Goal: Task Accomplishment & Management: Manage account settings

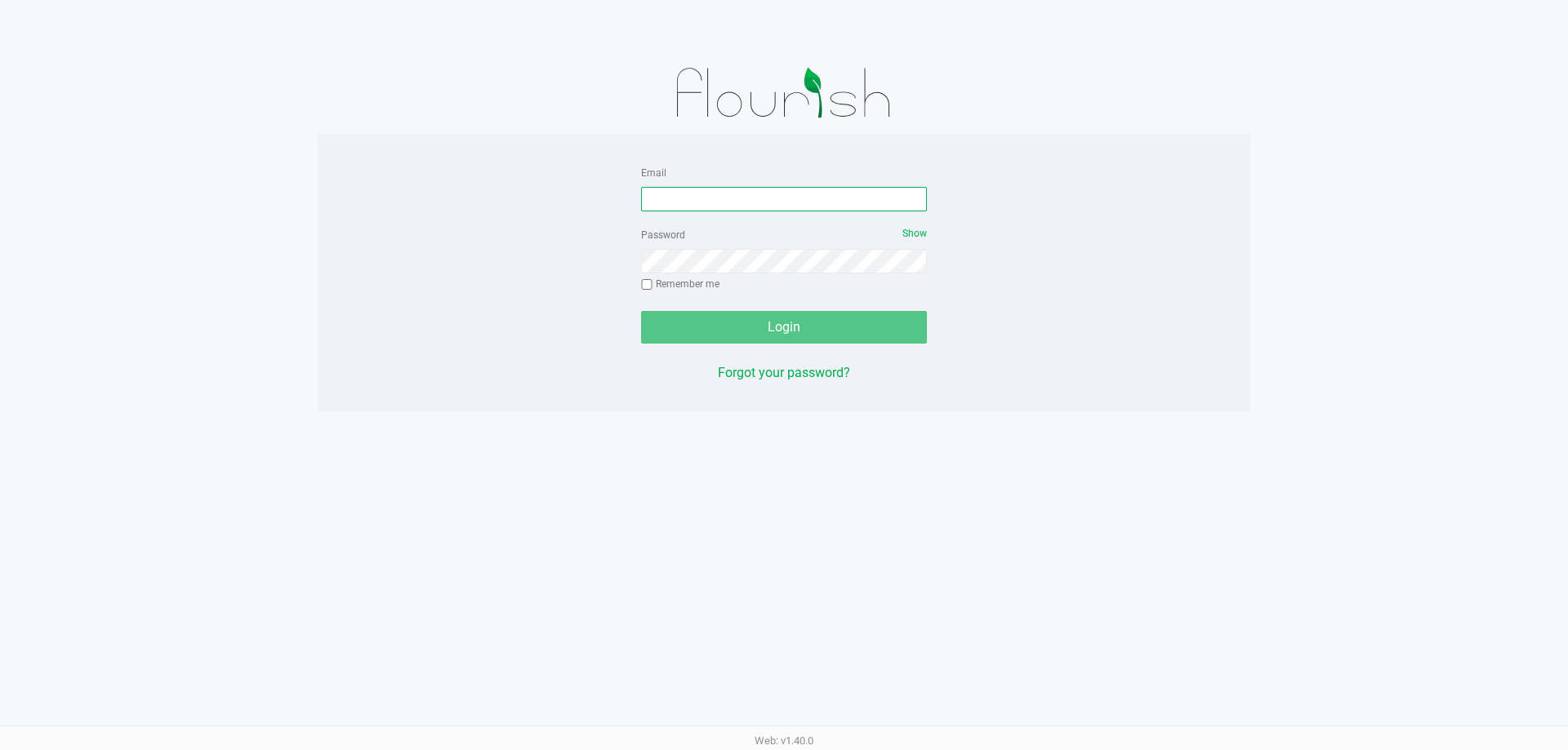
click at [726, 201] on input "Email" at bounding box center [784, 199] width 286 height 25
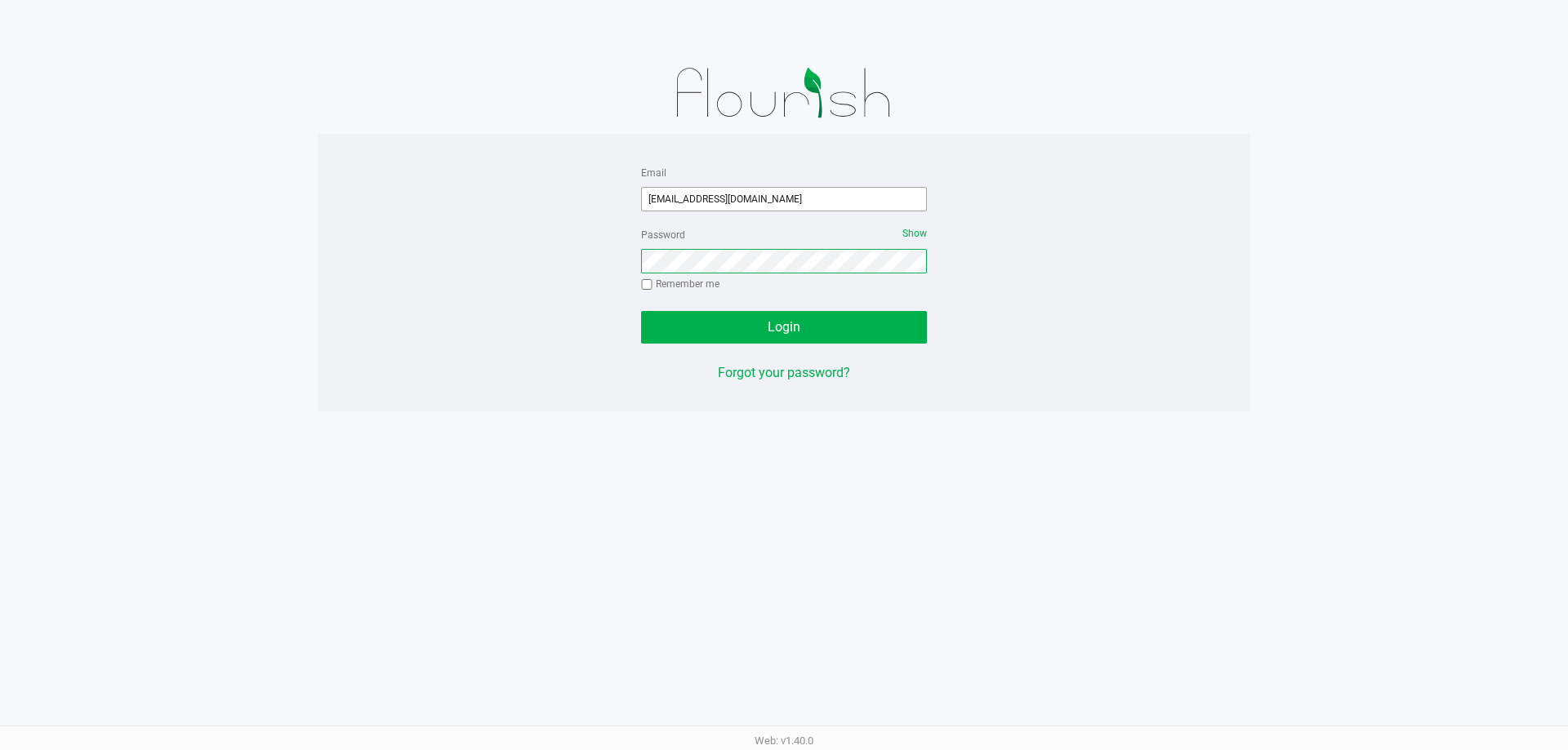
click at [641, 311] on button "Login" at bounding box center [784, 326] width 286 height 32
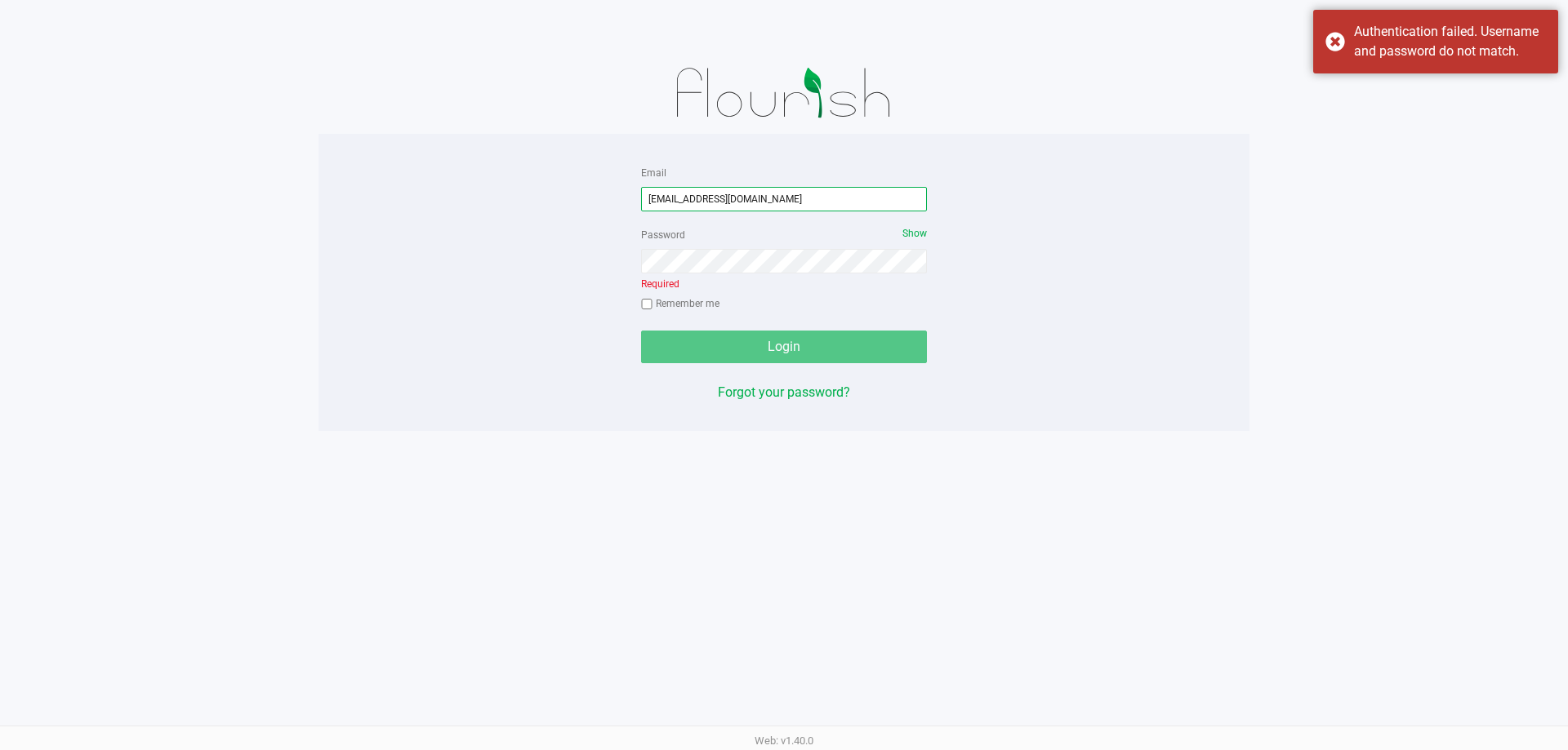
click at [730, 196] on input "acoyle@liveparalell.com" at bounding box center [784, 199] width 286 height 25
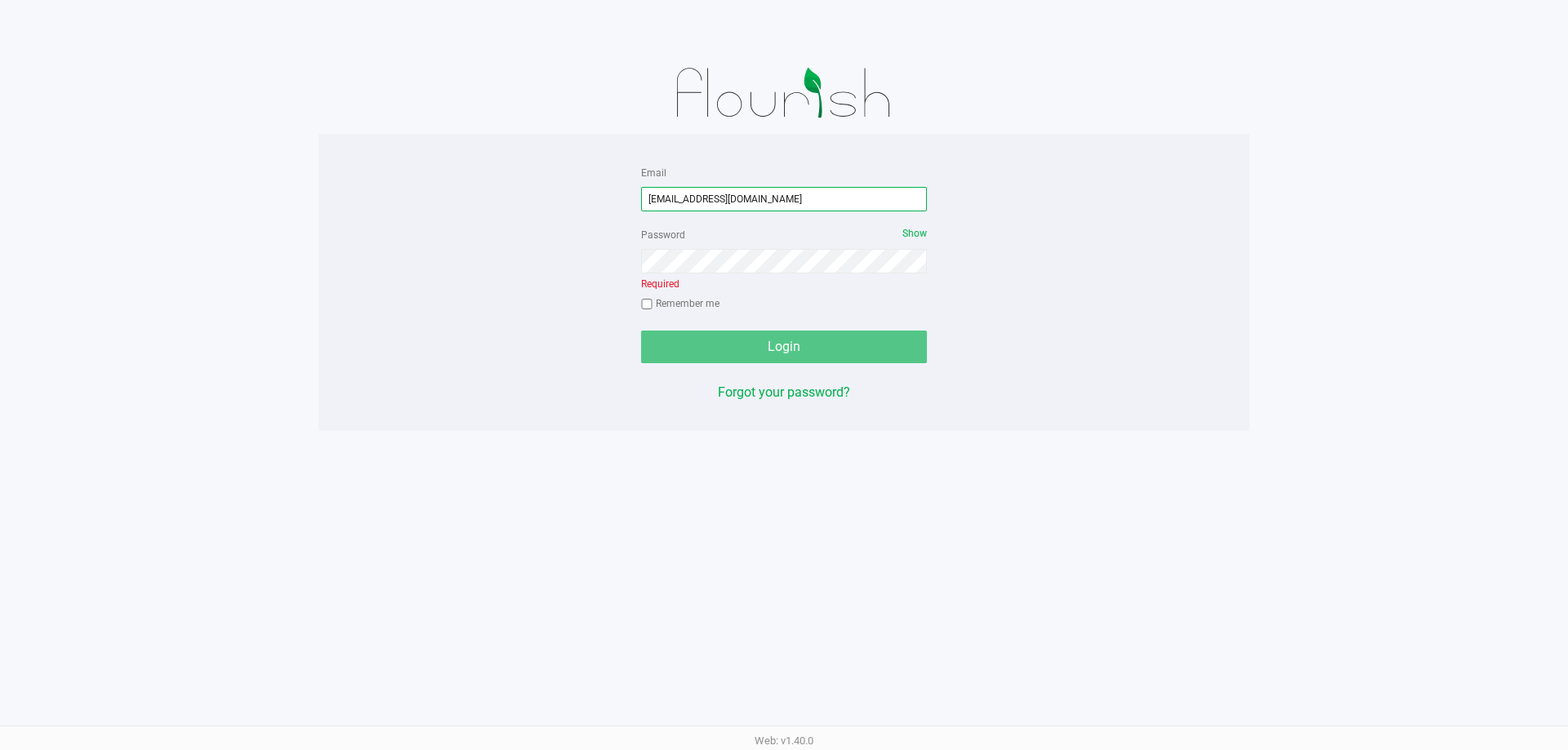
type input "acoyle@liveparallel.com"
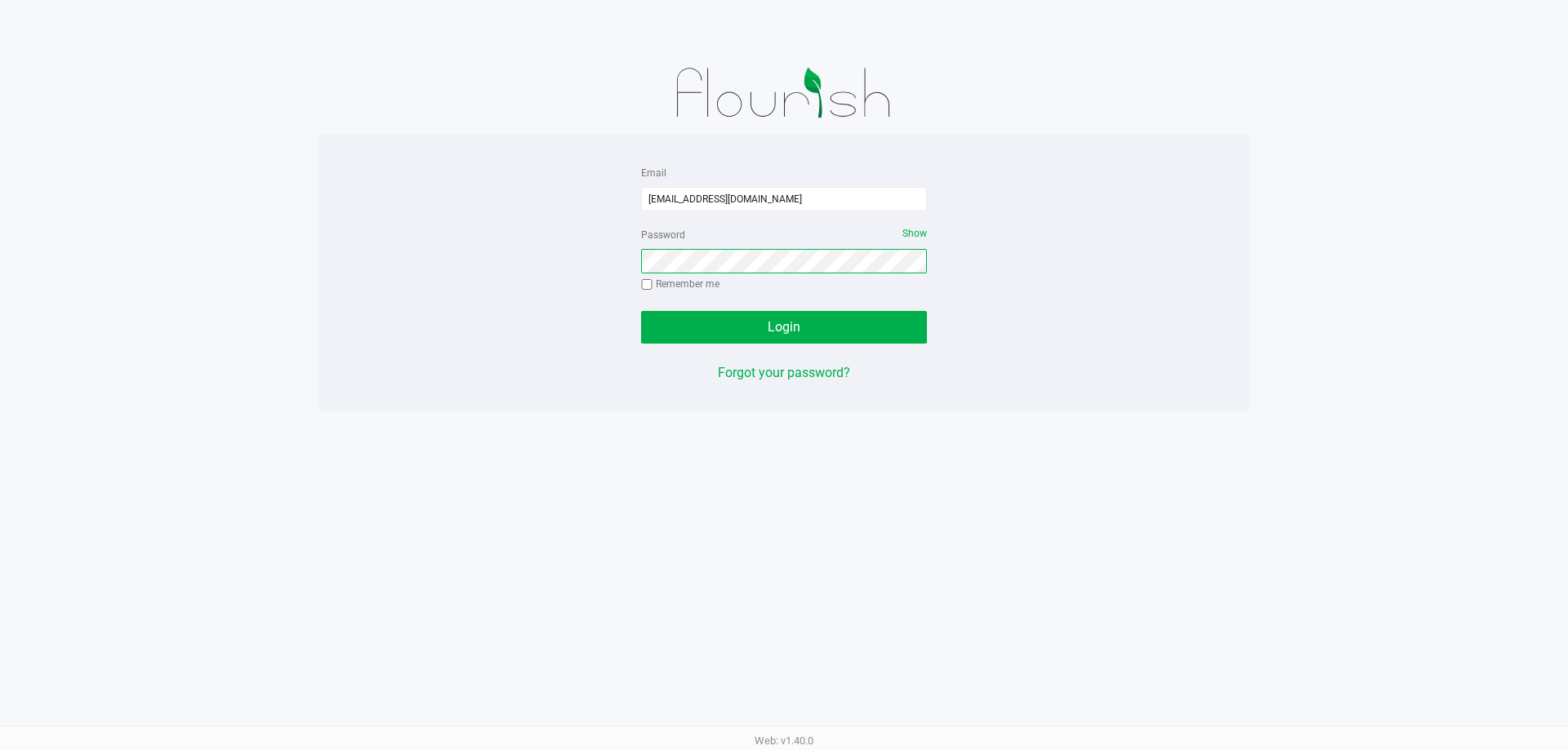
click at [641, 311] on button "Login" at bounding box center [784, 326] width 286 height 32
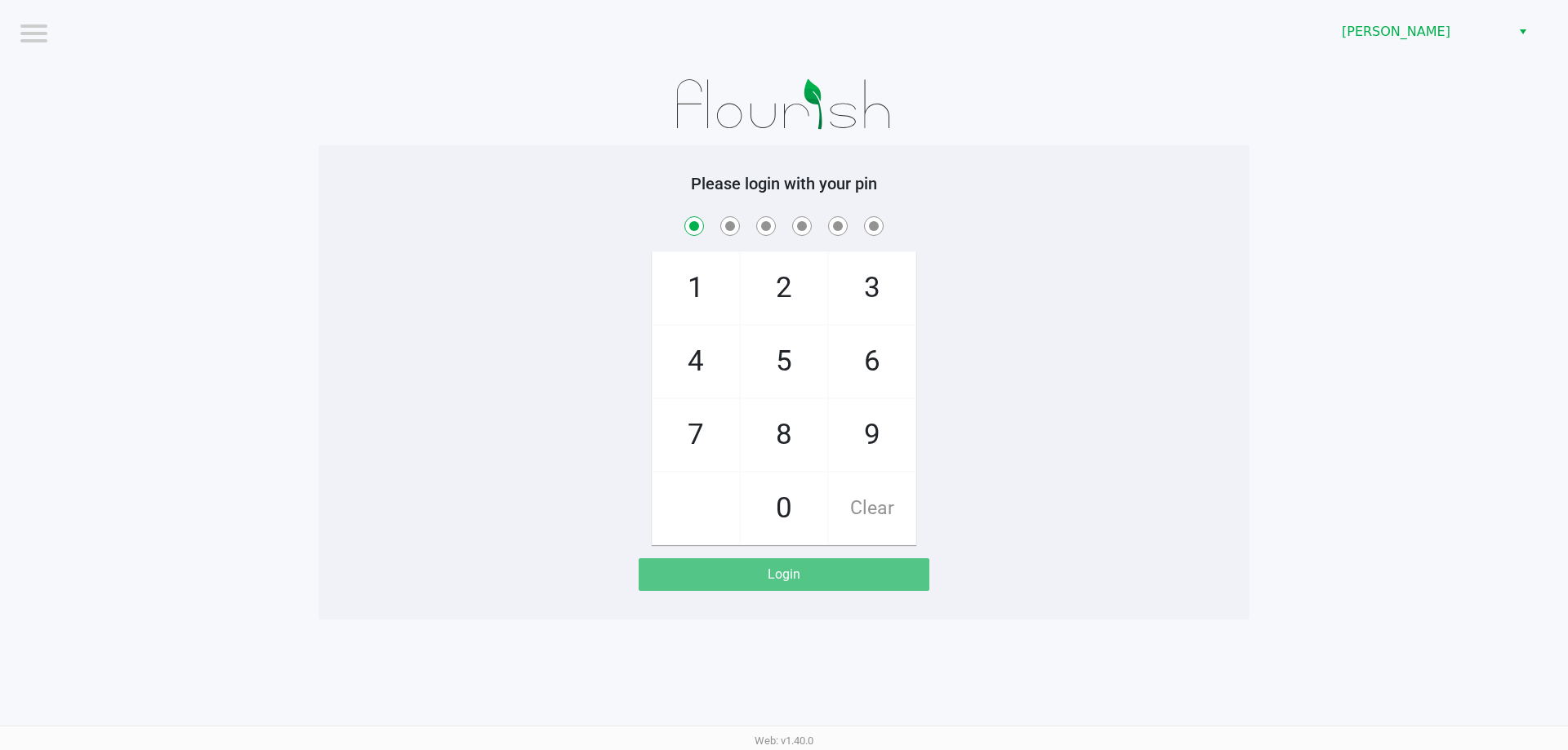
checkbox input "true"
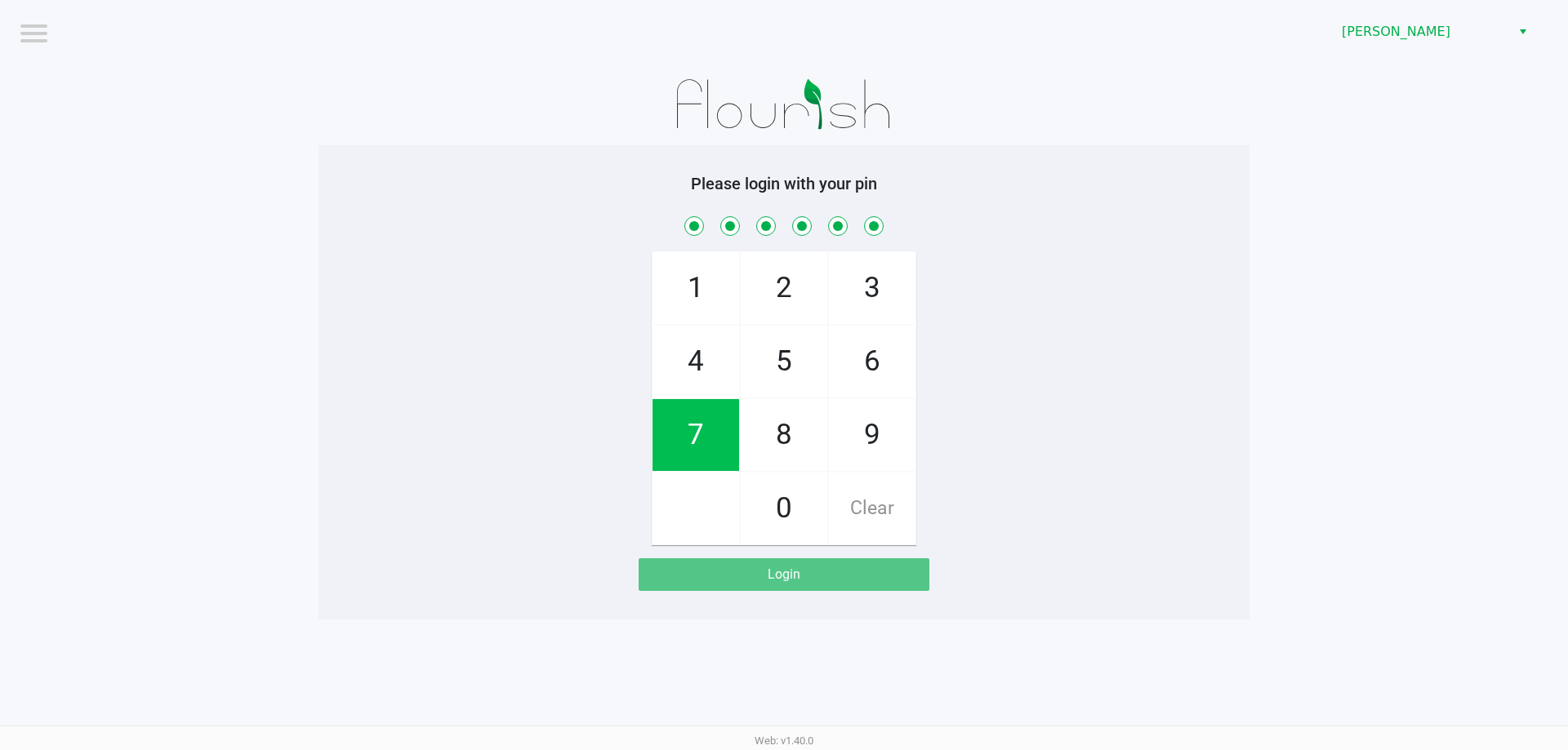
checkbox input "true"
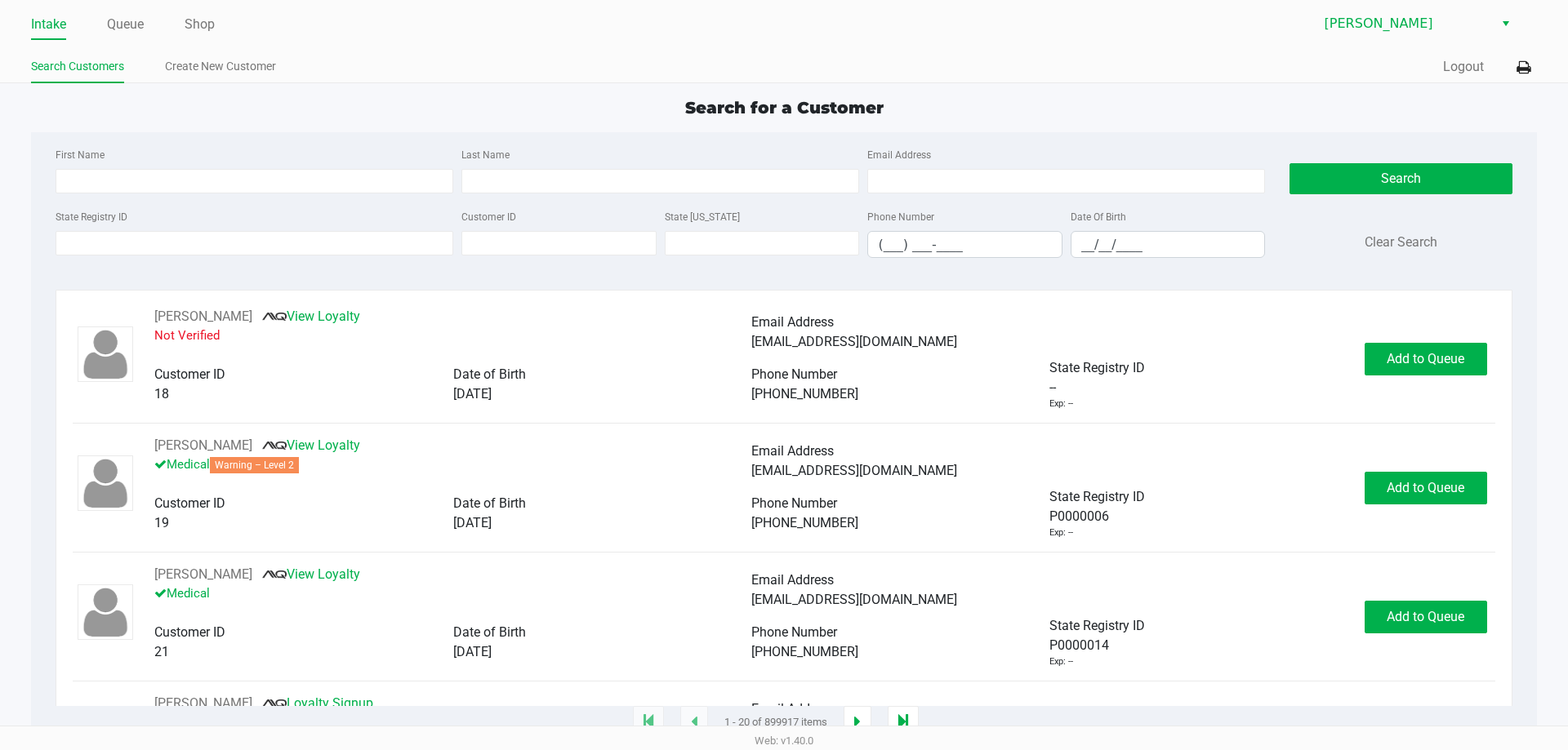
drag, startPoint x: 246, startPoint y: 219, endPoint x: 248, endPoint y: 227, distance: 8.2
click at [247, 219] on div "State Registry ID" at bounding box center [254, 232] width 406 height 51
click at [247, 229] on div "State Registry ID" at bounding box center [254, 232] width 406 height 51
click at [244, 246] on input "State Registry ID" at bounding box center [254, 243] width 398 height 25
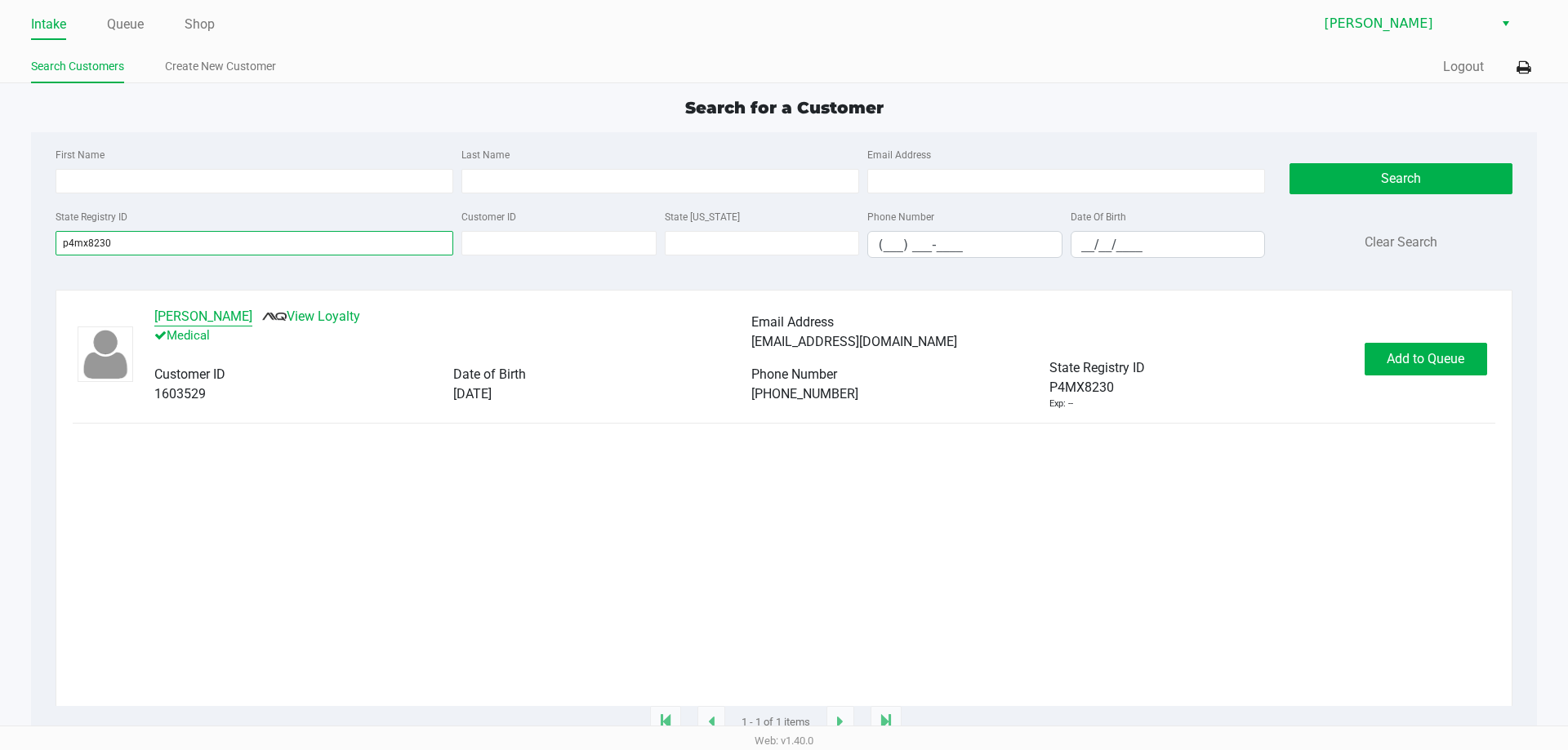
type input "p4mx8230"
click at [183, 323] on button "TYRELL REED" at bounding box center [203, 317] width 98 height 20
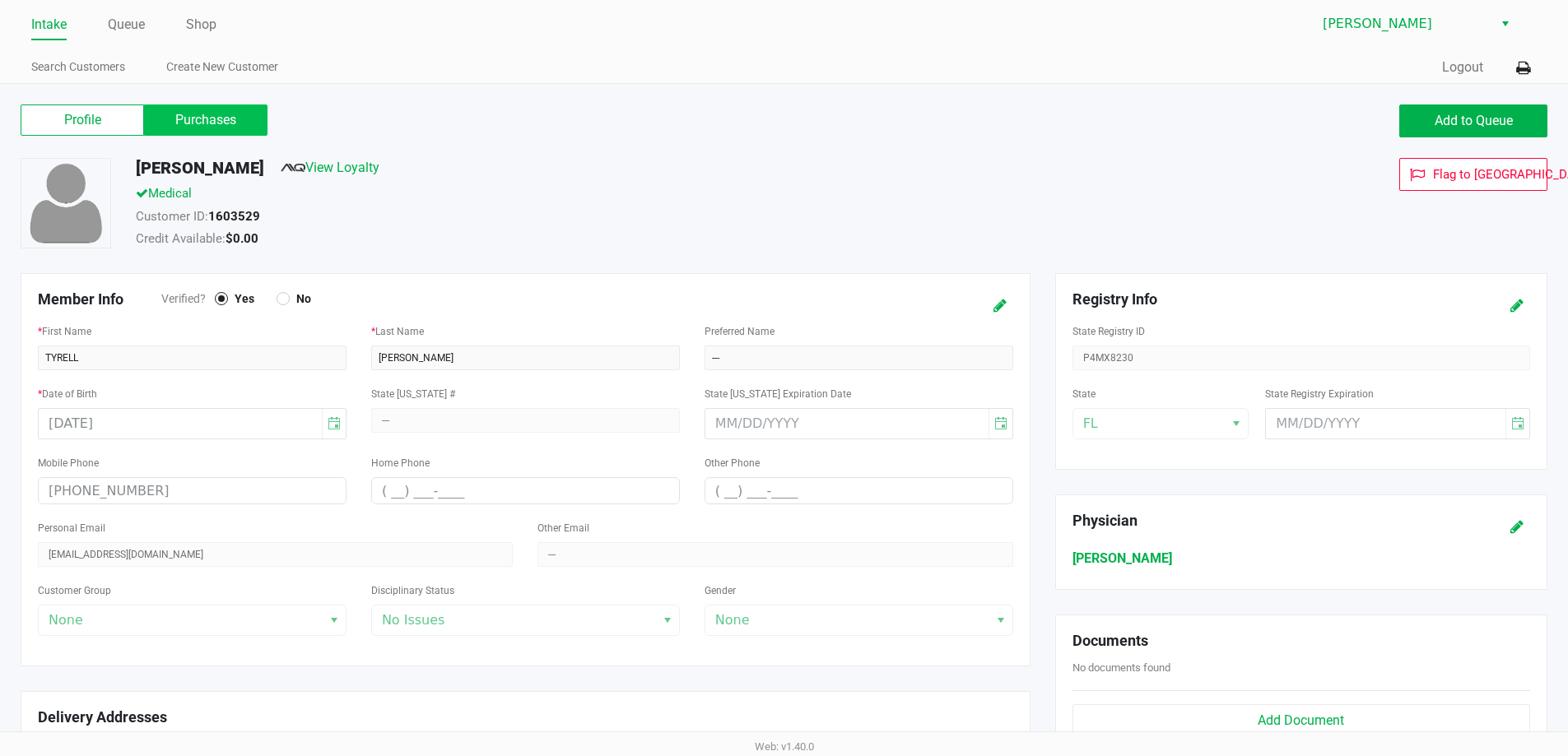
click at [223, 133] on label "Purchases" at bounding box center [205, 120] width 124 height 32
click at [0, 0] on 1 "Purchases" at bounding box center [0, 0] width 0 height 0
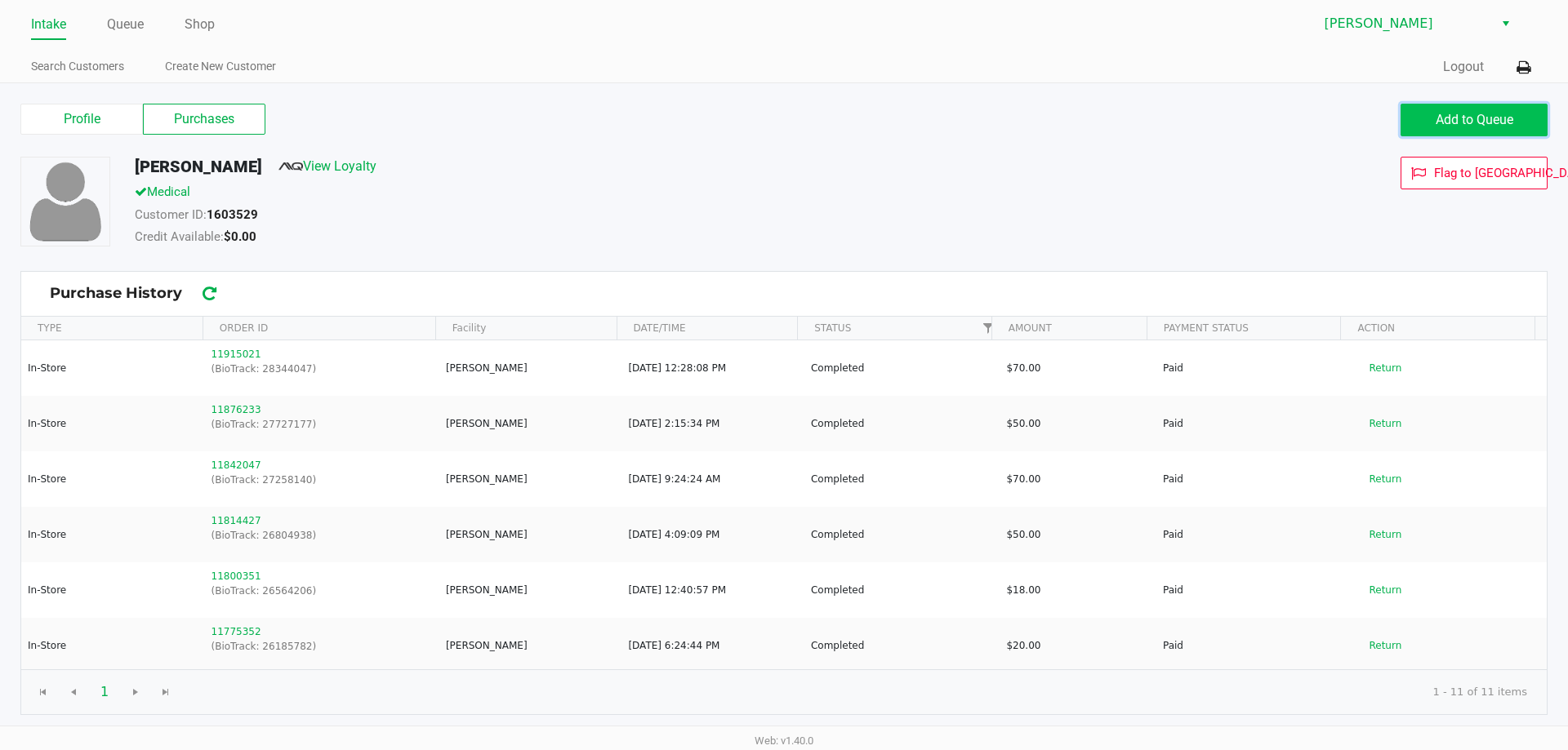
click at [1458, 113] on span "Add to Queue" at bounding box center [1474, 120] width 78 height 16
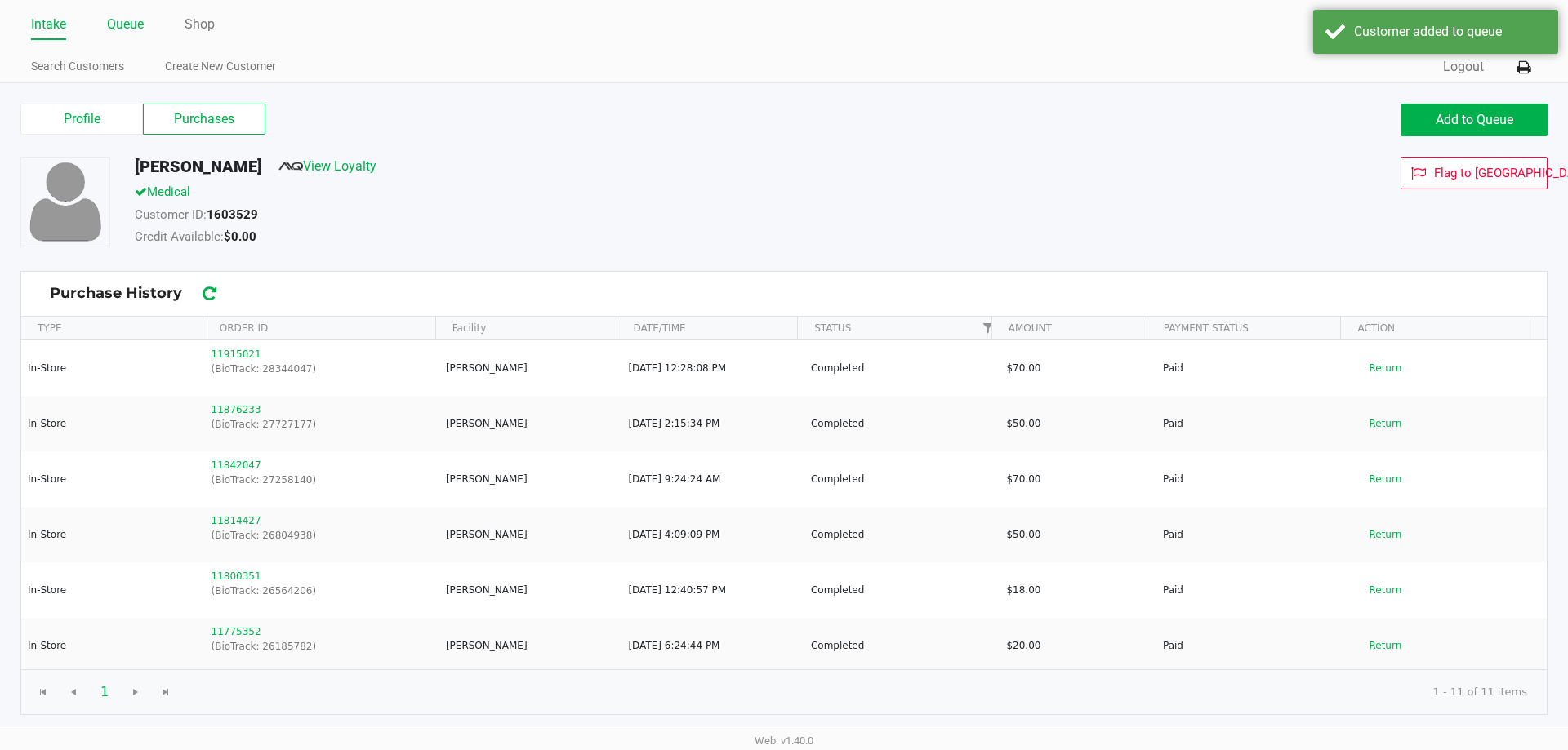
click at [135, 22] on link "Queue" at bounding box center [125, 24] width 36 height 23
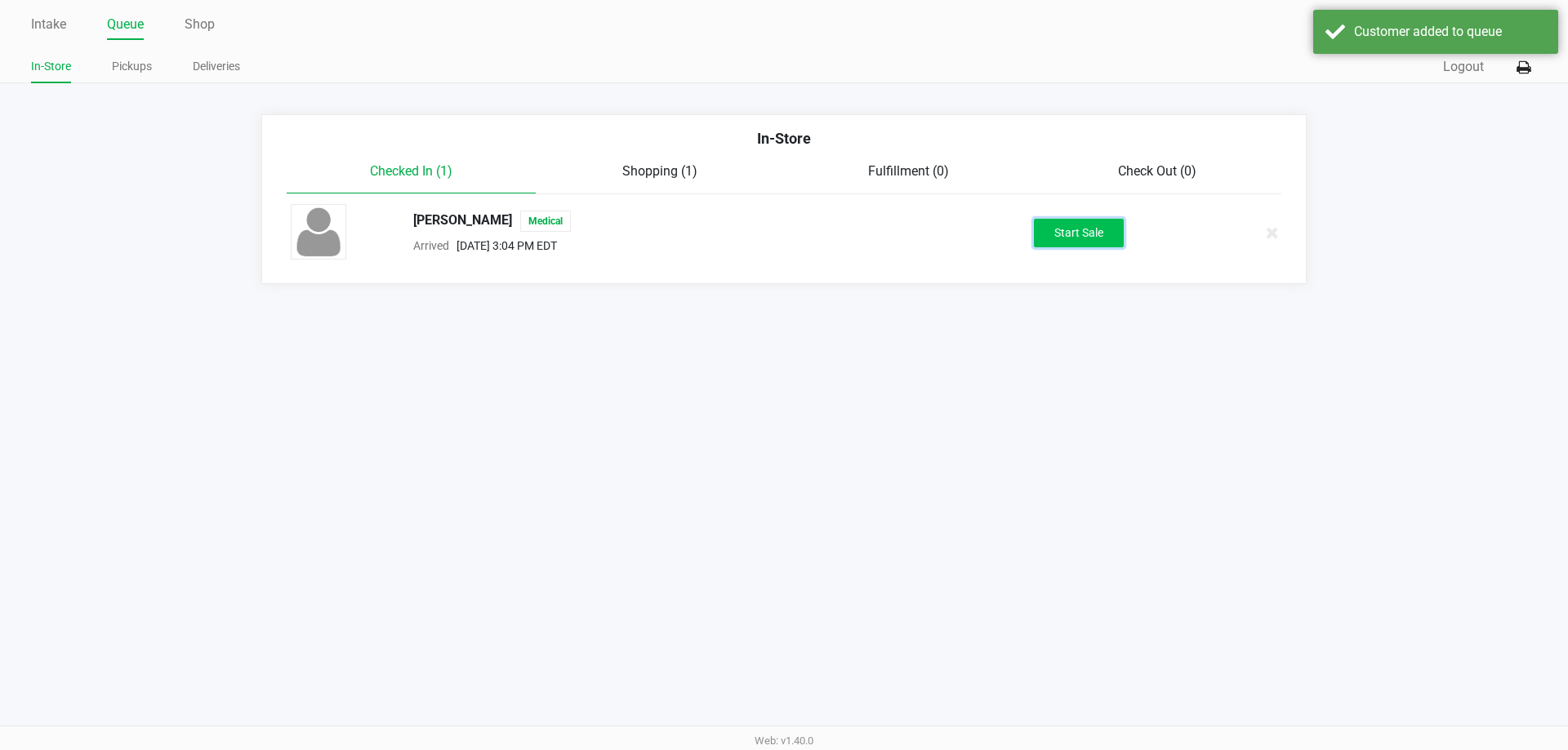
click at [1078, 229] on button "Start Sale" at bounding box center [1078, 233] width 89 height 29
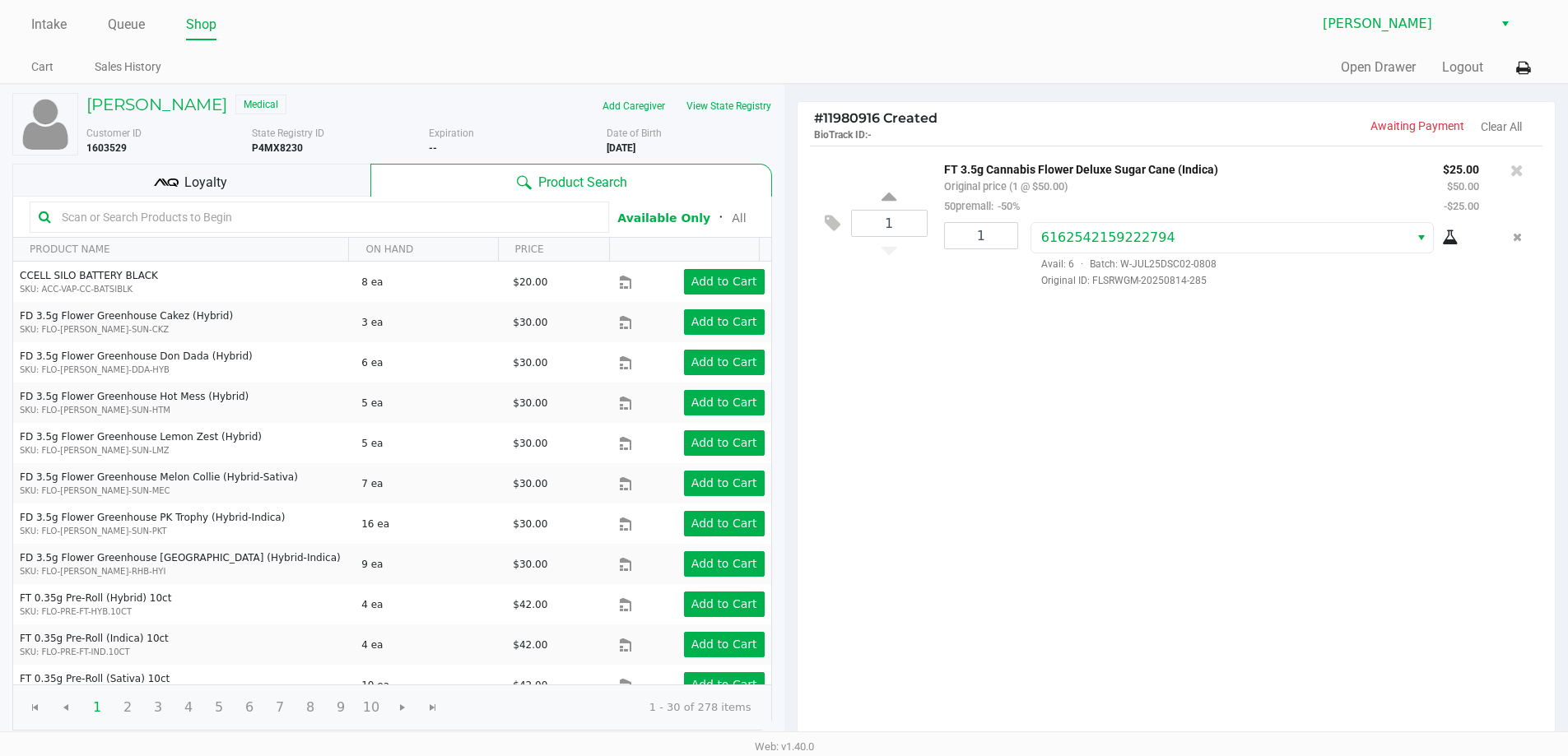
drag, startPoint x: 212, startPoint y: 196, endPoint x: 284, endPoint y: 127, distance: 99.7
click at [284, 127] on div "State Registry ID P4MX8230" at bounding box center [340, 141] width 177 height 30
click at [241, 177] on div "Loyalty" at bounding box center [190, 179] width 358 height 33
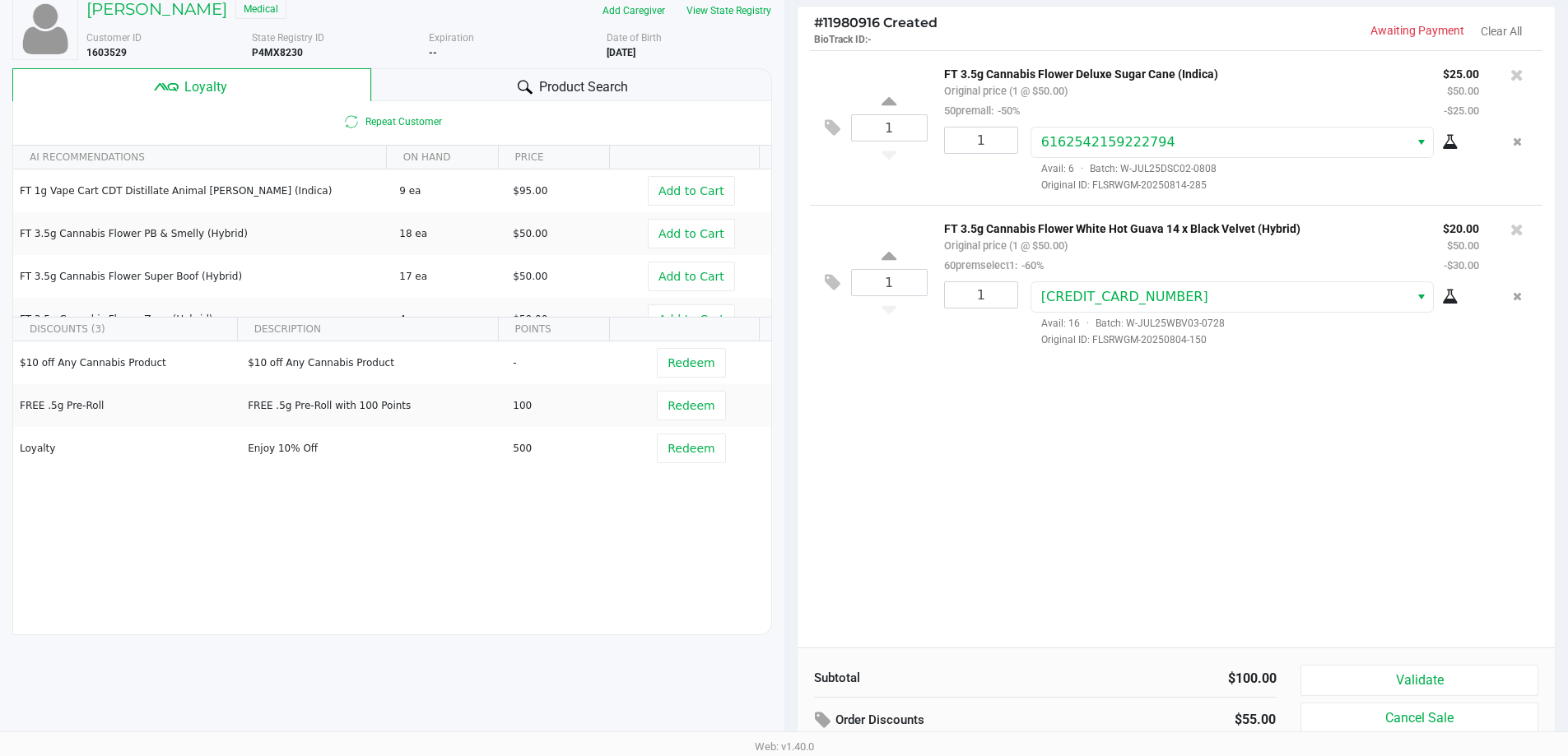
scroll to position [188, 0]
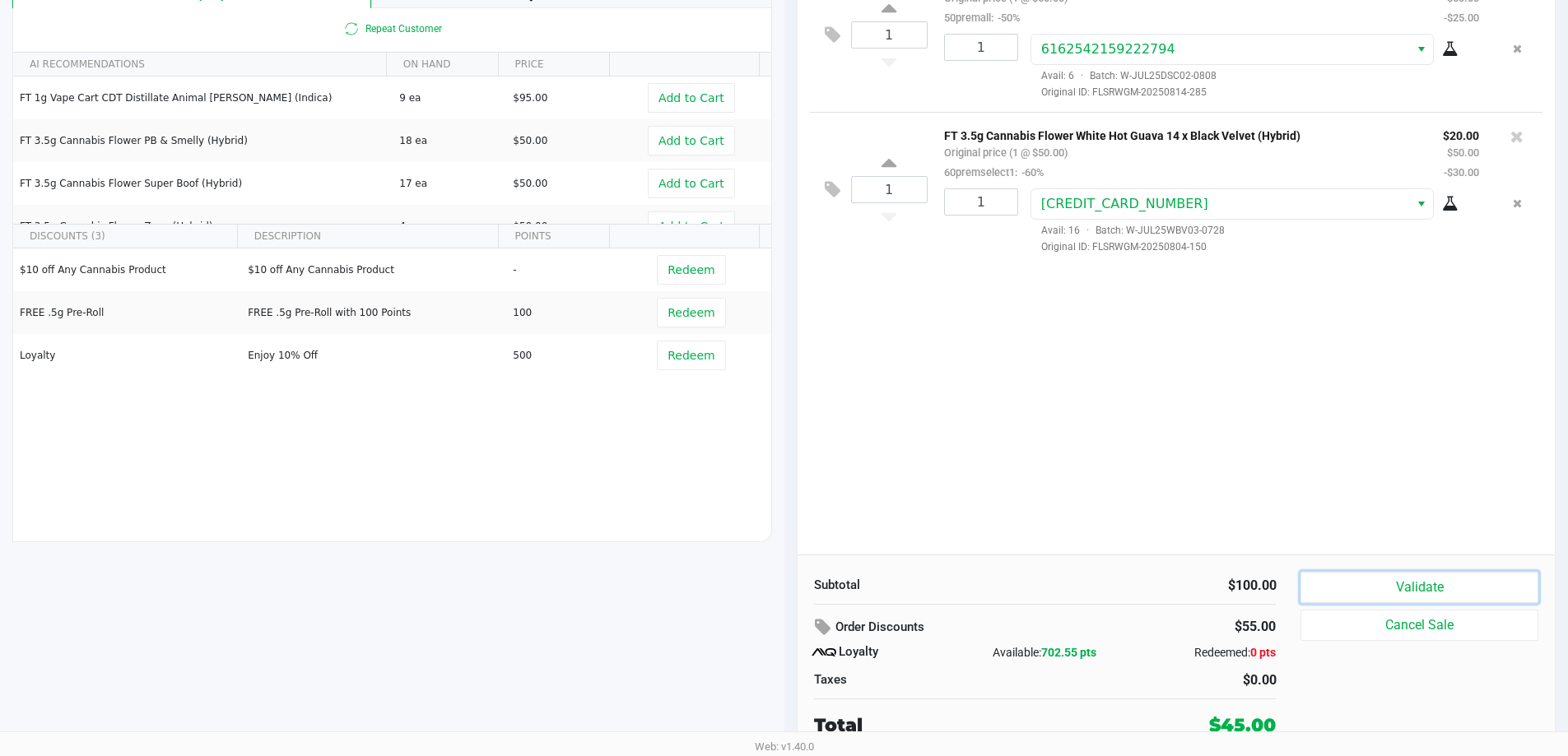
click at [1397, 592] on button "Validate" at bounding box center [1418, 588] width 237 height 32
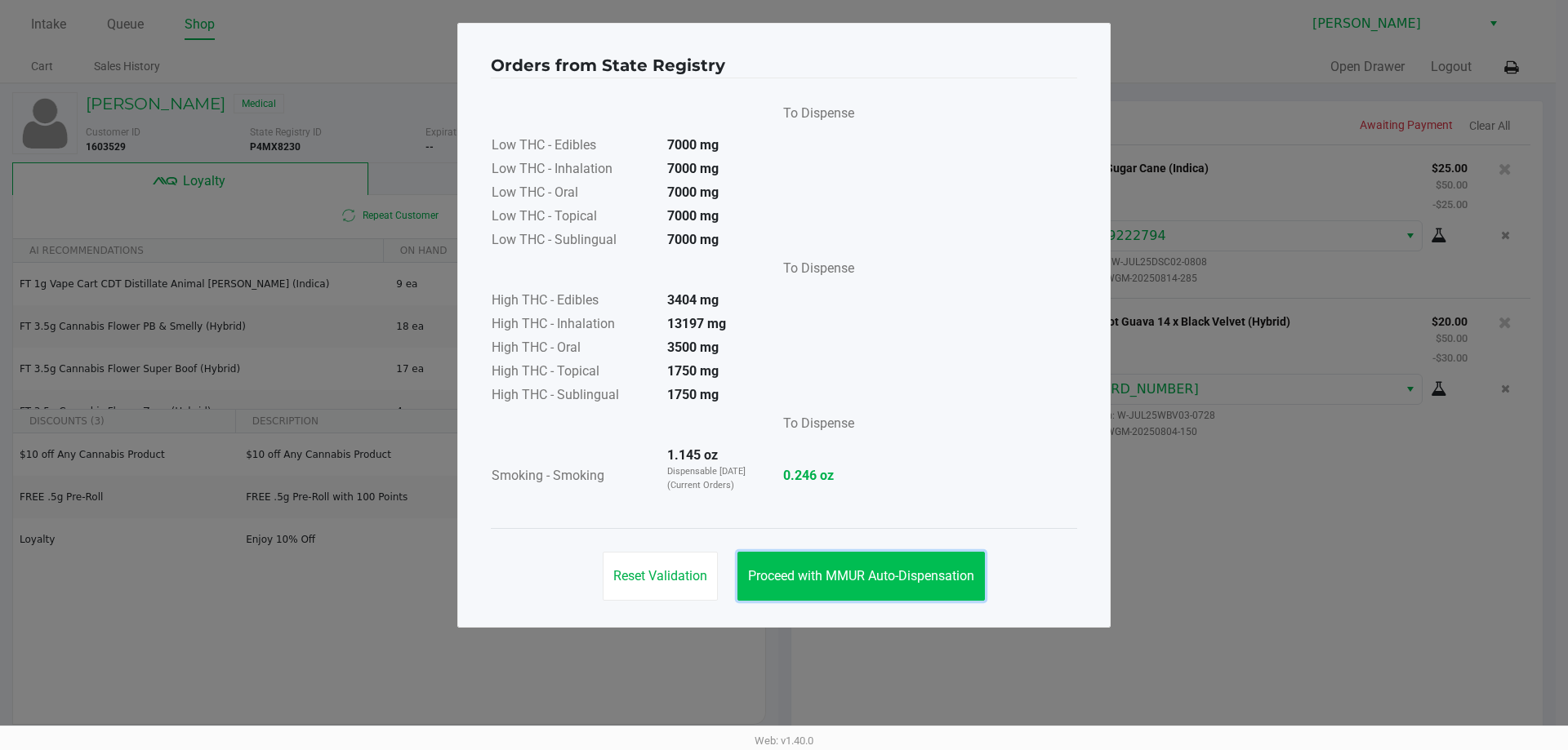
click at [846, 564] on button "Proceed with MMUR Auto-Dispensation" at bounding box center [861, 577] width 248 height 49
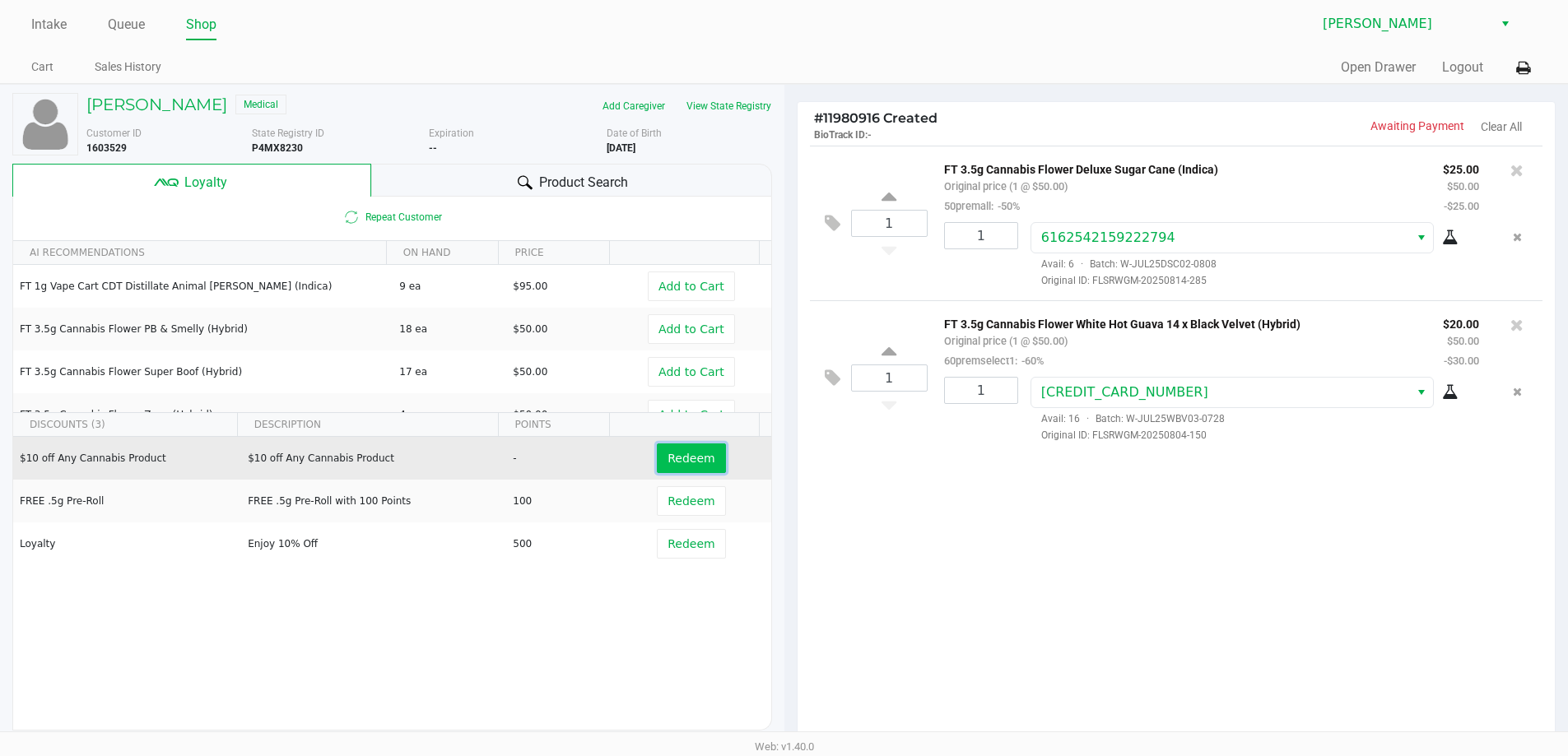
click at [662, 469] on button "Redeem" at bounding box center [691, 459] width 68 height 30
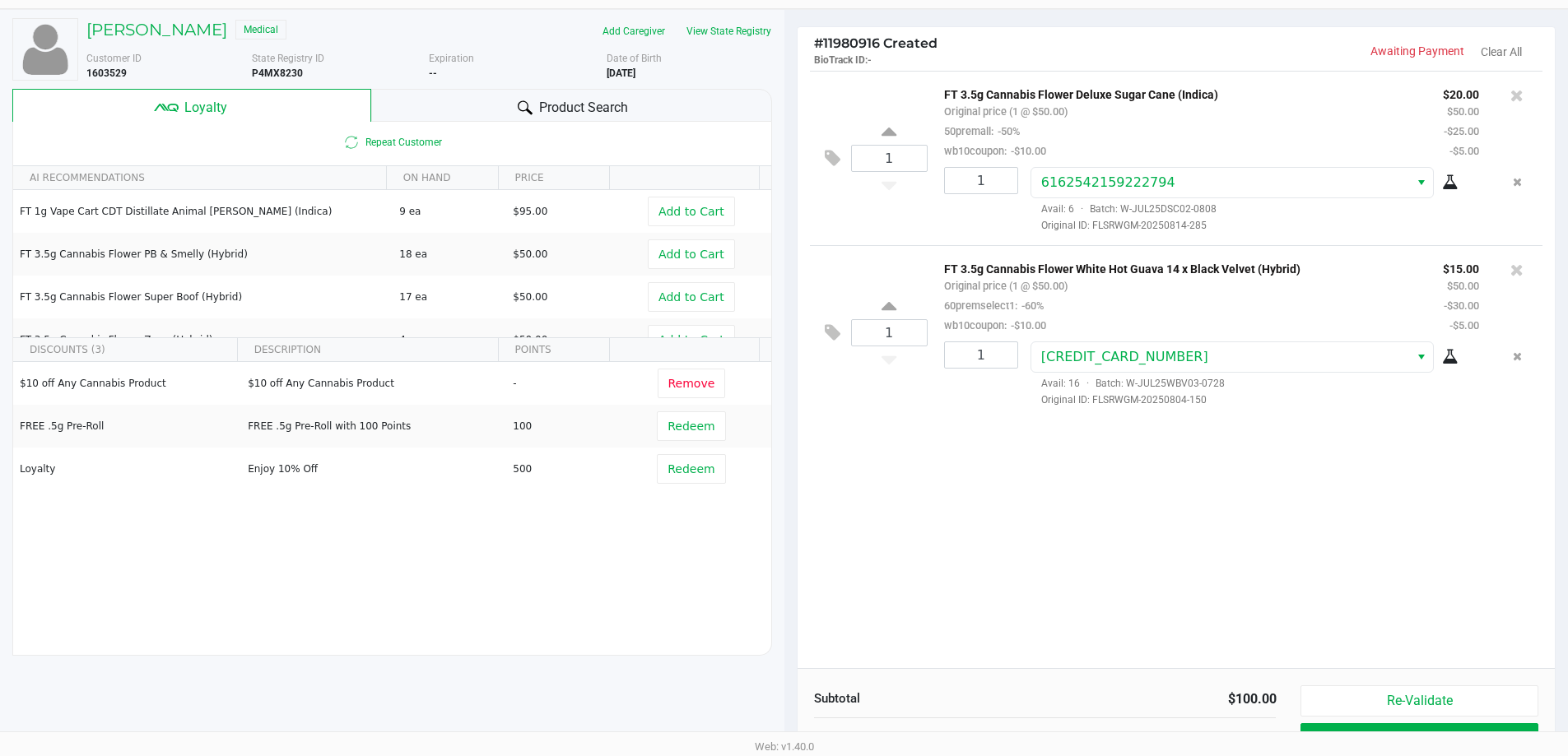
scroll to position [188, 0]
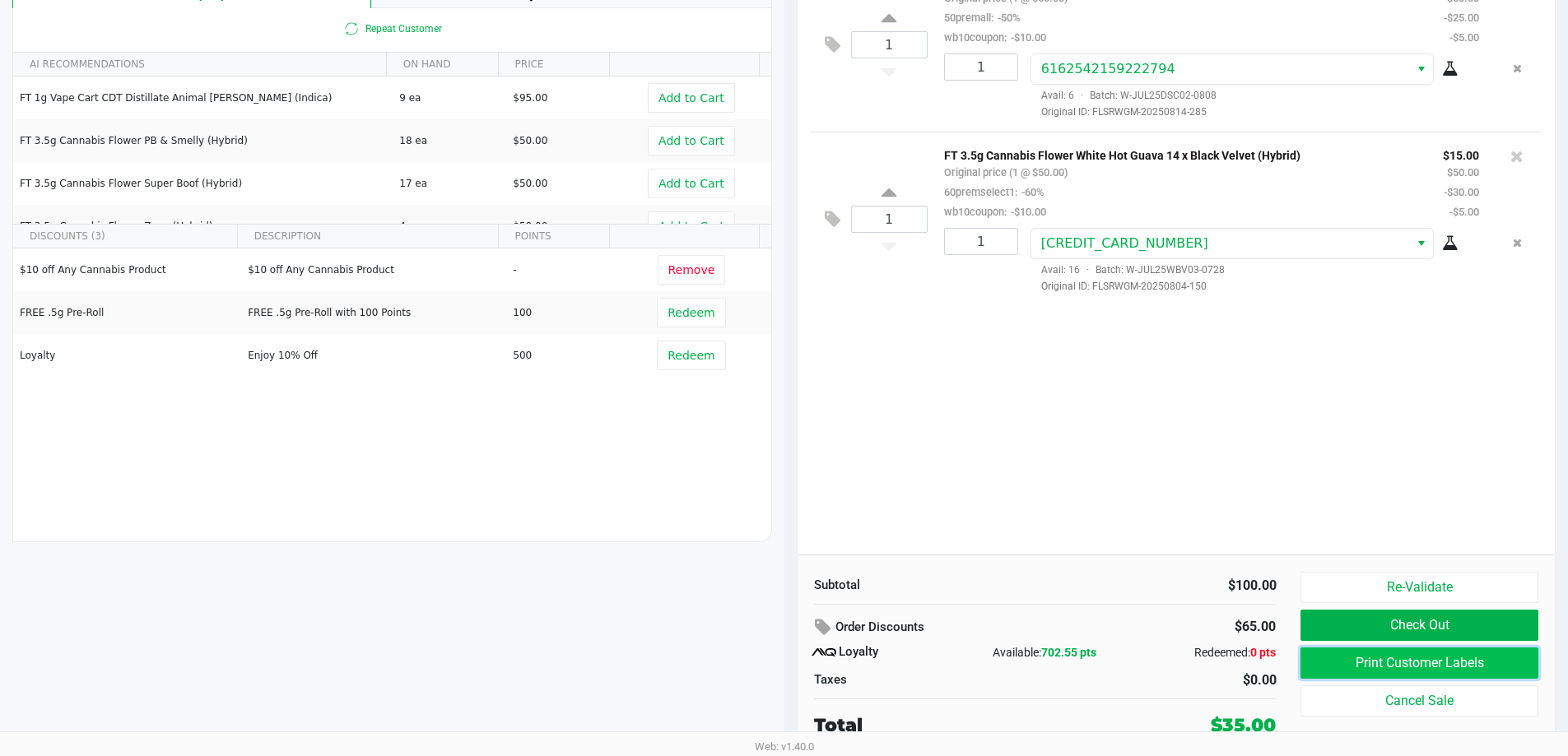
click at [1431, 654] on button "Print Customer Labels" at bounding box center [1418, 664] width 237 height 32
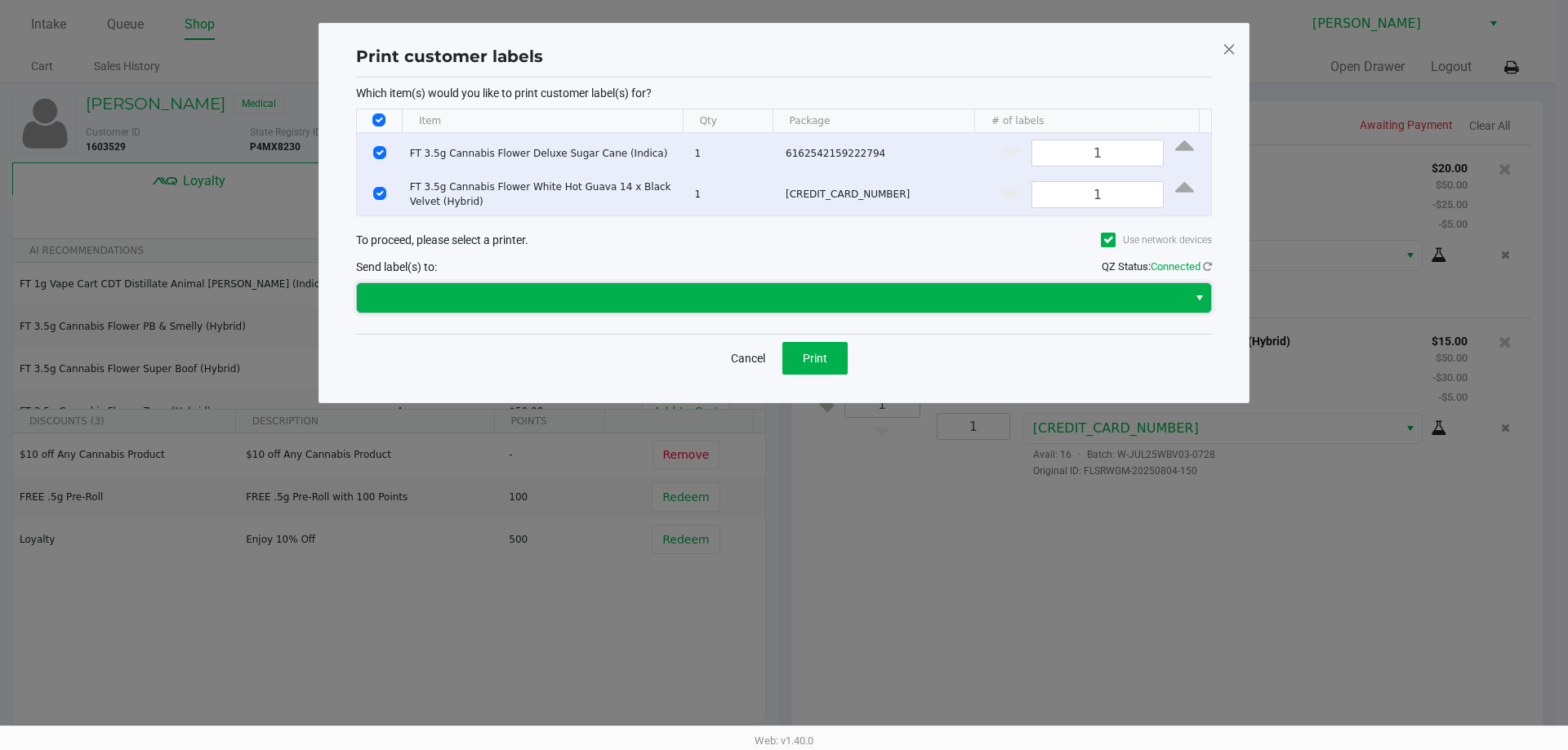
click at [762, 309] on span at bounding box center [772, 298] width 831 height 29
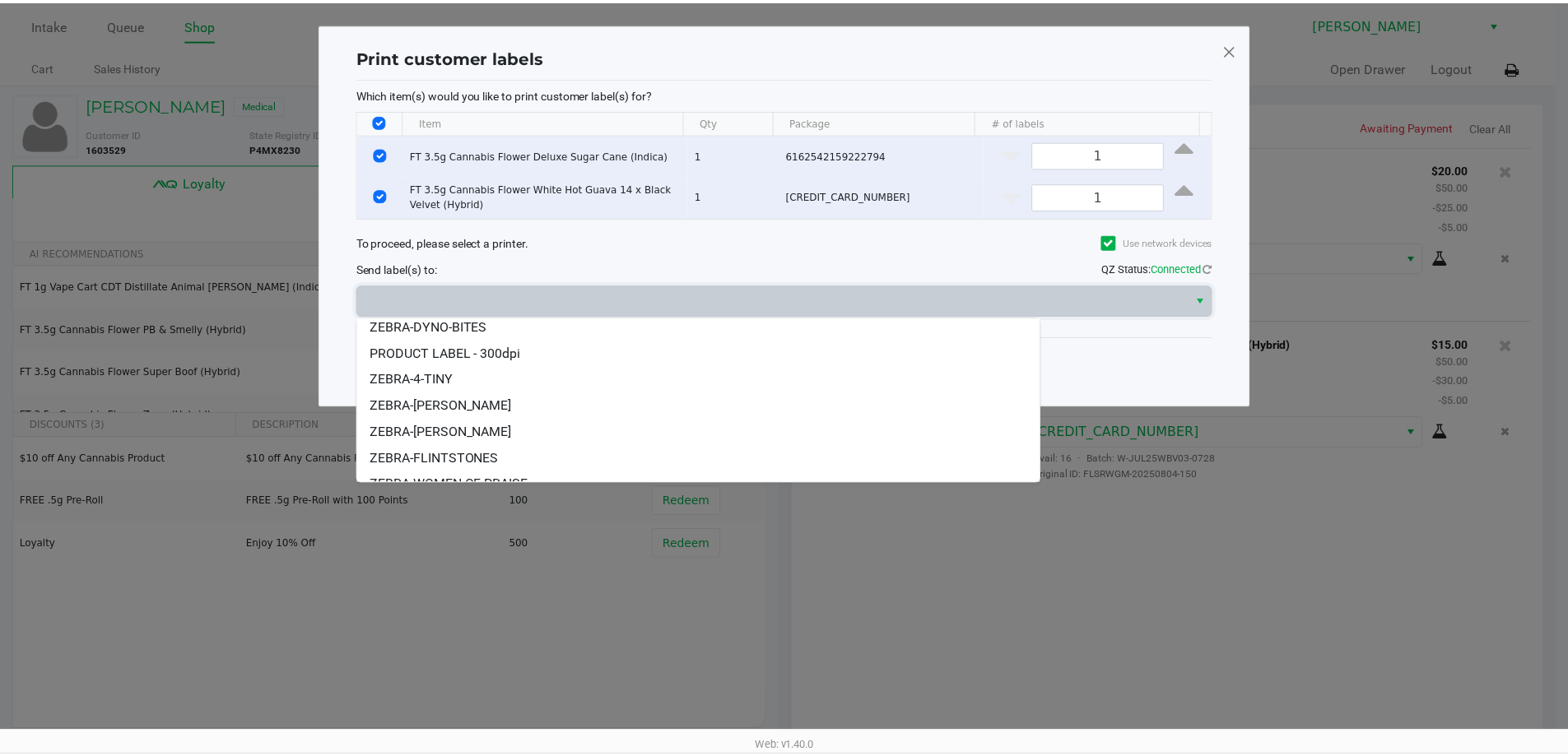
scroll to position [72, 0]
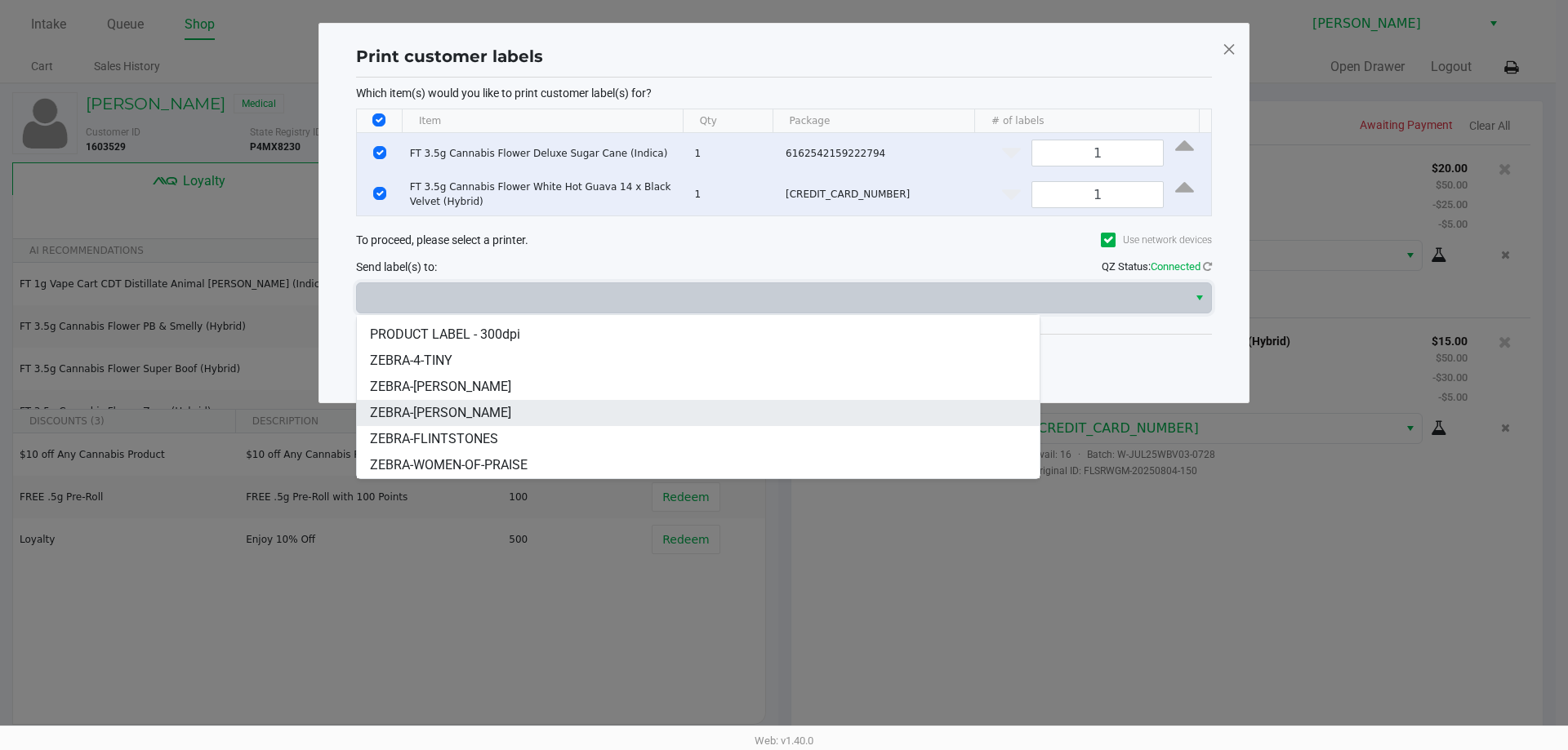
click at [511, 417] on span "ZEBRA-CHARLIE-SIMPSON" at bounding box center [440, 413] width 142 height 20
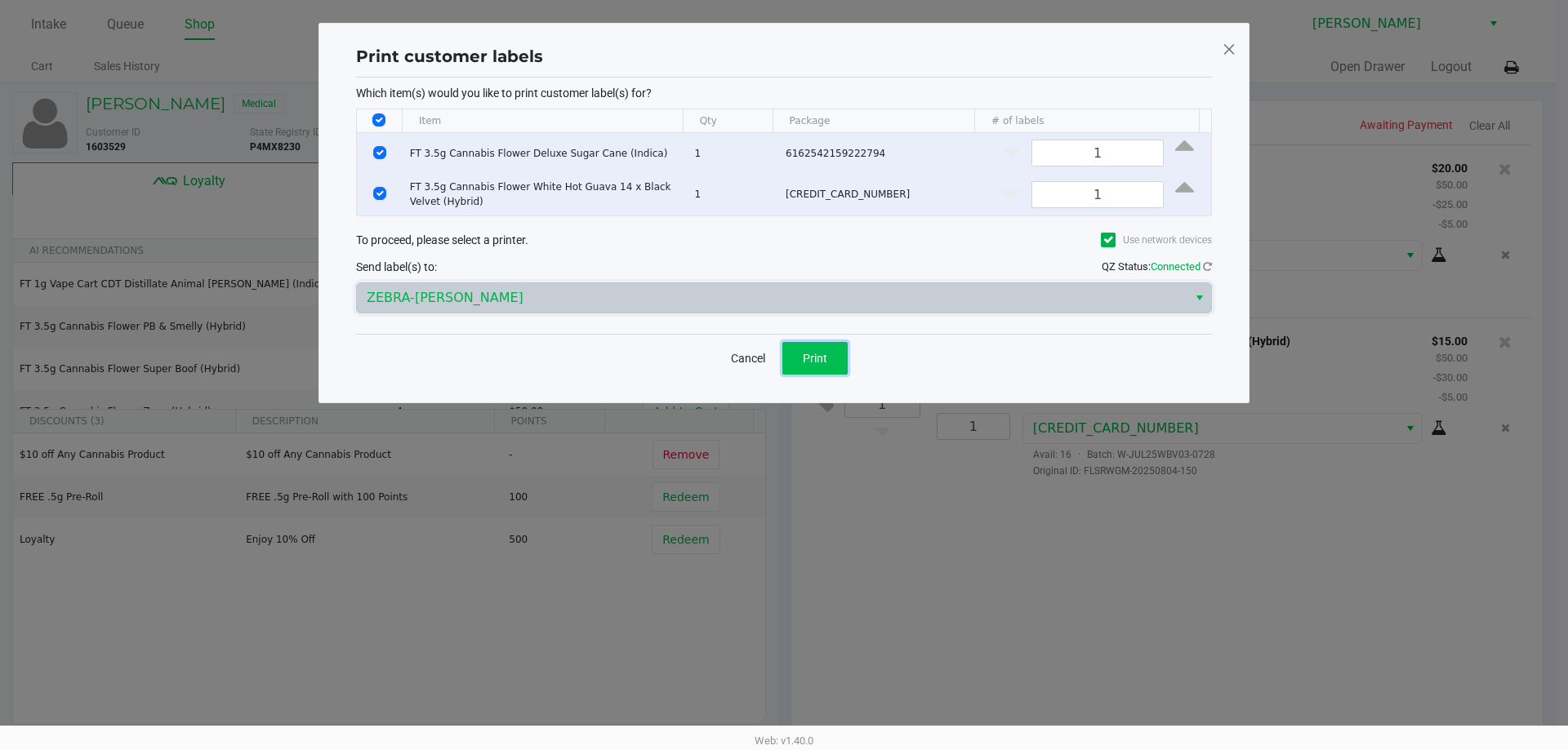
click at [813, 348] on button "Print" at bounding box center [815, 358] width 65 height 32
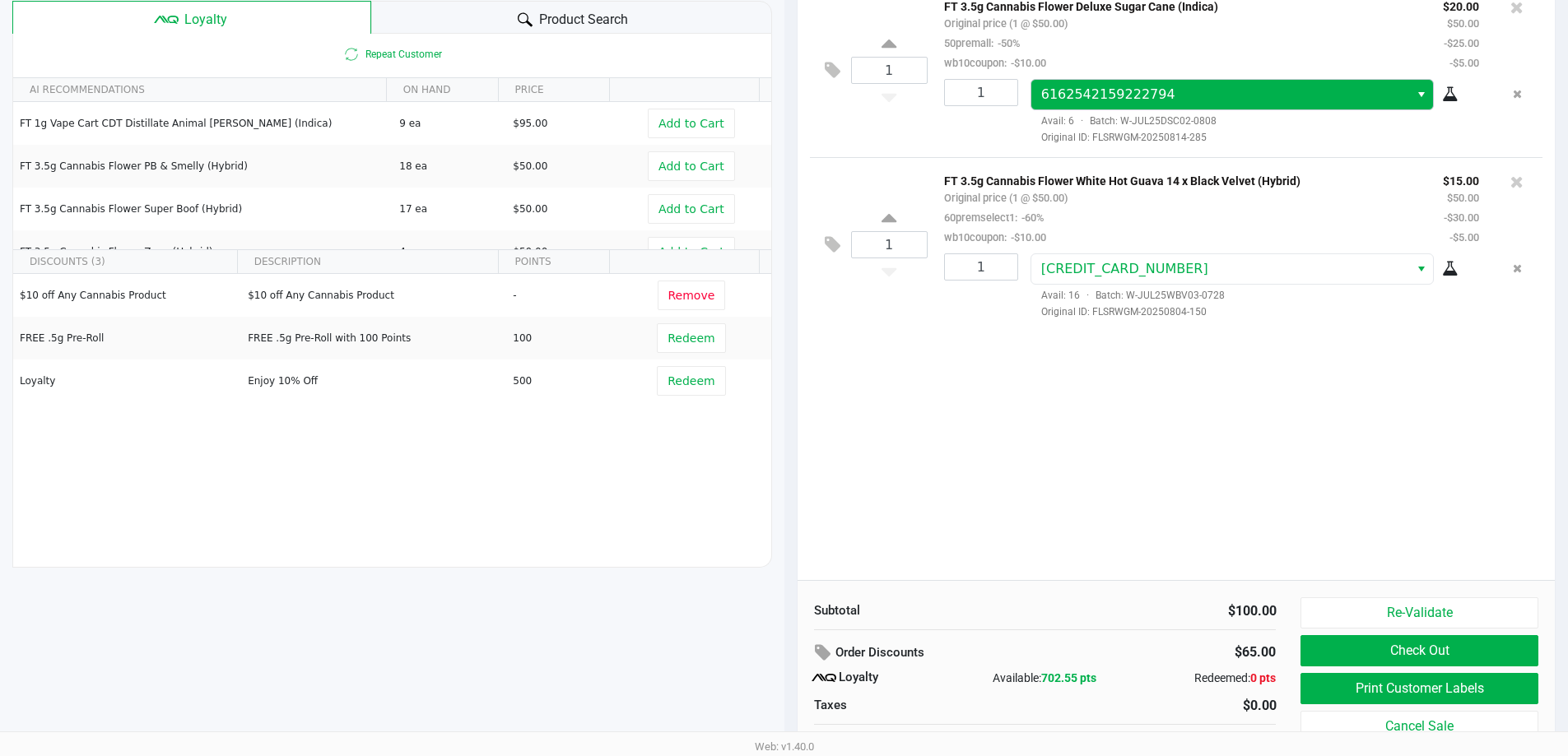
scroll to position [188, 0]
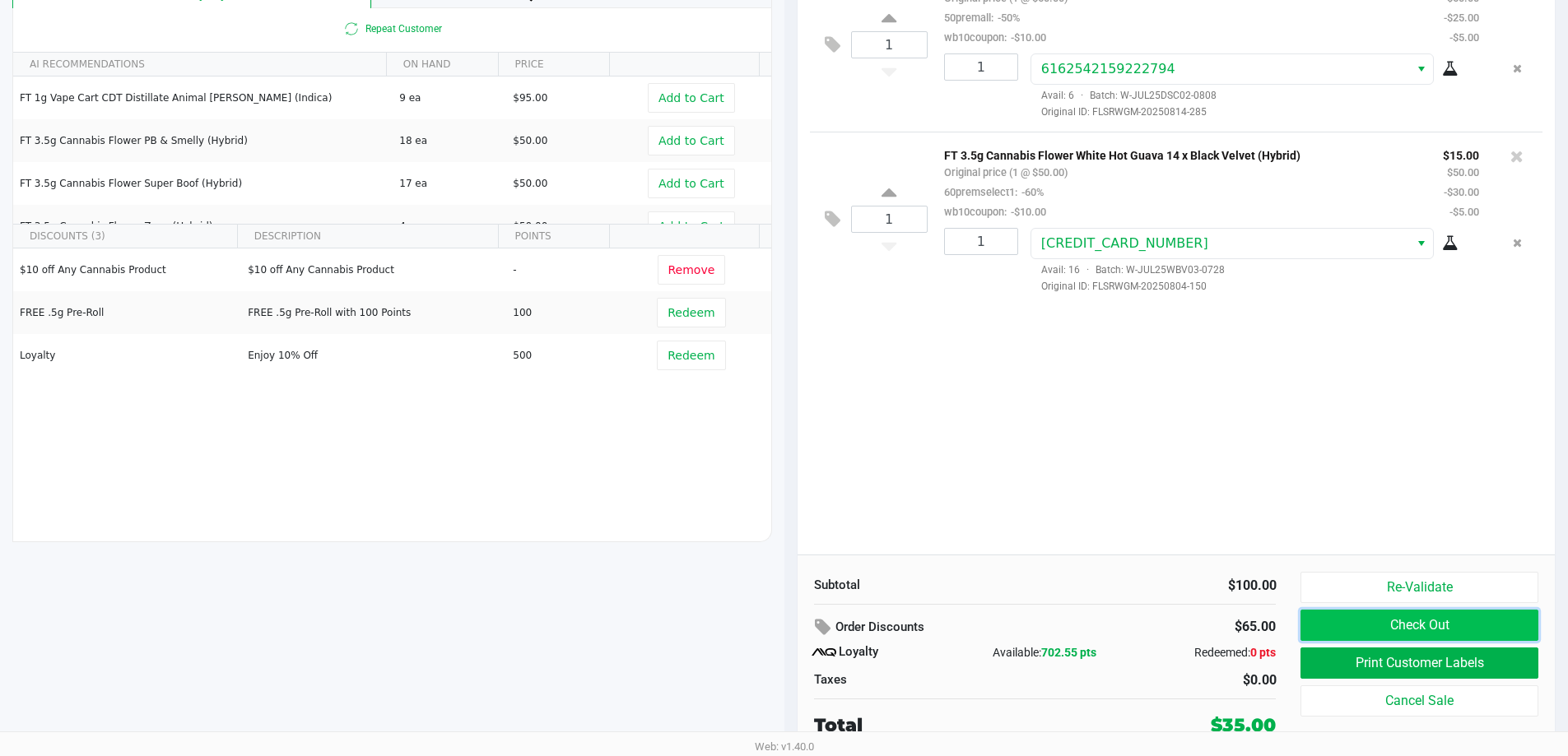
click at [1428, 631] on button "Check Out" at bounding box center [1418, 626] width 237 height 32
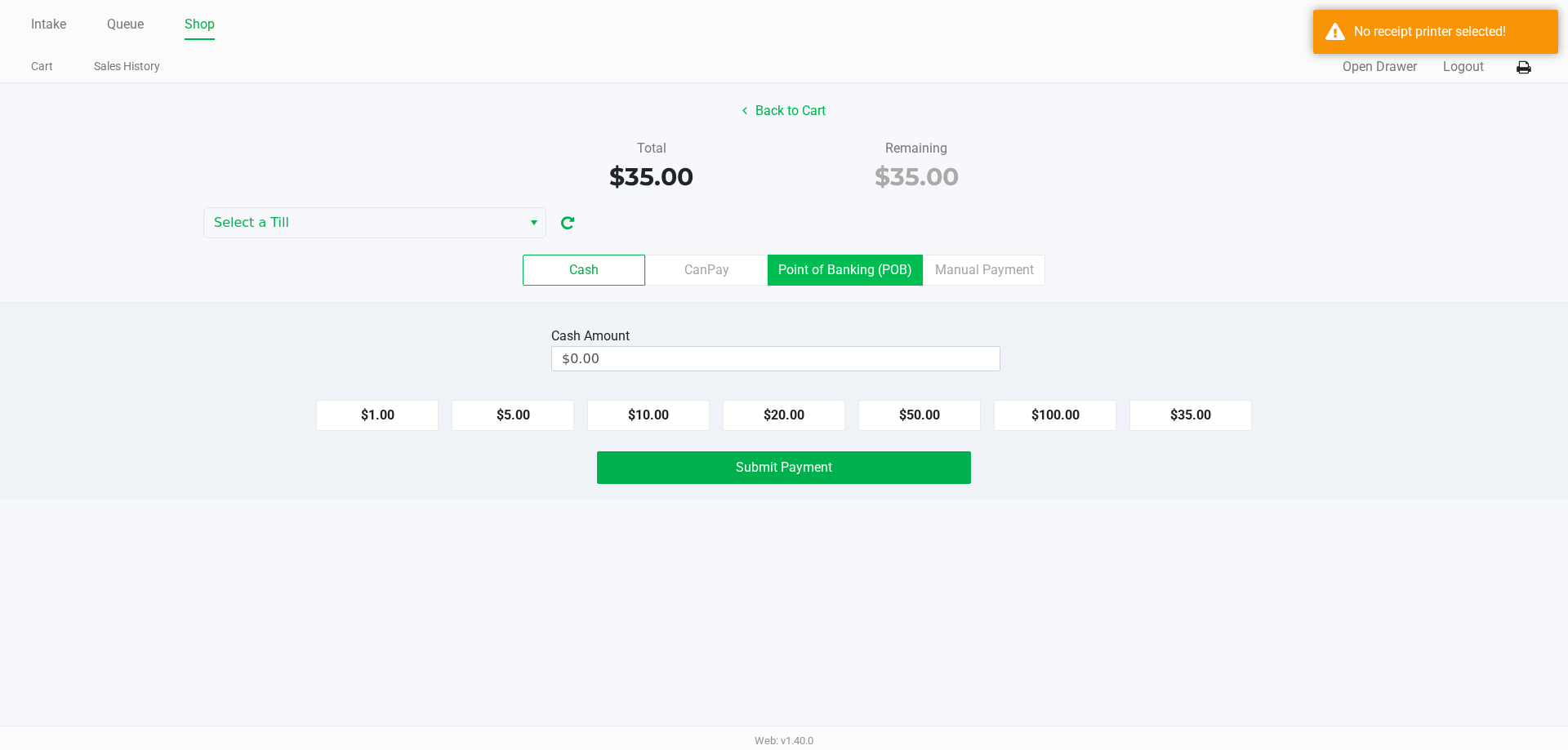
click at [822, 276] on label "Point of Banking (POB)" at bounding box center [845, 270] width 155 height 31
click at [0, 0] on 7 "Point of Banking (POB)" at bounding box center [0, 0] width 0 height 0
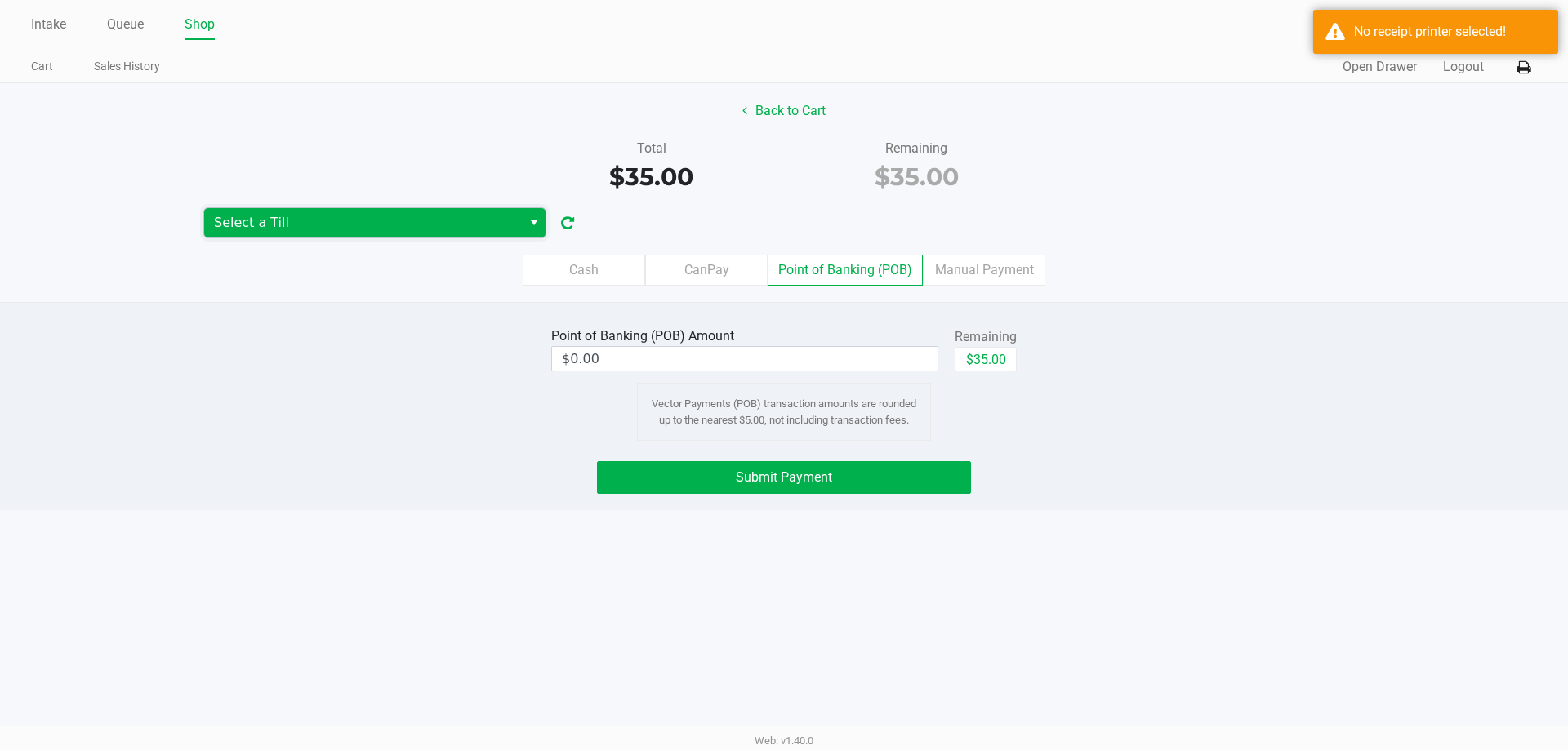
click at [284, 226] on span "Select a Till" at bounding box center [363, 223] width 298 height 20
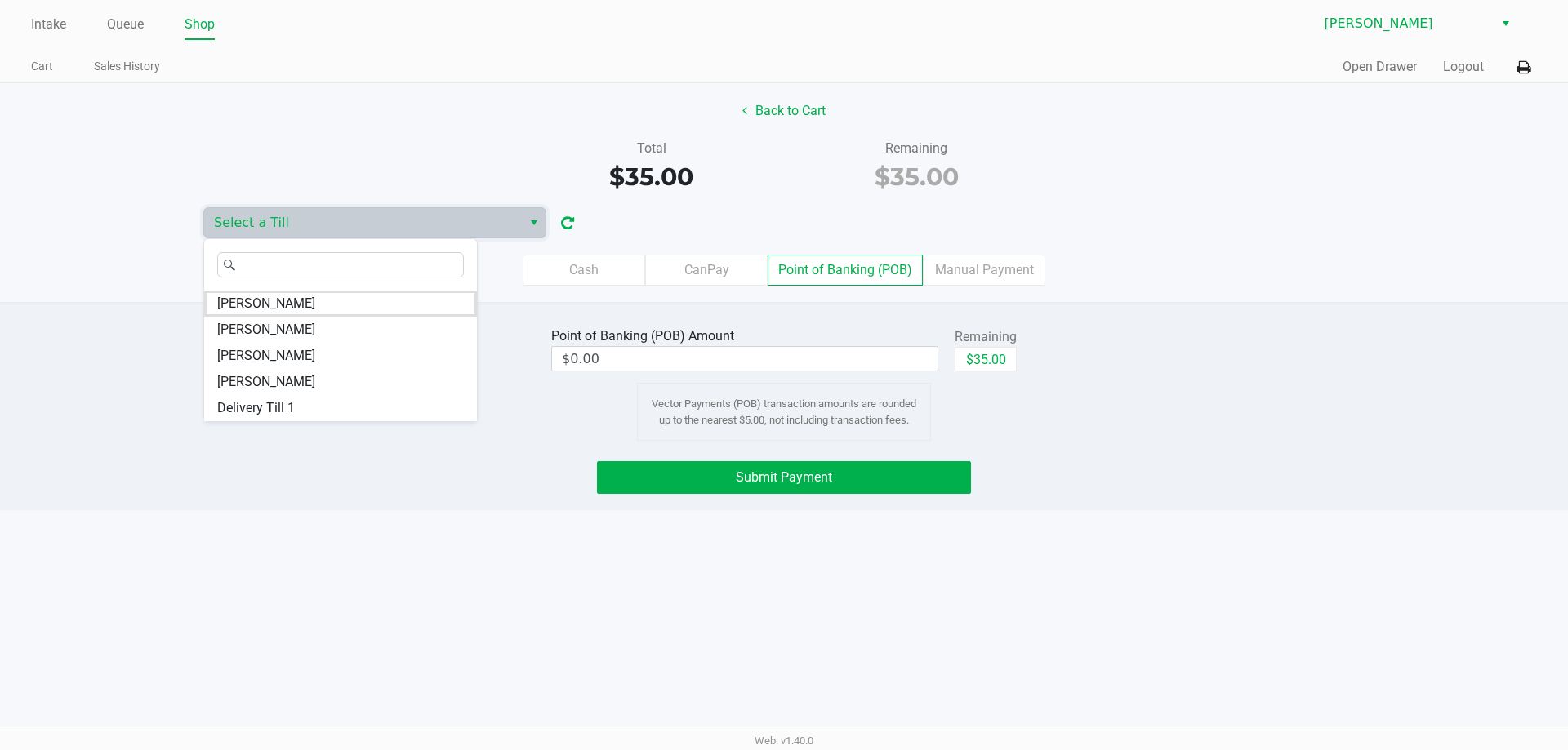
drag, startPoint x: 264, startPoint y: 377, endPoint x: 465, endPoint y: 452, distance: 214.5
click at [471, 452] on div "Point of Banking (POB) Amount $0.00 Remaining $35.00 Vector Payments (POB) tran…" at bounding box center [784, 406] width 1568 height 208
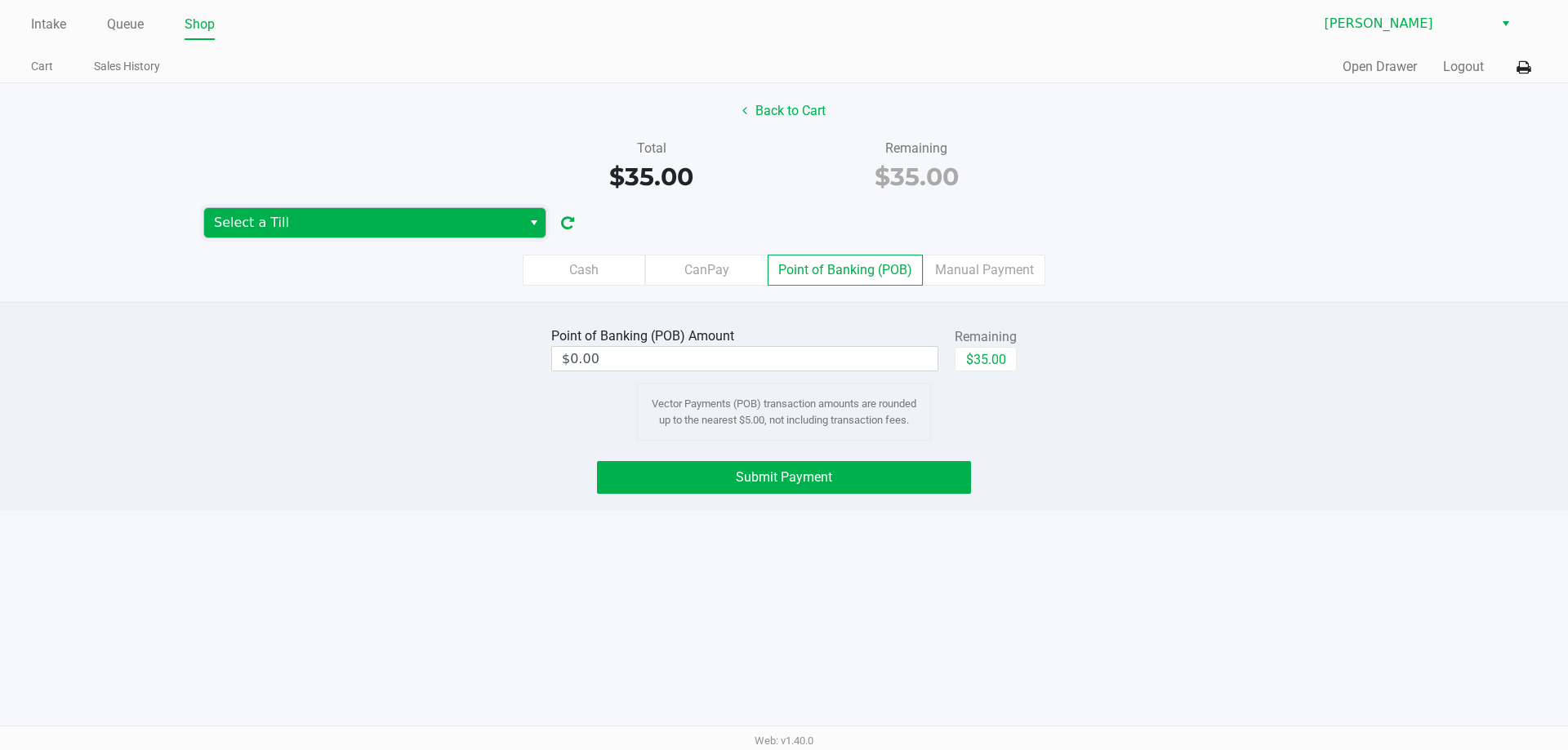
click at [340, 222] on span "Select a Till" at bounding box center [363, 223] width 298 height 20
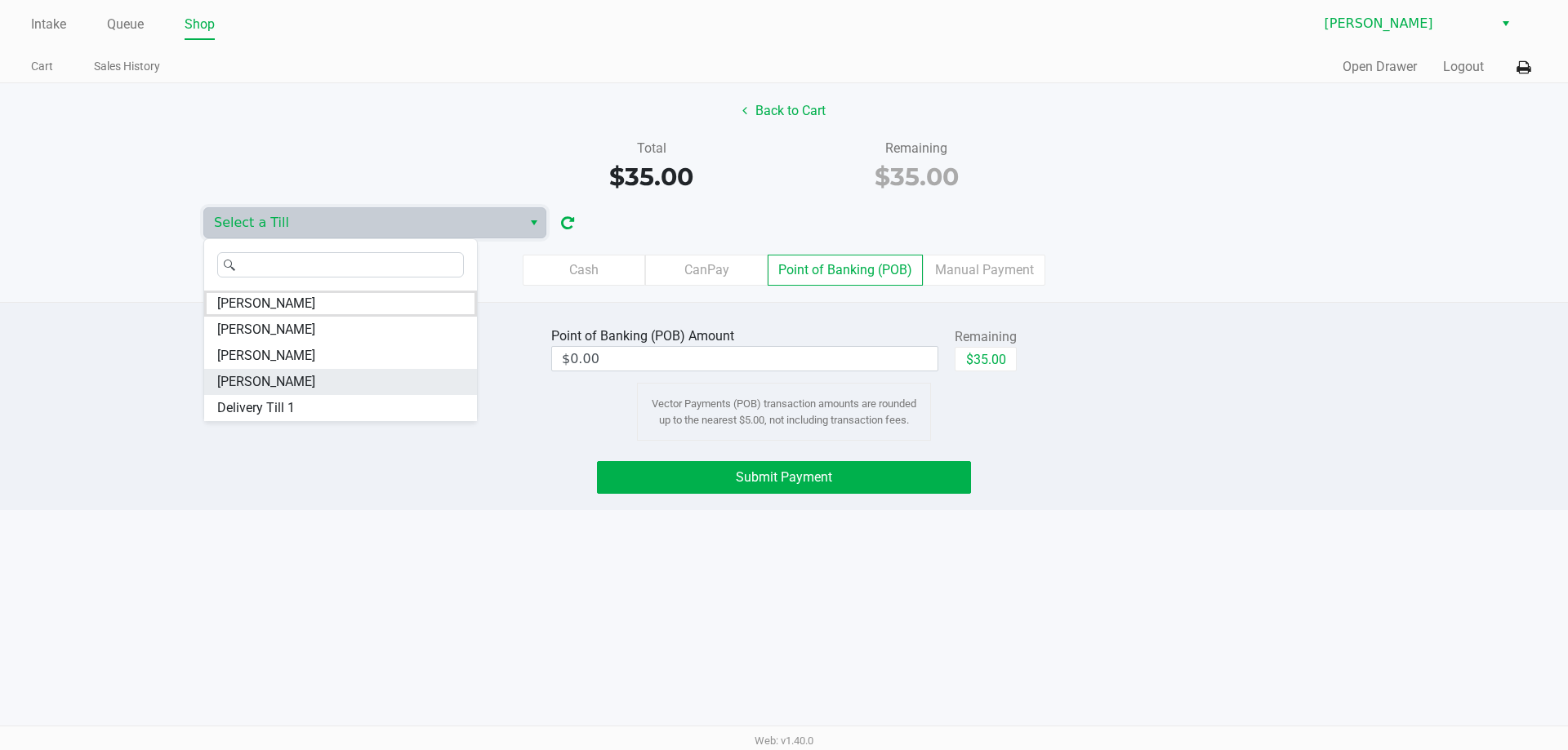
click at [242, 375] on span "DAVID-BOWIE" at bounding box center [266, 382] width 98 height 20
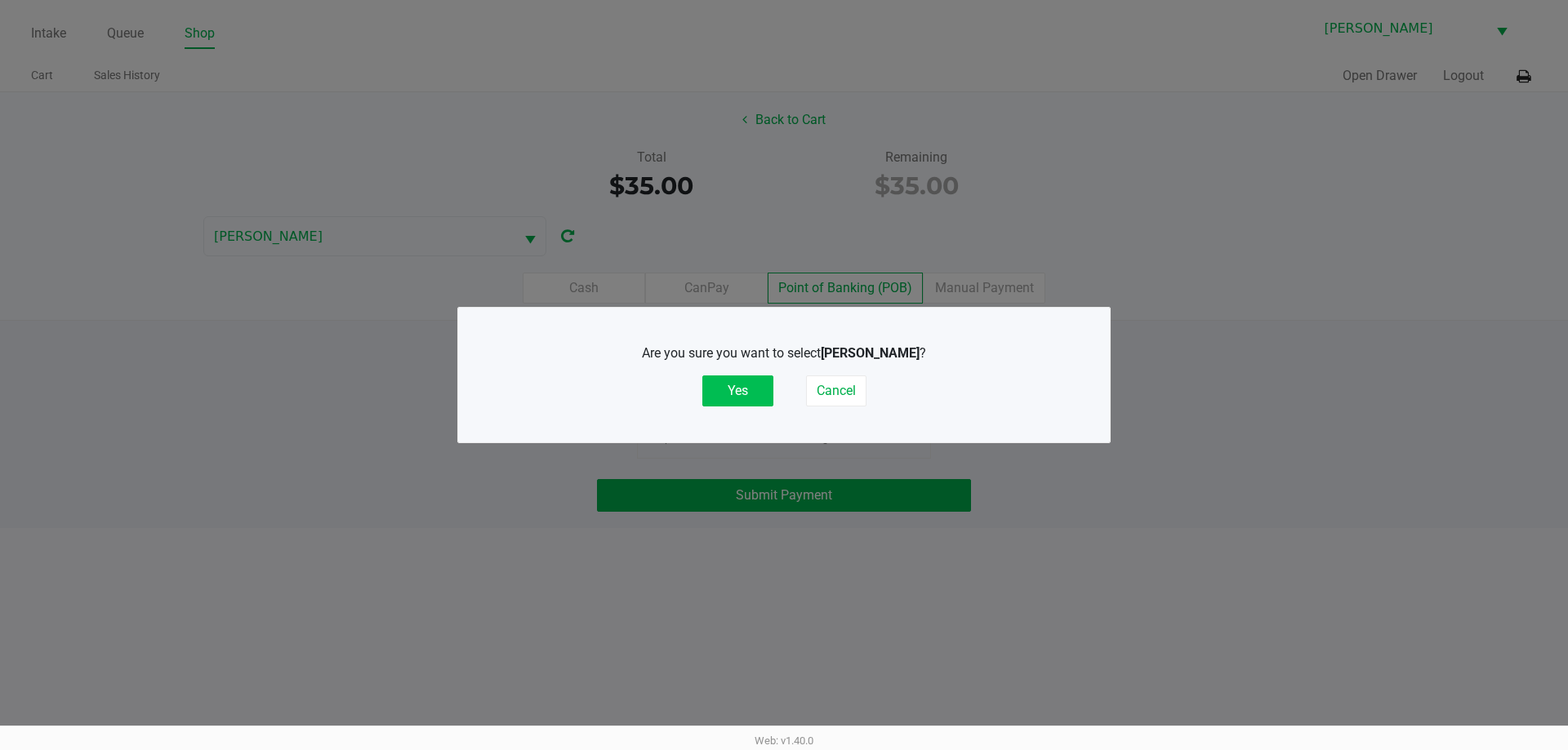
click at [742, 400] on button "Yes" at bounding box center [737, 391] width 71 height 31
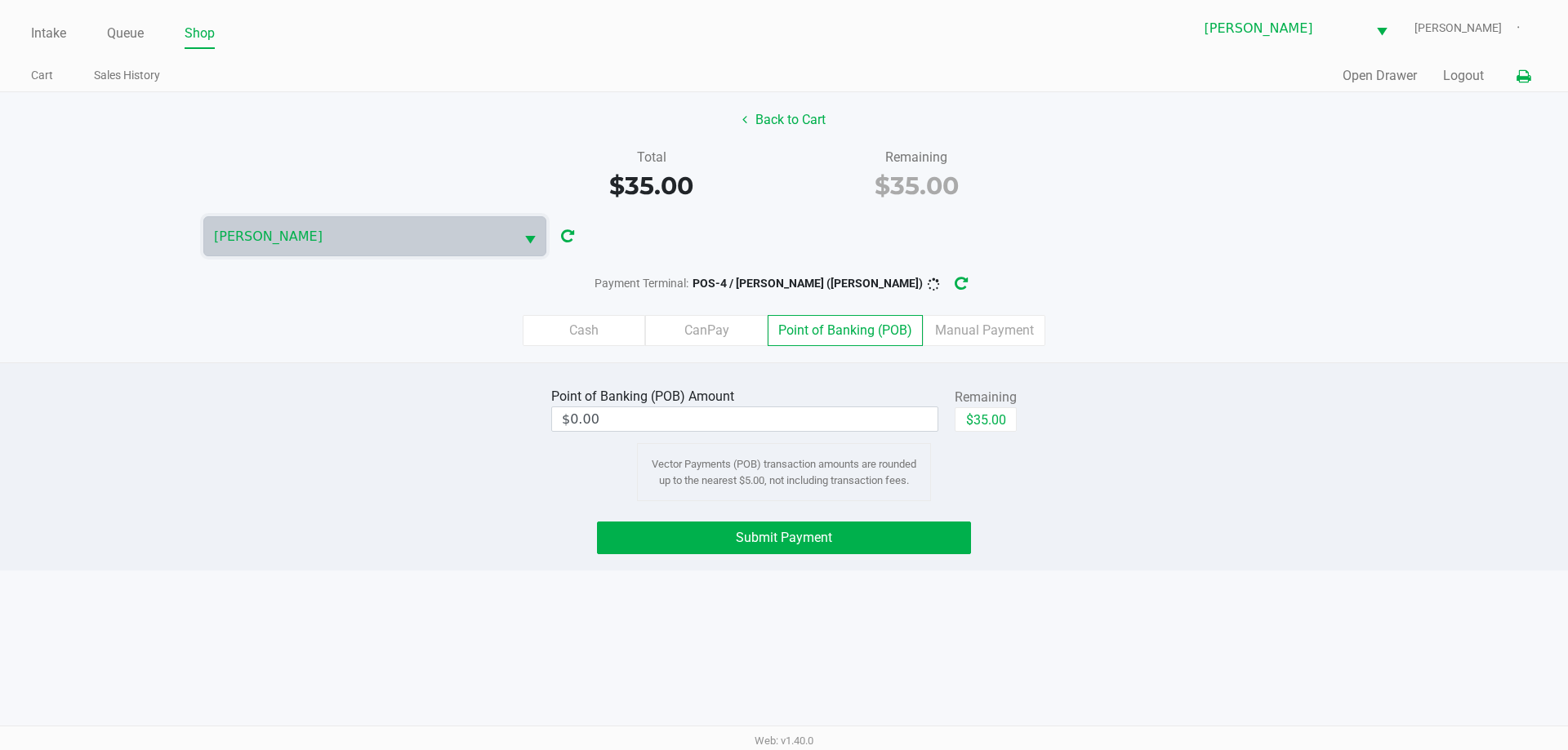
click at [1523, 74] on icon at bounding box center [1524, 77] width 14 height 12
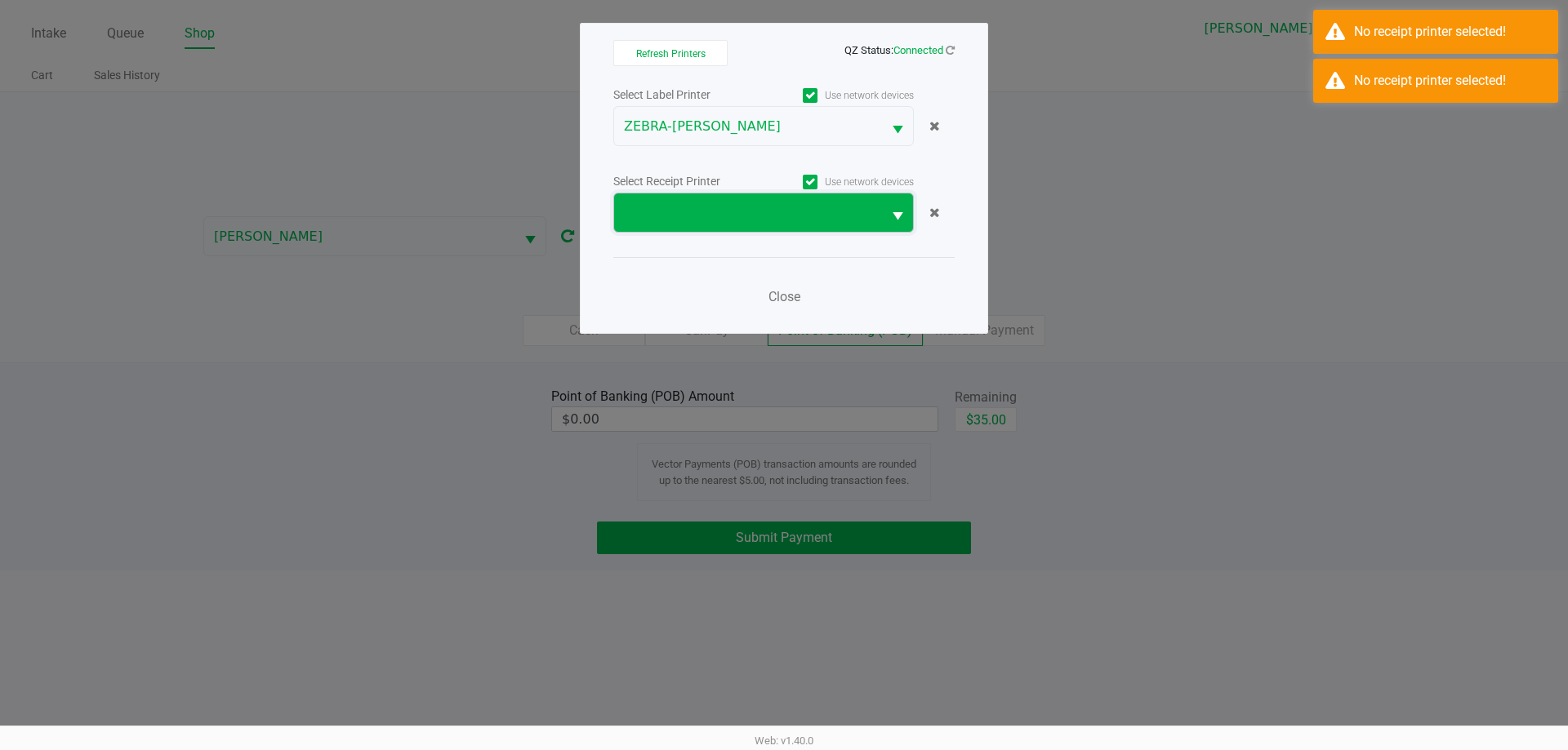
click at [664, 209] on span at bounding box center [748, 213] width 249 height 20
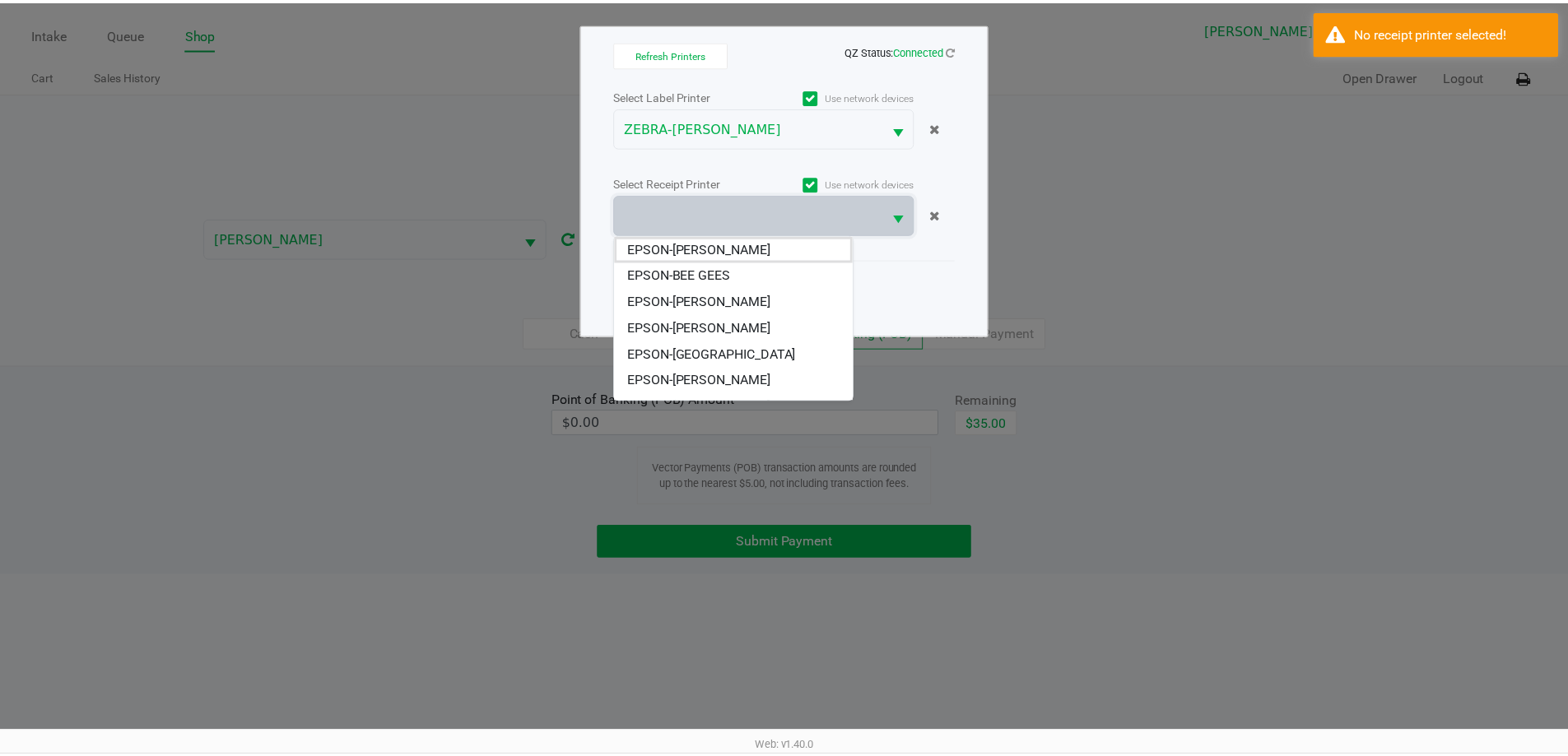
scroll to position [72, 0]
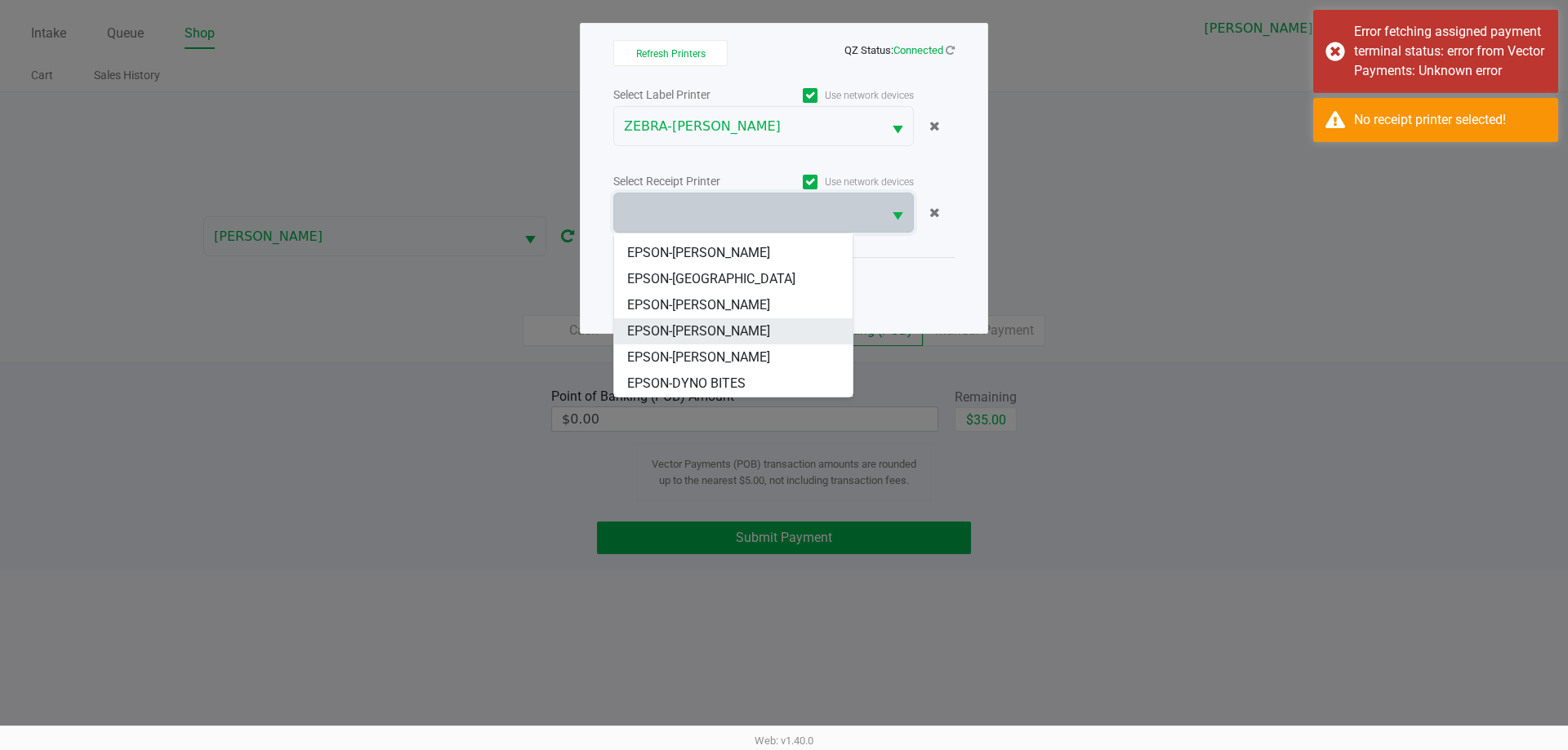
click at [682, 335] on span "EPSON-DAVID BOWIE" at bounding box center [698, 331] width 143 height 20
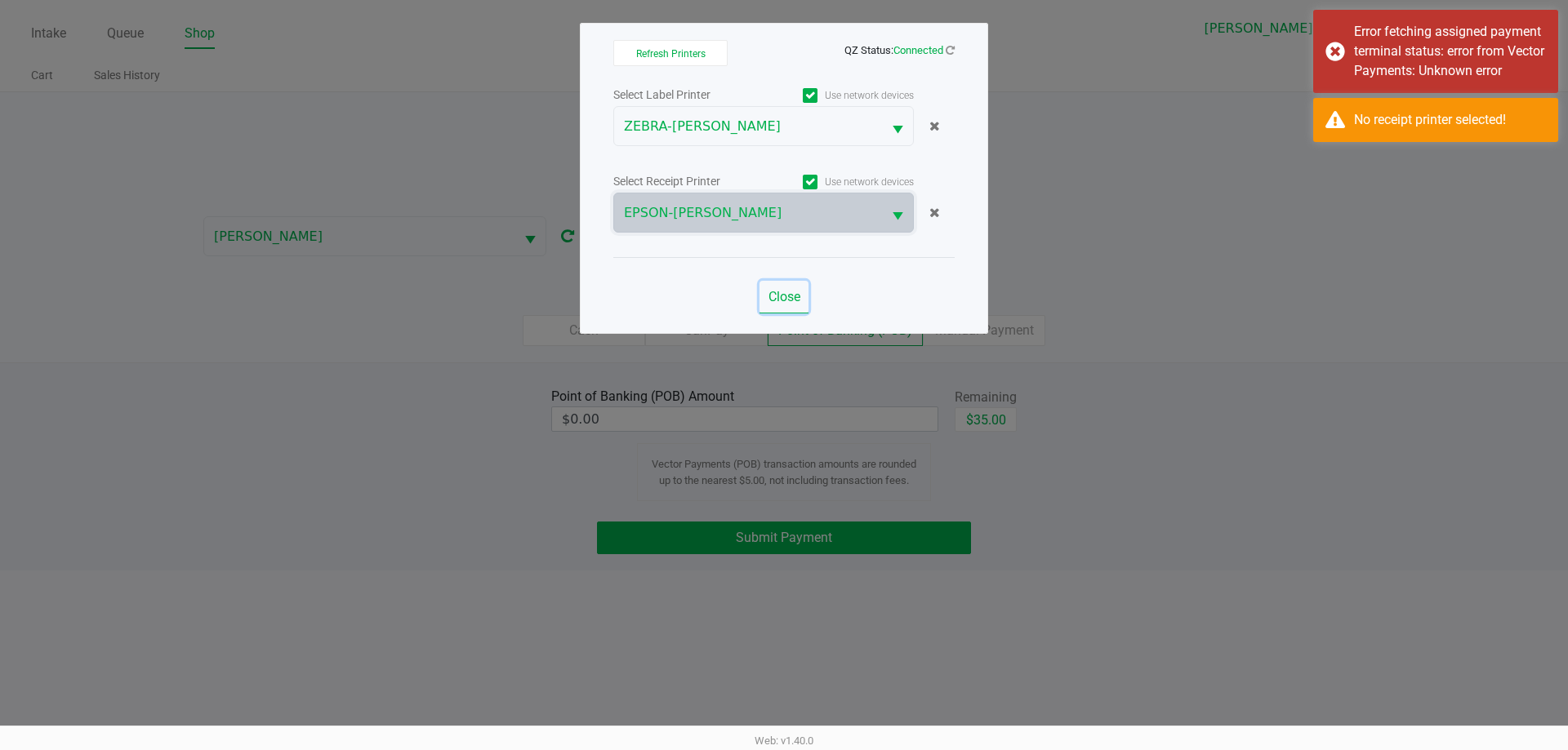
click at [784, 289] on span "Close" at bounding box center [784, 297] width 31 height 16
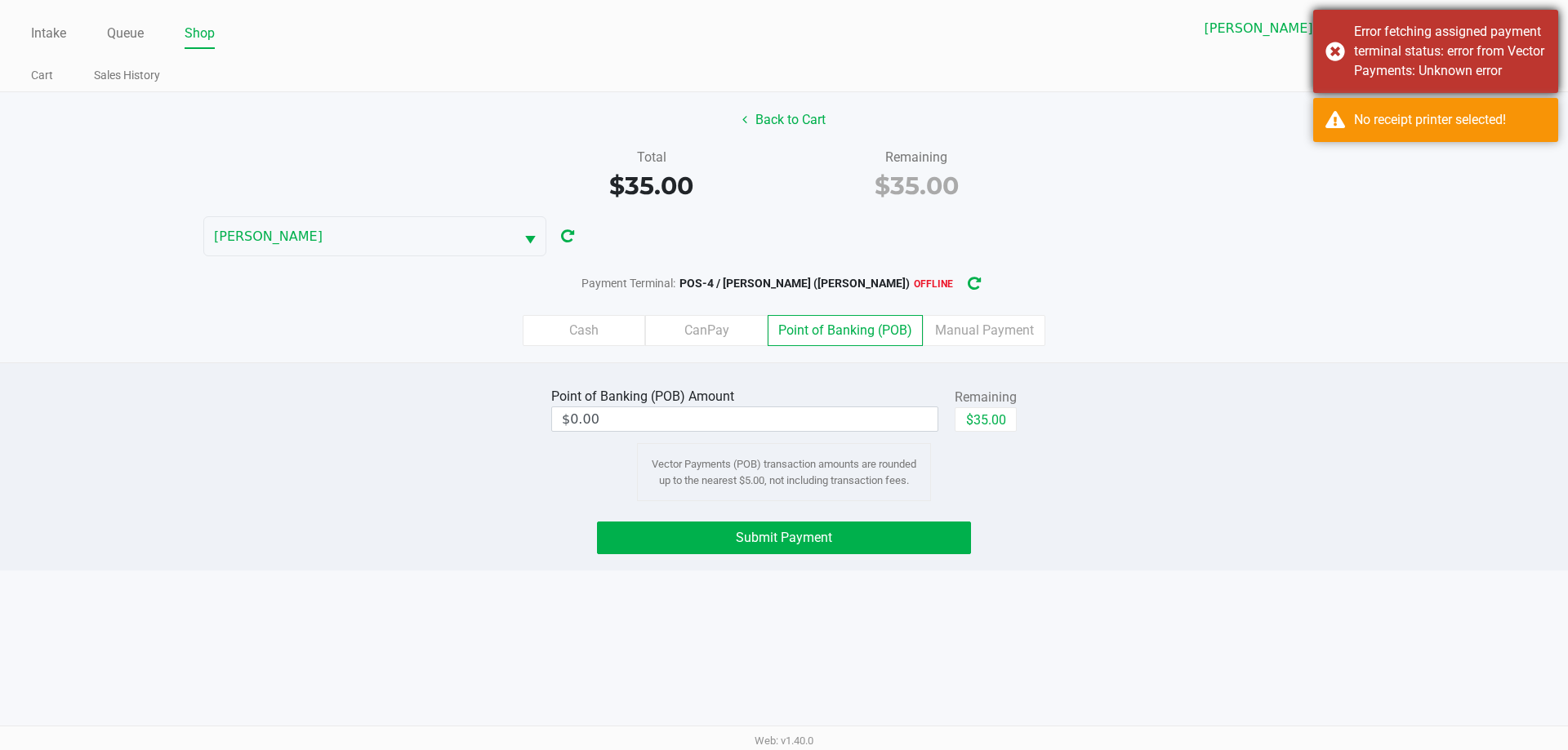
click at [1334, 46] on div "Error fetching assigned payment terminal status: error from Vector Payments: Un…" at bounding box center [1435, 51] width 245 height 84
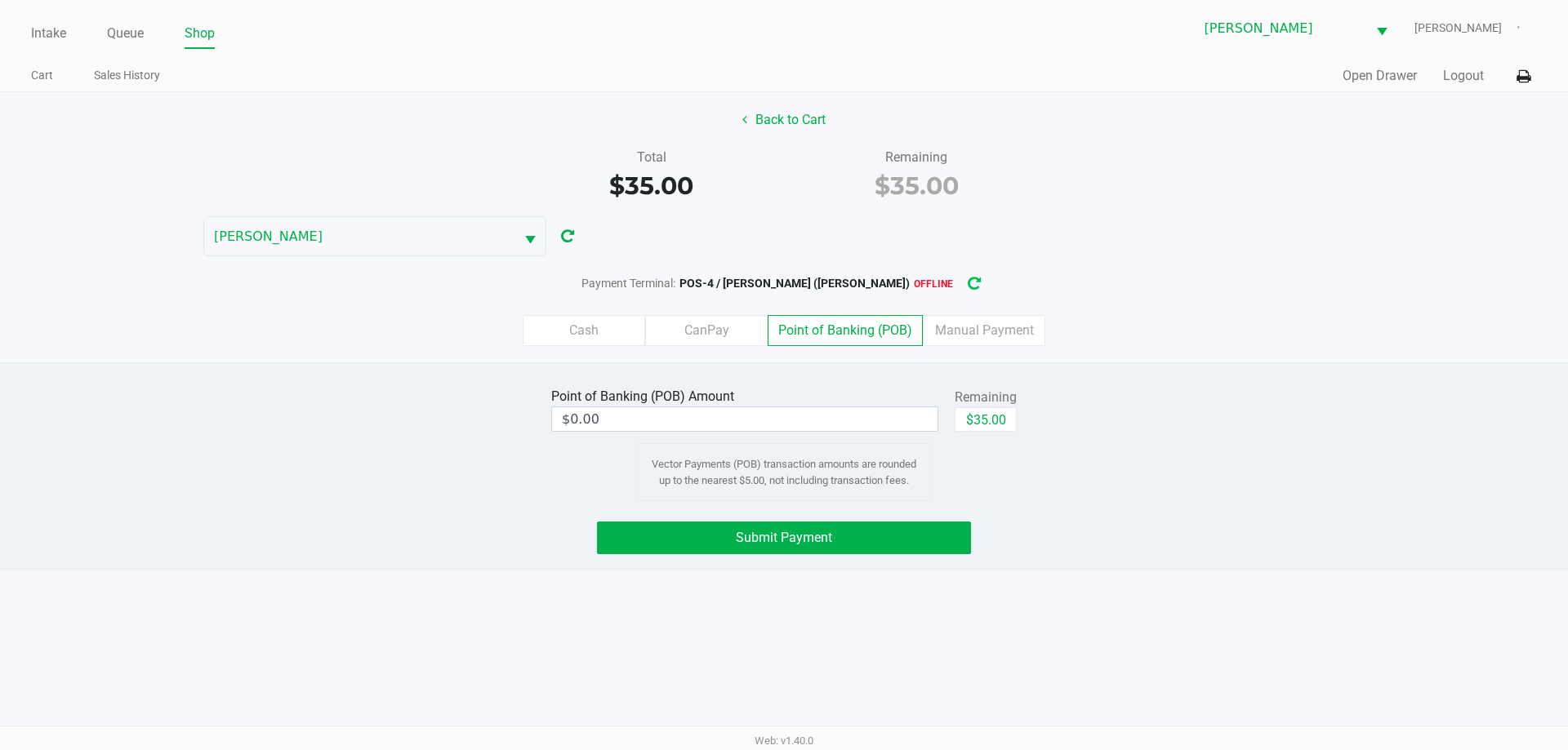
click at [967, 278] on icon "button" at bounding box center [973, 284] width 13 height 12
click at [986, 411] on button "$35.00" at bounding box center [985, 420] width 62 height 25
type input "$35.00"
click at [1073, 375] on div "Point of Banking (POB) Amount $35.00 Remaining $35.00 Clear Vector Payments (PO…" at bounding box center [784, 467] width 1568 height 208
click at [921, 554] on div "Point of Banking (POB) Amount $35.00 Remaining $35.00 Clear Vector Payments (PO…" at bounding box center [784, 467] width 1568 height 208
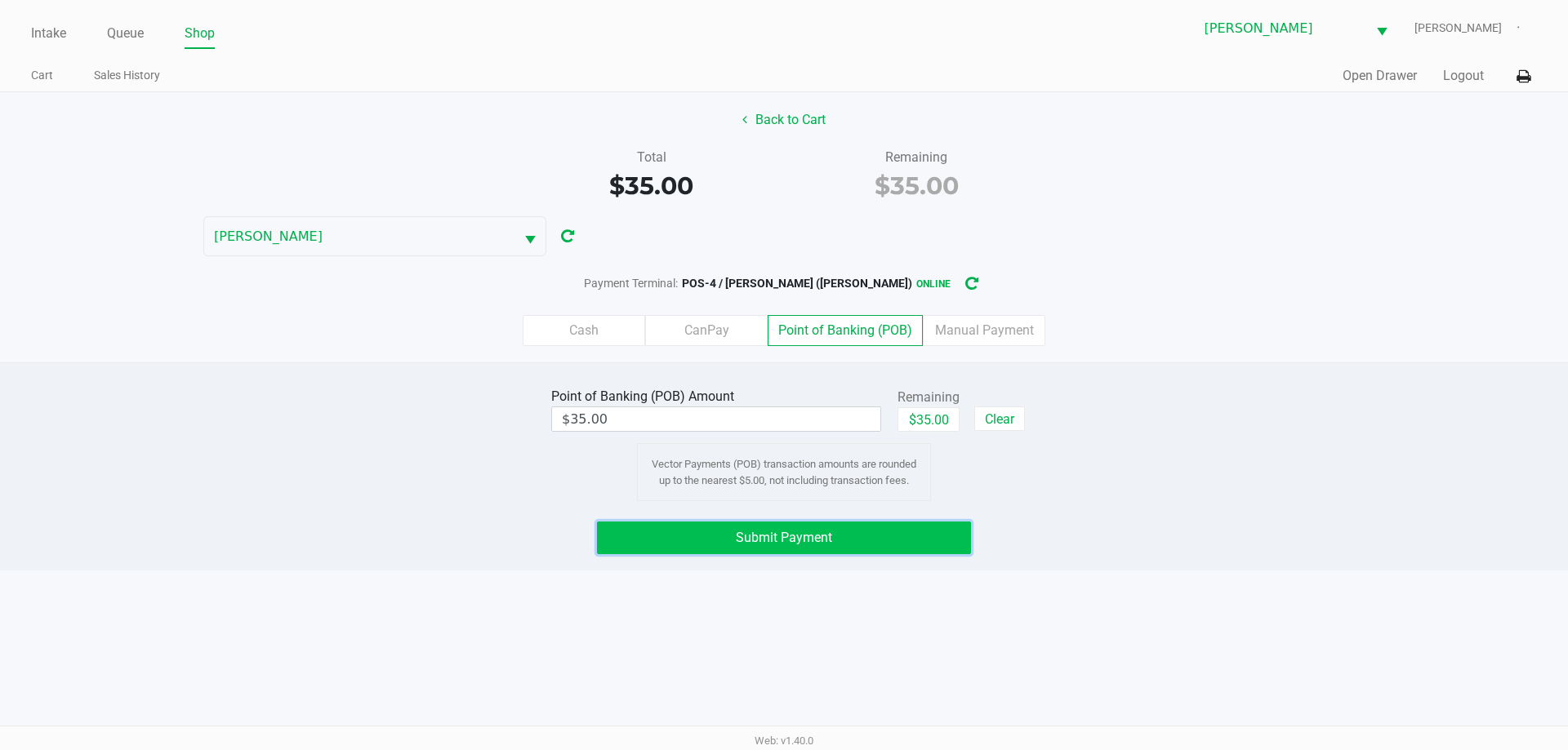
click at [923, 539] on button "Submit Payment" at bounding box center [784, 538] width 374 height 32
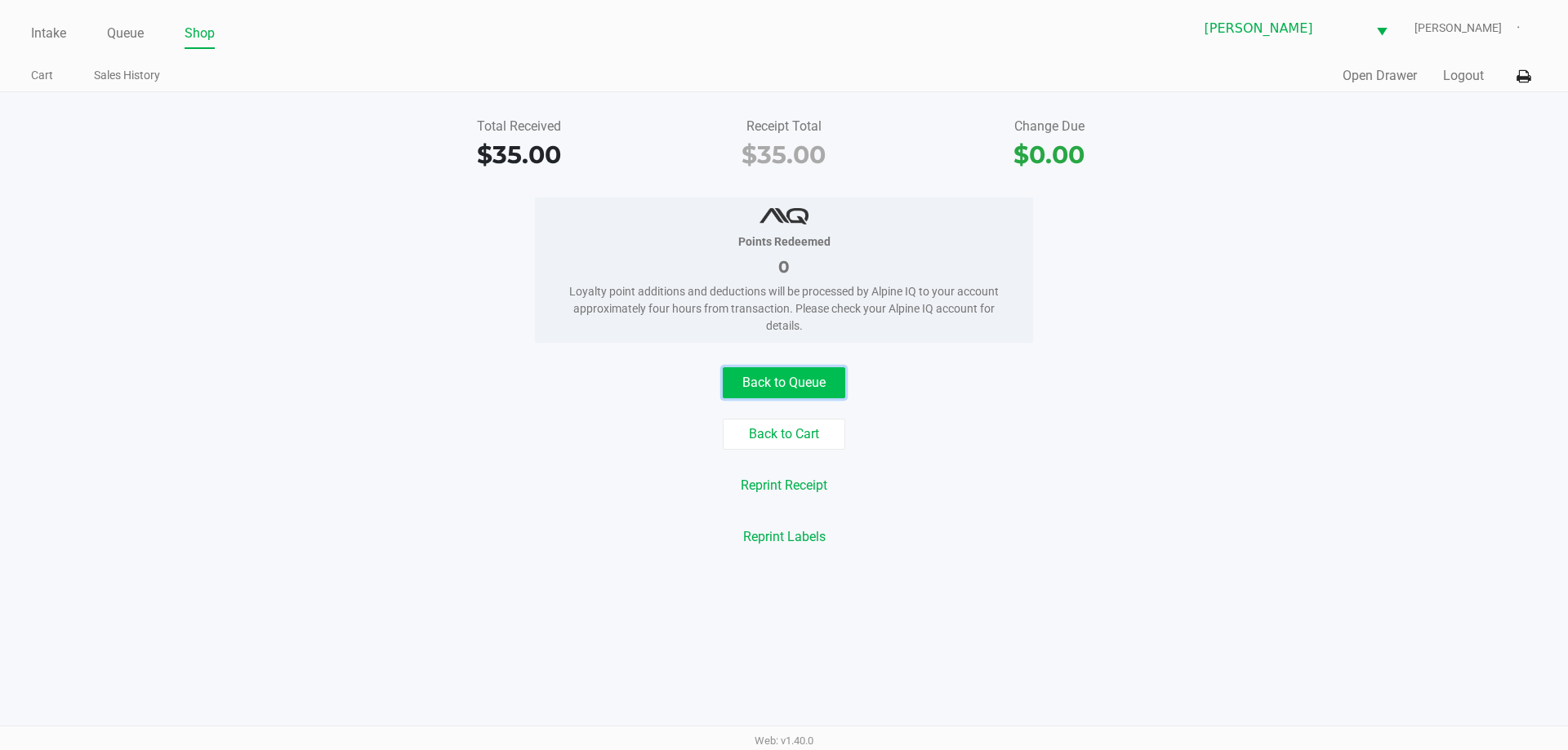
click at [784, 389] on button "Back to Queue" at bounding box center [784, 383] width 123 height 31
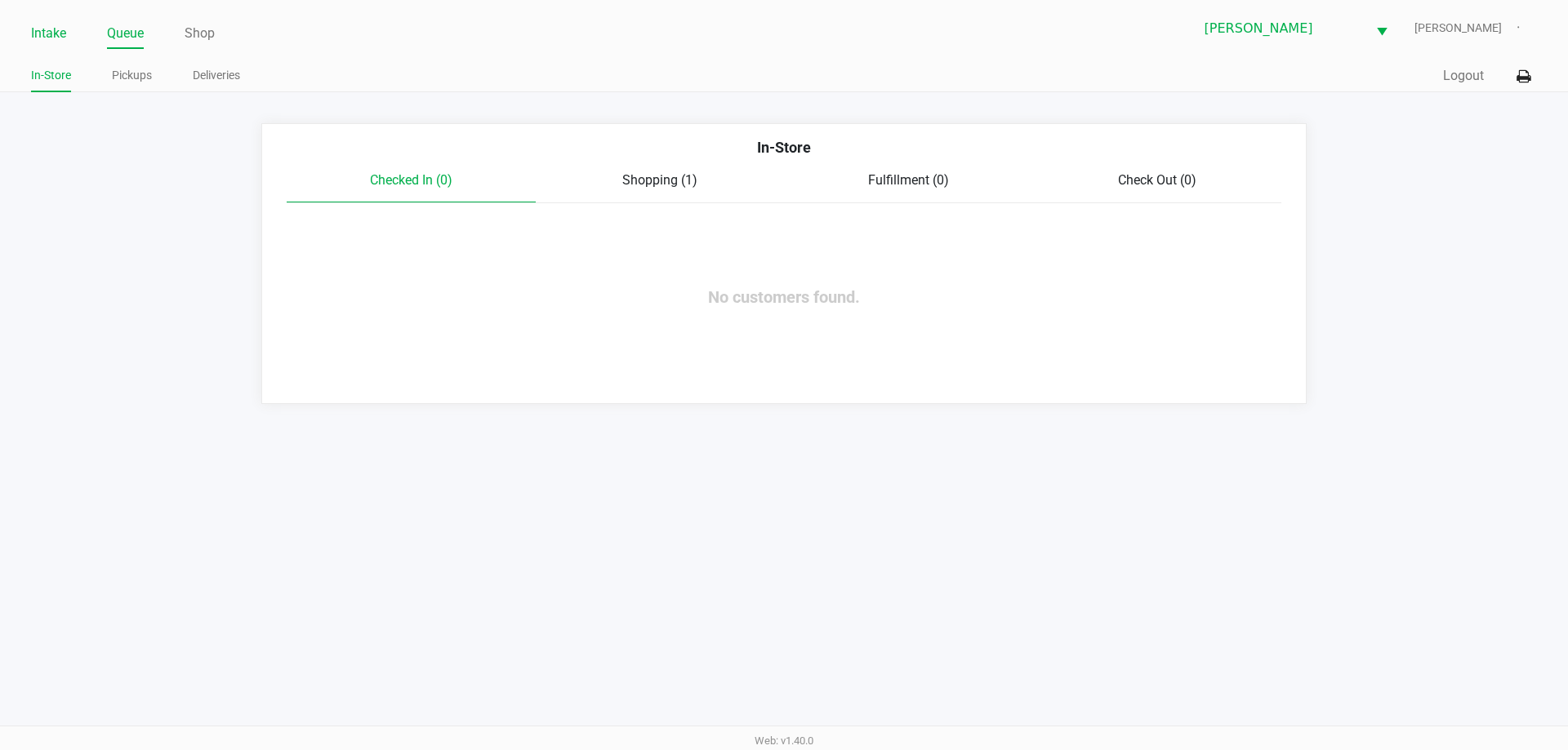
click at [45, 26] on link "Intake" at bounding box center [49, 32] width 35 height 23
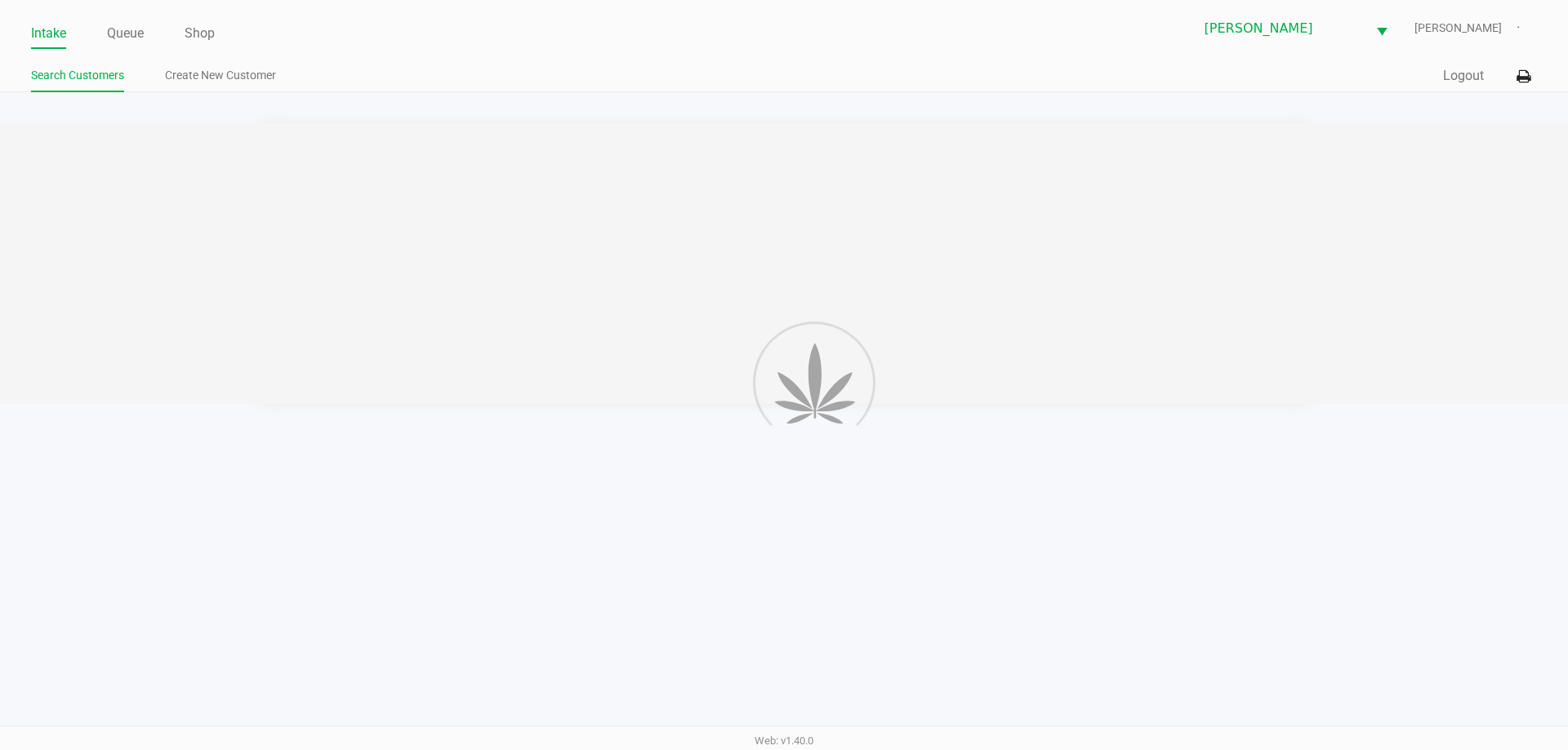
click at [45, 26] on link "Intake" at bounding box center [49, 32] width 35 height 23
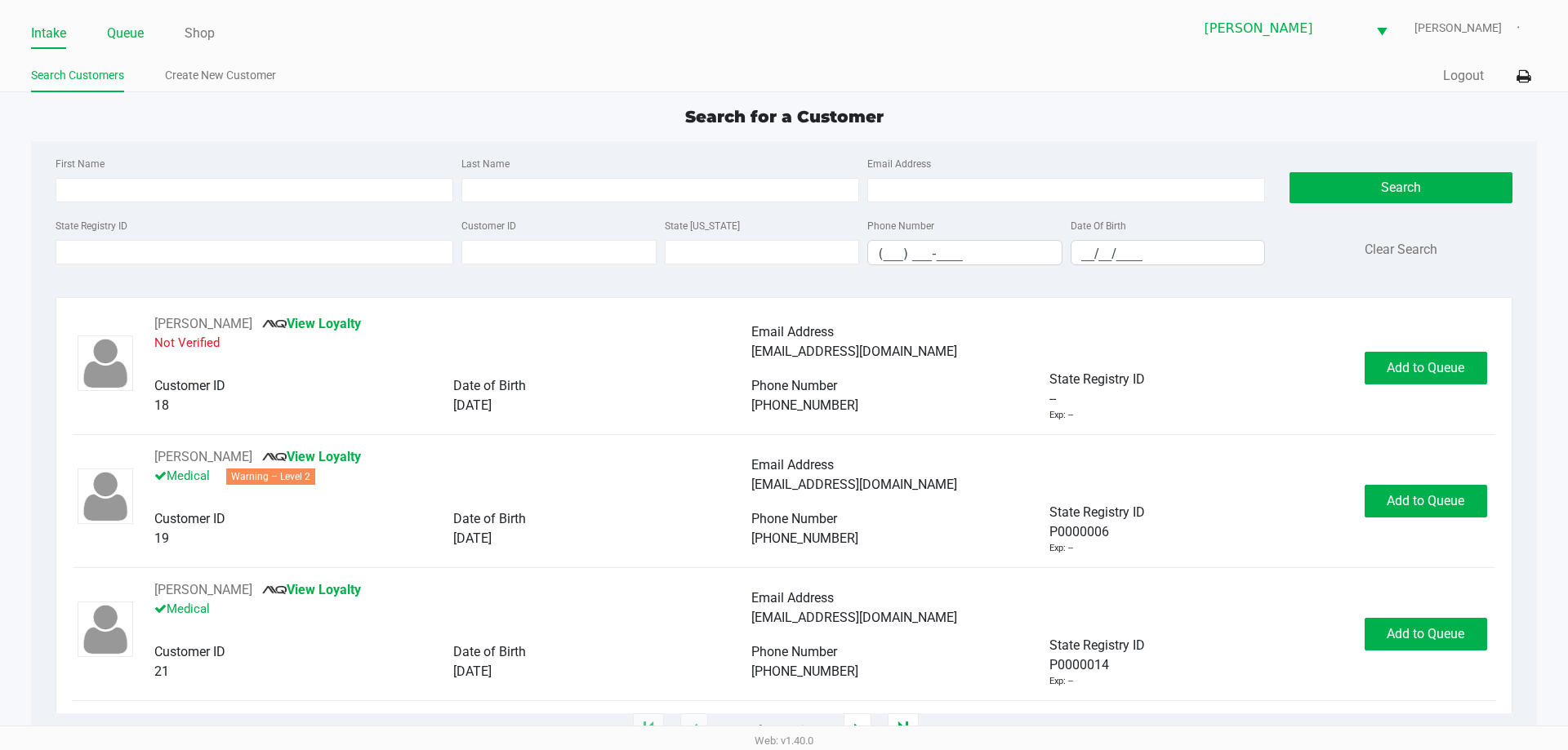
click at [123, 32] on link "Queue" at bounding box center [125, 32] width 36 height 23
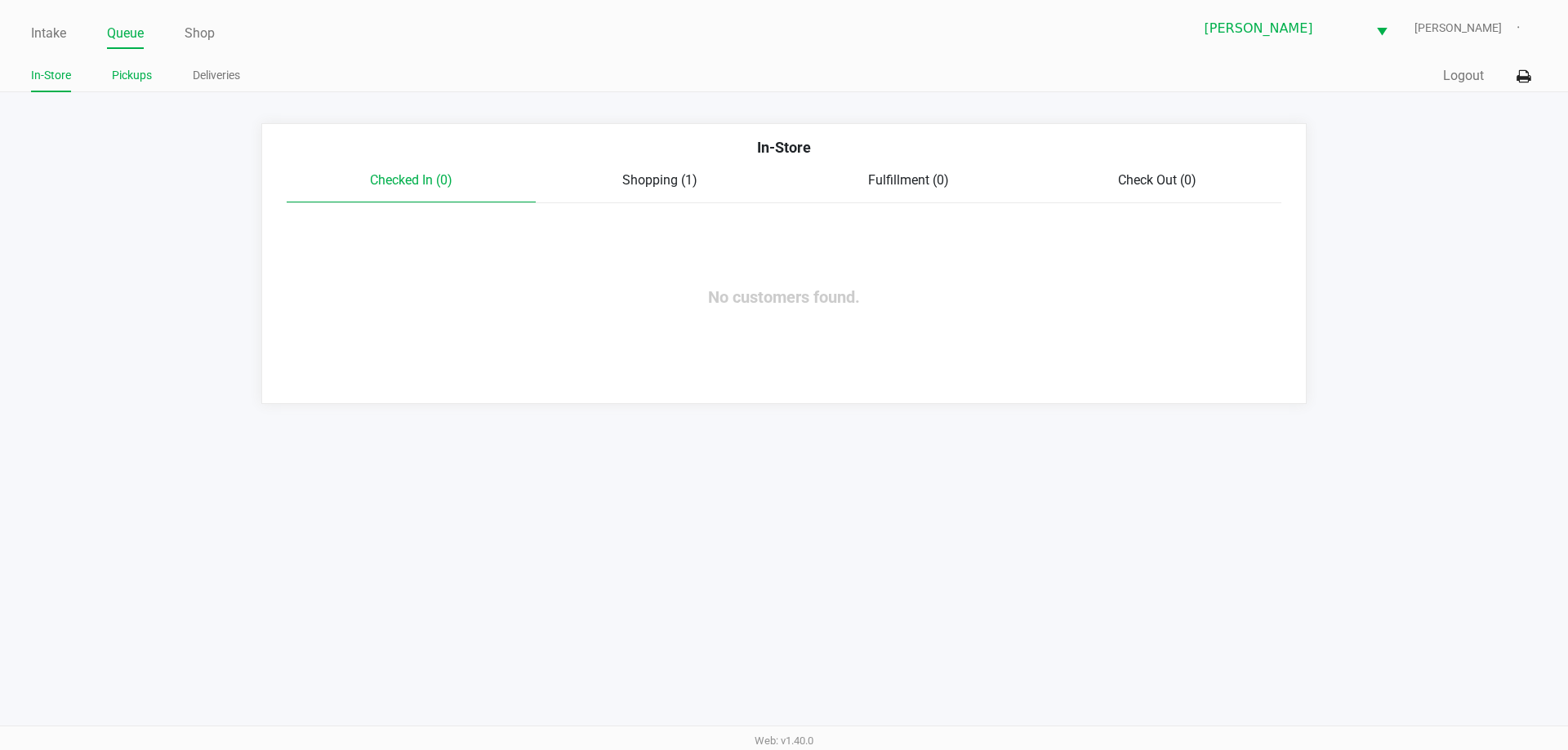
click at [140, 80] on link "Pickups" at bounding box center [132, 75] width 40 height 21
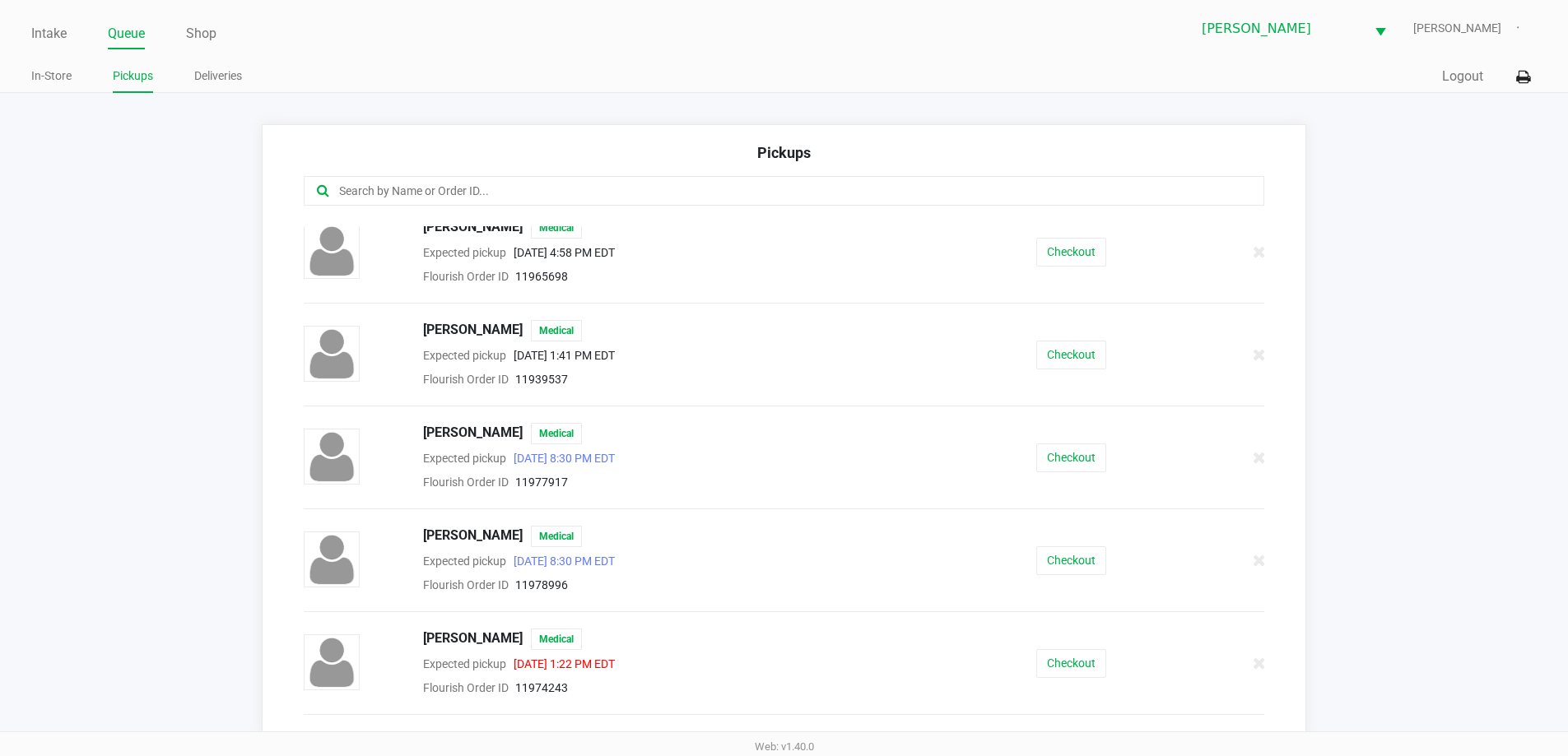
scroll to position [1841, 0]
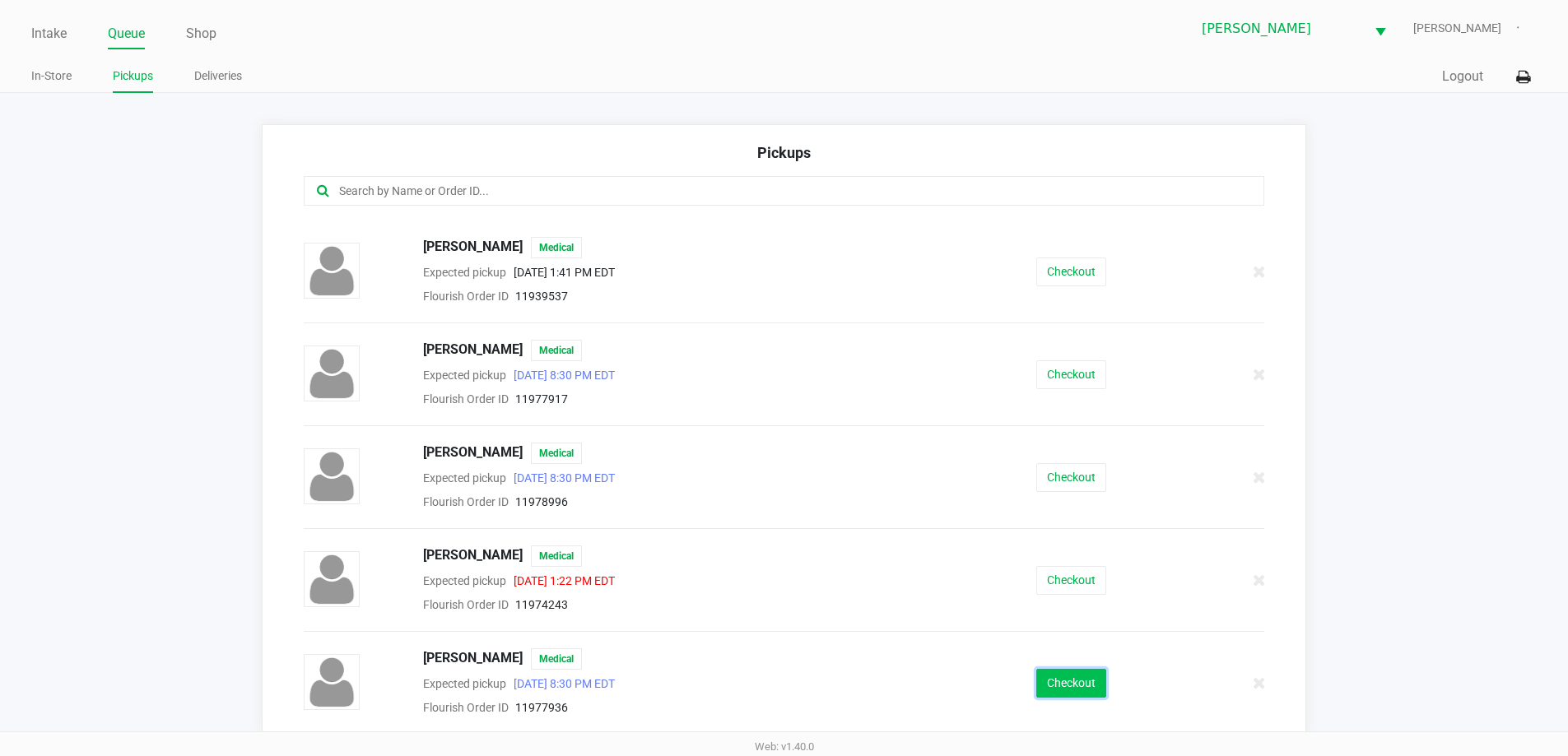
click at [1044, 677] on button "Checkout" at bounding box center [1071, 683] width 70 height 29
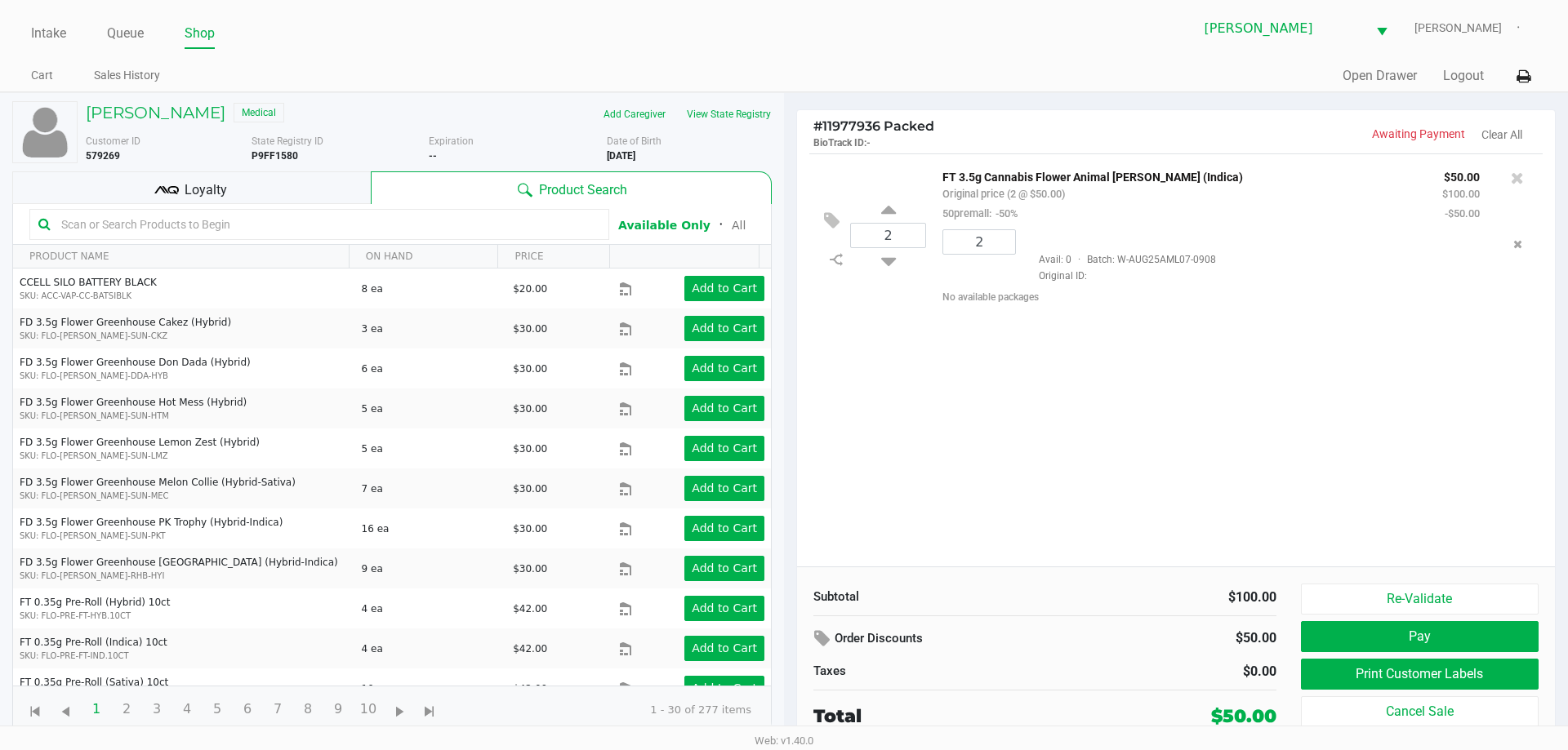
drag, startPoint x: 273, startPoint y: 197, endPoint x: 266, endPoint y: 191, distance: 9.2
click at [271, 197] on div "Loyalty" at bounding box center [191, 187] width 359 height 32
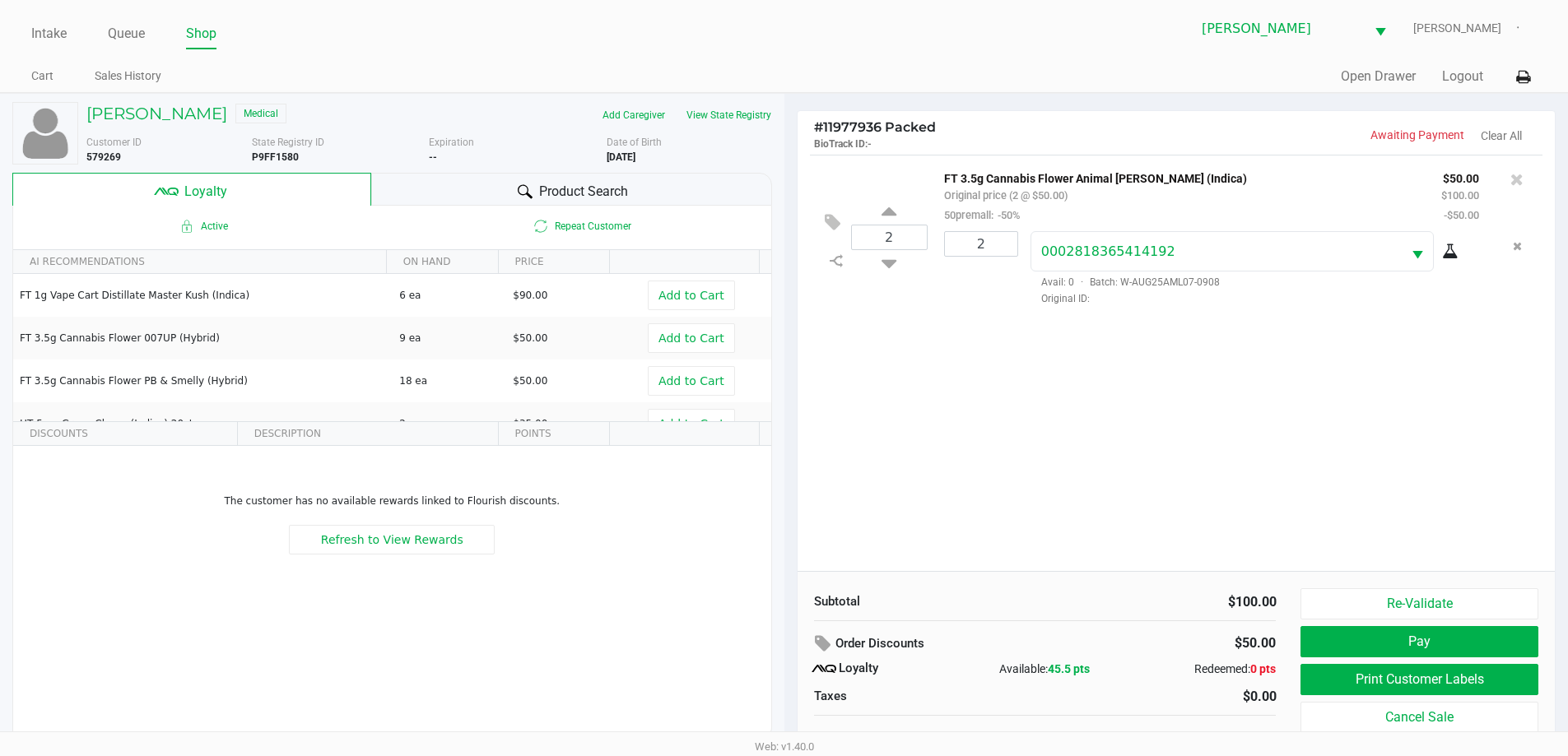
click at [1058, 354] on div "2 FT 3.5g Cannabis Flower Animal Larry (Indica) Original price (2 @ $50.00) 50p…" at bounding box center [1176, 363] width 758 height 416
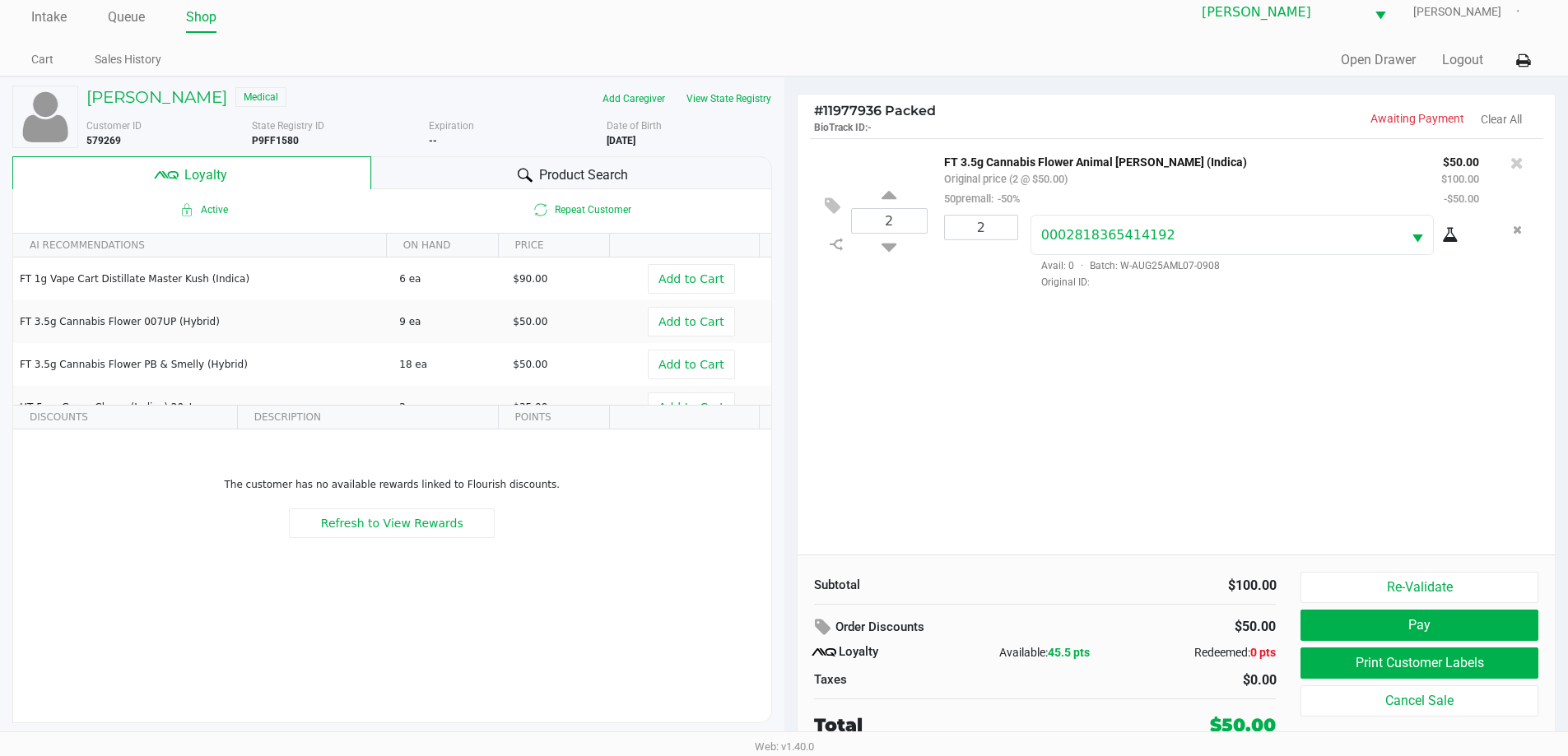
click at [965, 311] on div "2 FT 3.5g Cannabis Flower Animal Larry (Indica) Original price (2 @ $50.00) 50p…" at bounding box center [1176, 347] width 758 height 416
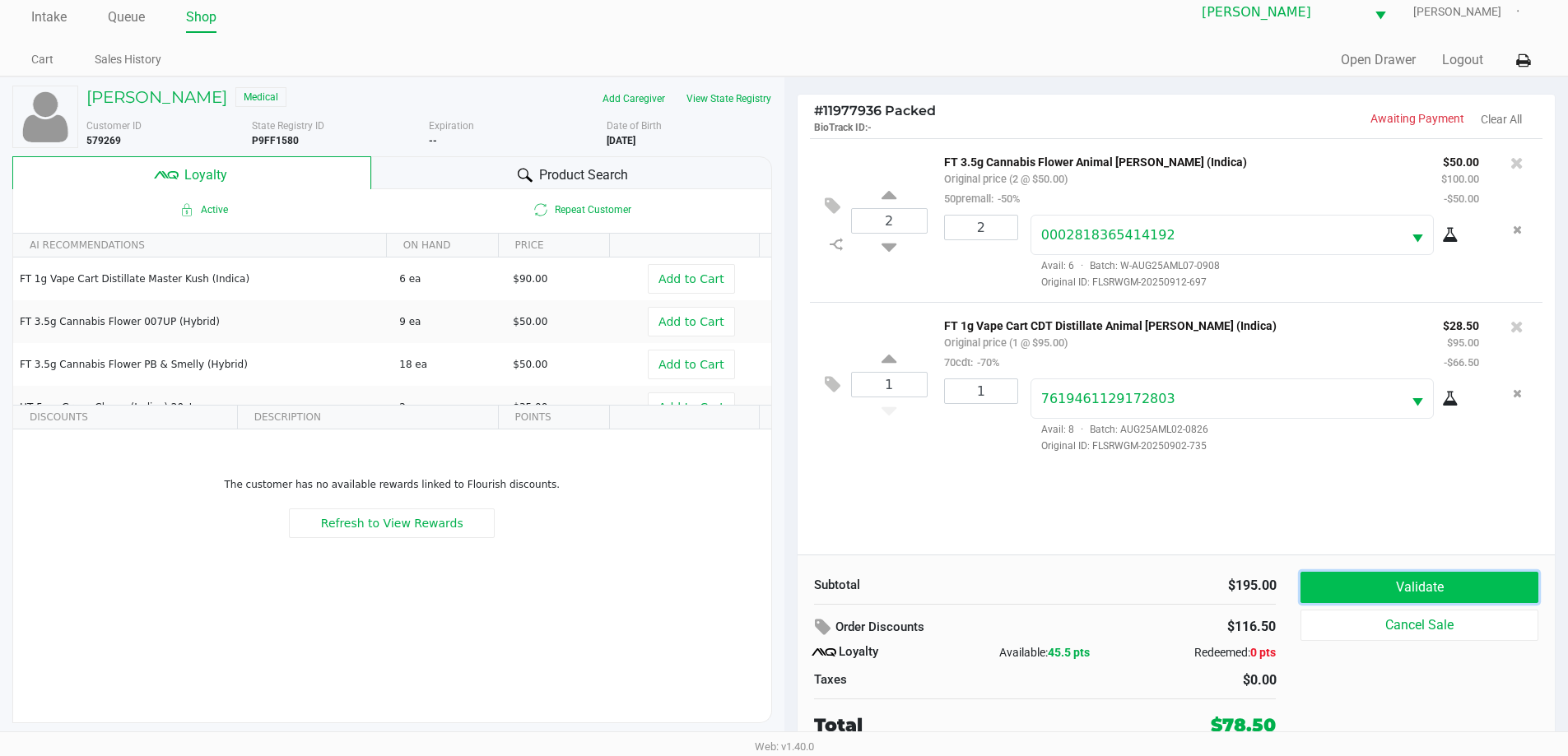
click at [1434, 583] on button "Validate" at bounding box center [1418, 588] width 237 height 32
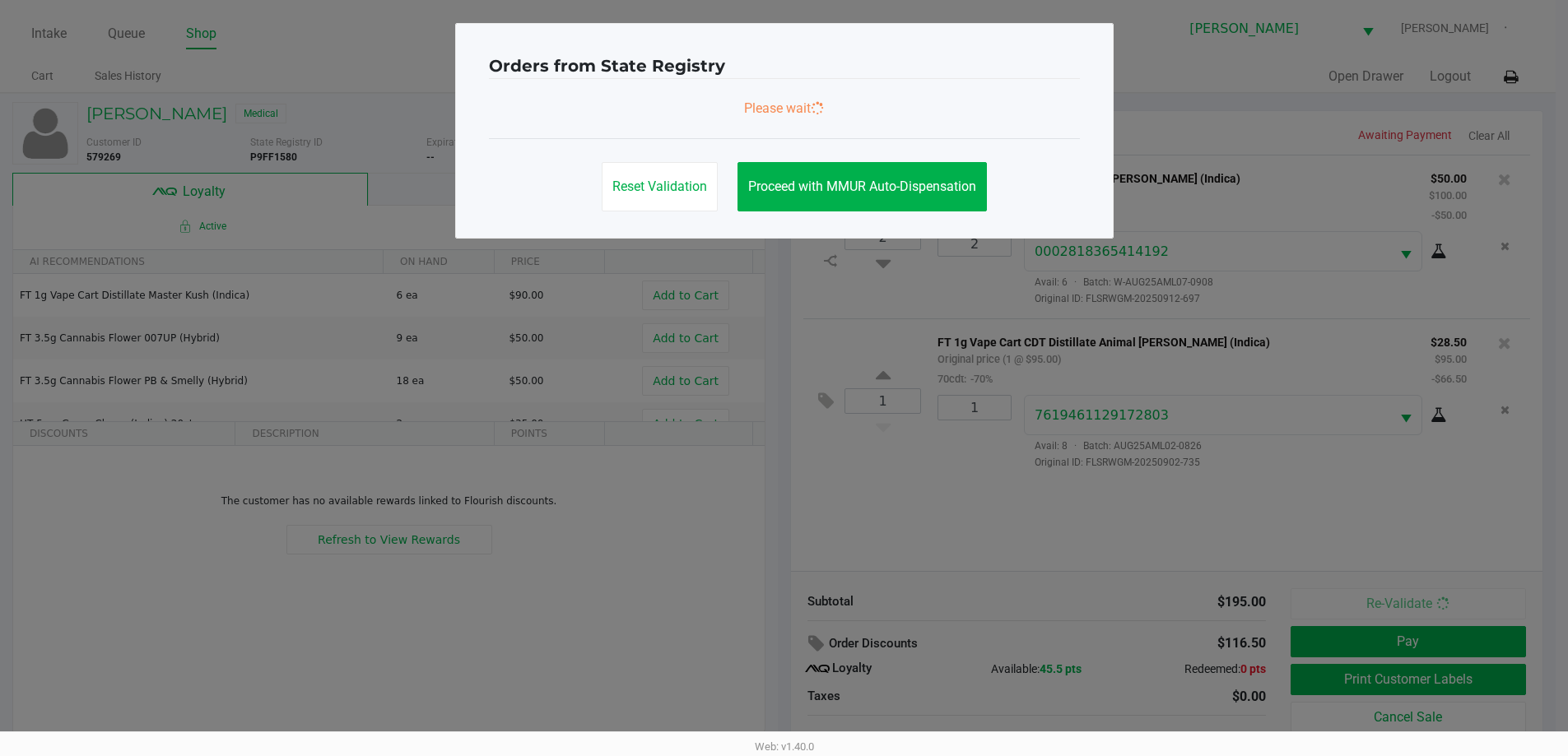
scroll to position [0, 0]
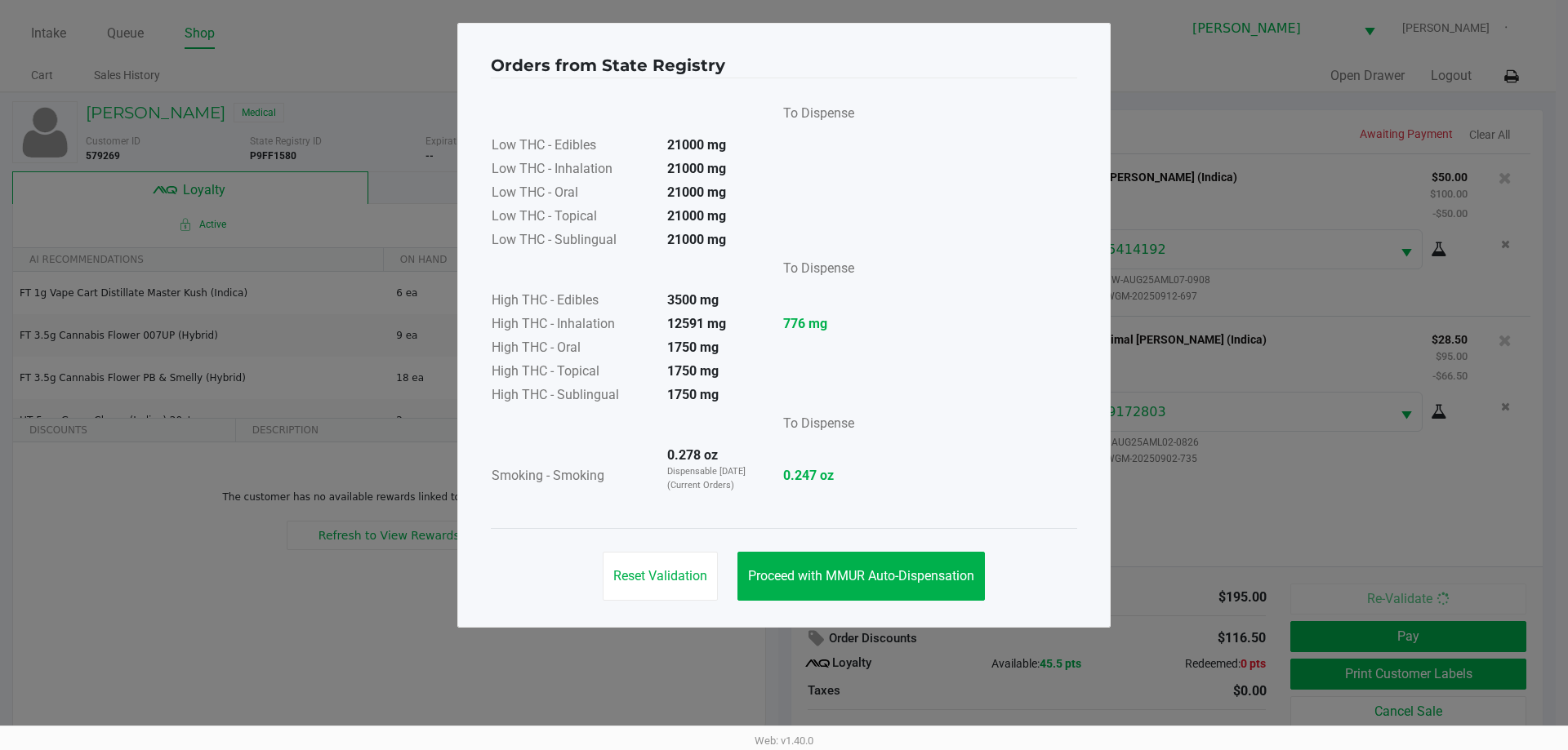
click at [862, 544] on div "Reset Validation Proceed with MMUR Auto-Dispensation" at bounding box center [784, 569] width 586 height 83
click at [933, 572] on span "Proceed with MMUR Auto-Dispensation" at bounding box center [861, 576] width 226 height 16
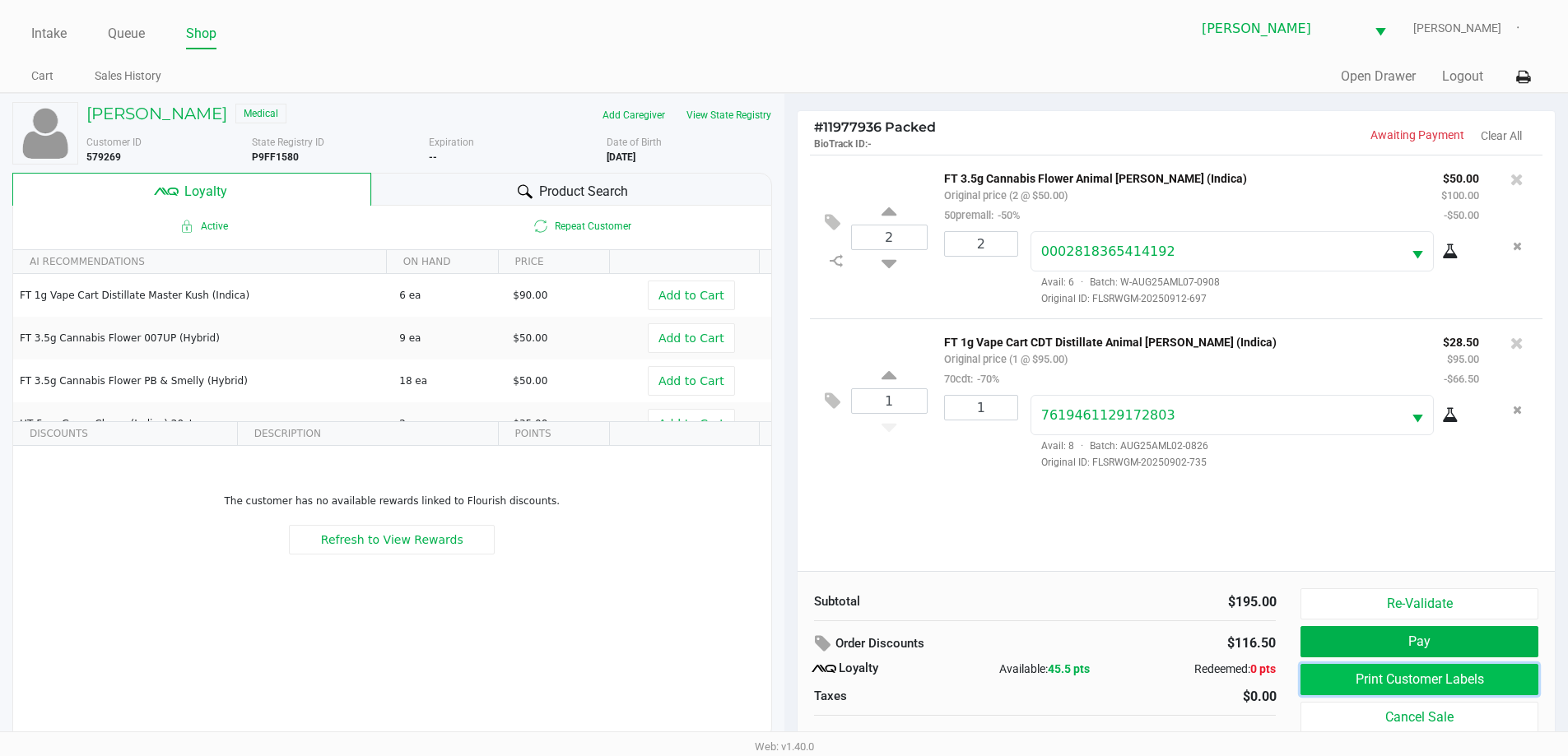
click at [1462, 686] on button "Print Customer Labels" at bounding box center [1418, 680] width 237 height 32
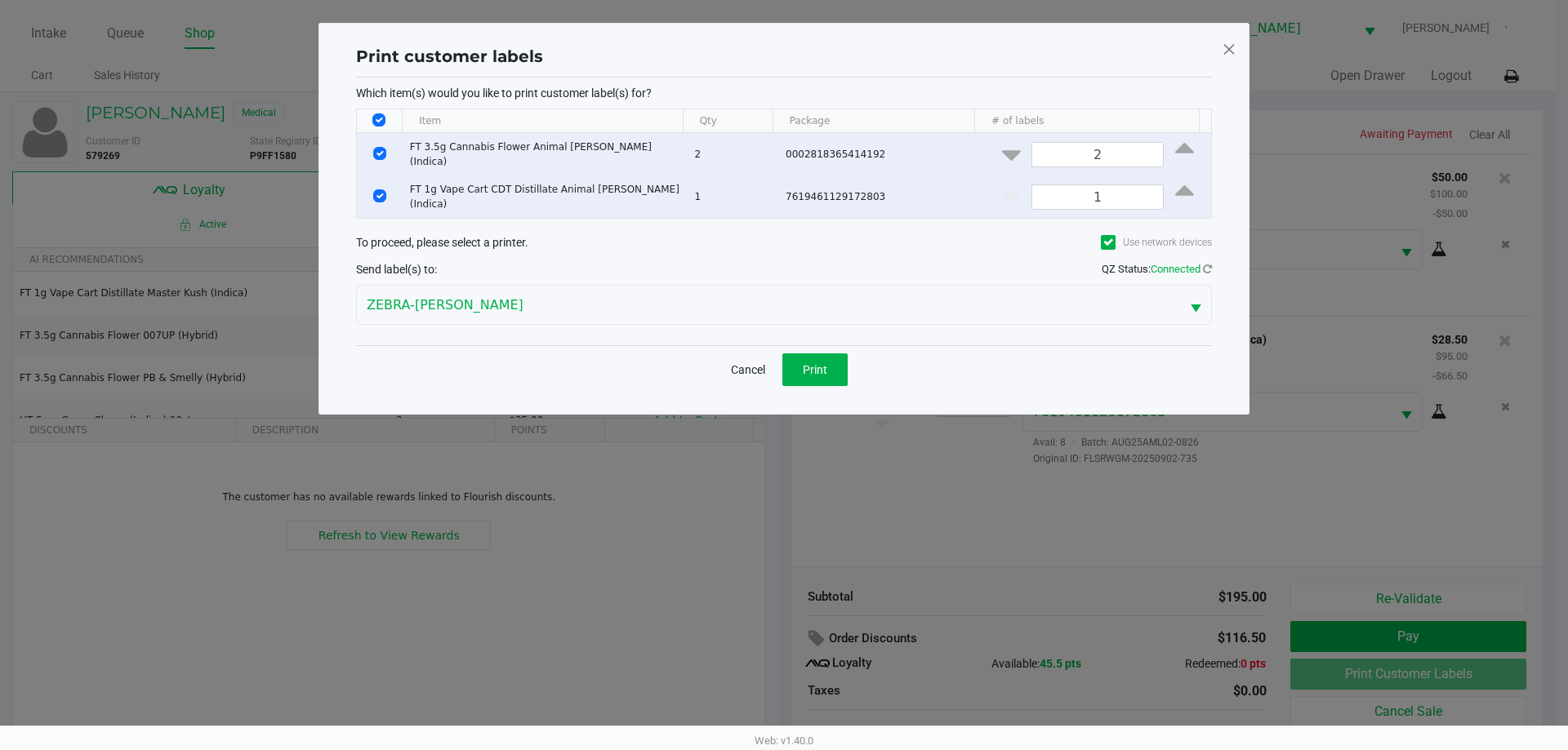
click at [839, 383] on div "Cancel Print" at bounding box center [784, 369] width 856 height 48
click at [817, 354] on button "Print" at bounding box center [815, 370] width 65 height 32
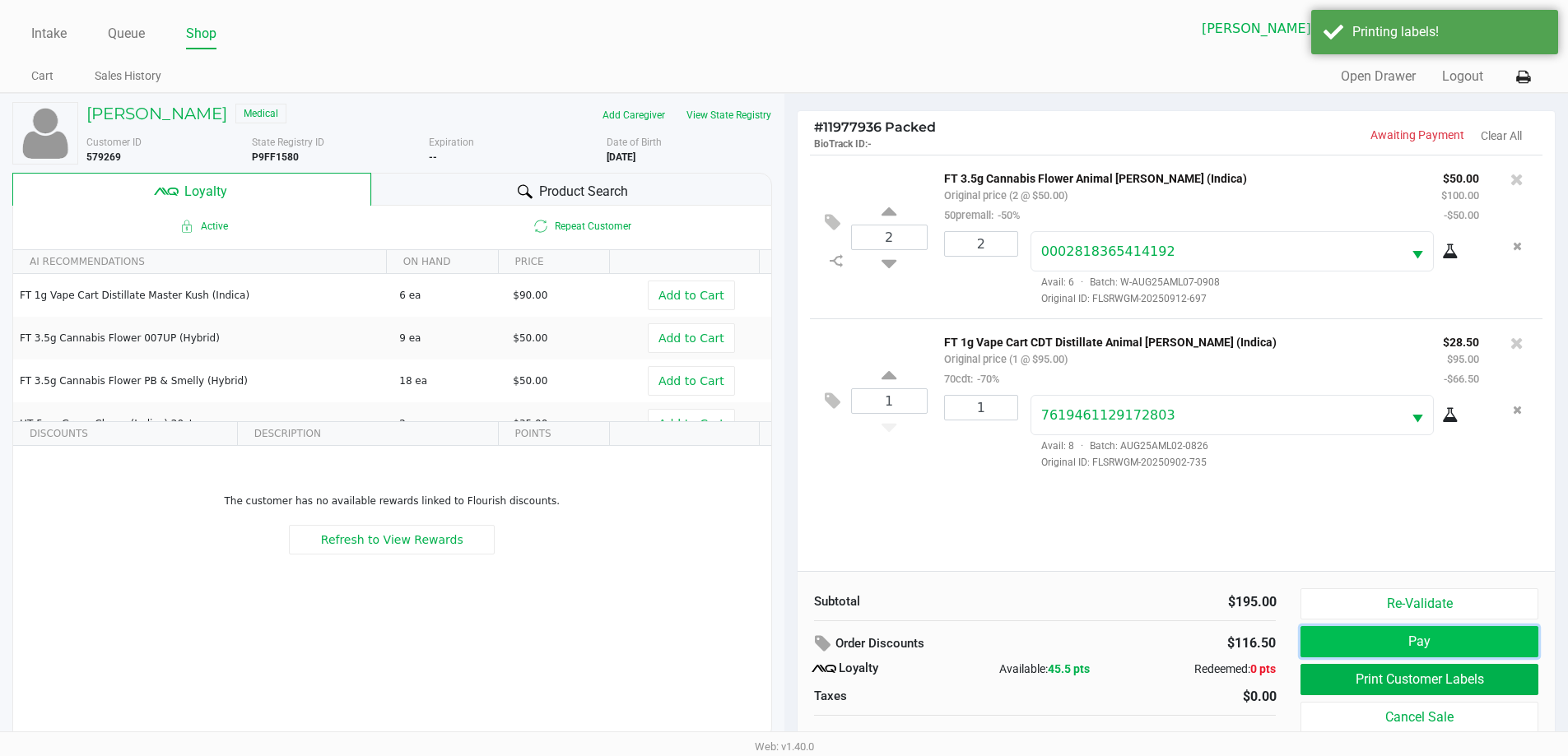
click at [1422, 645] on button "Pay" at bounding box center [1418, 642] width 237 height 32
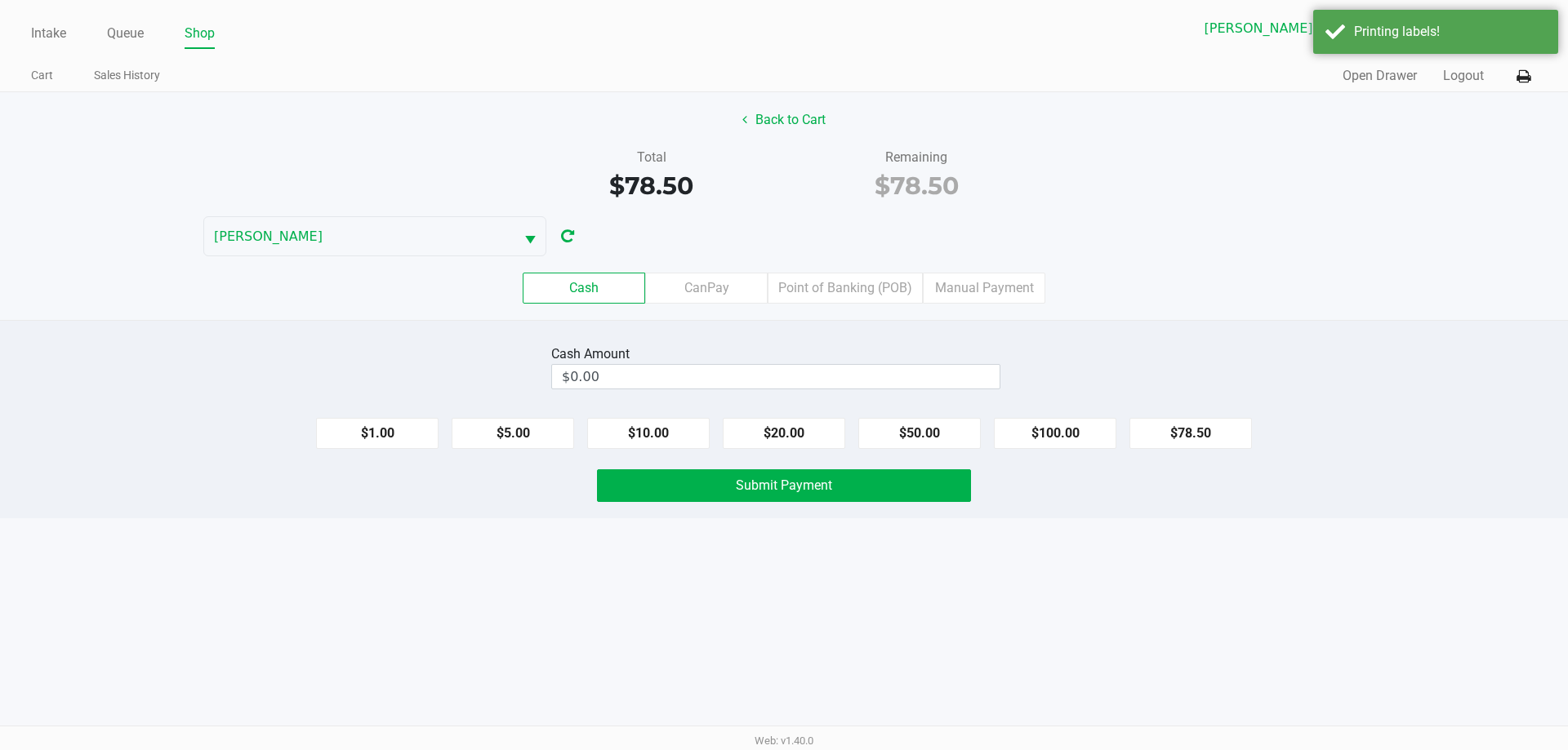
click at [1283, 212] on div "Back to Cart Total $78.50 Remaining $78.50 DAVID-BOWIE Cash CanPay Point of Ban…" at bounding box center [784, 206] width 1568 height 228
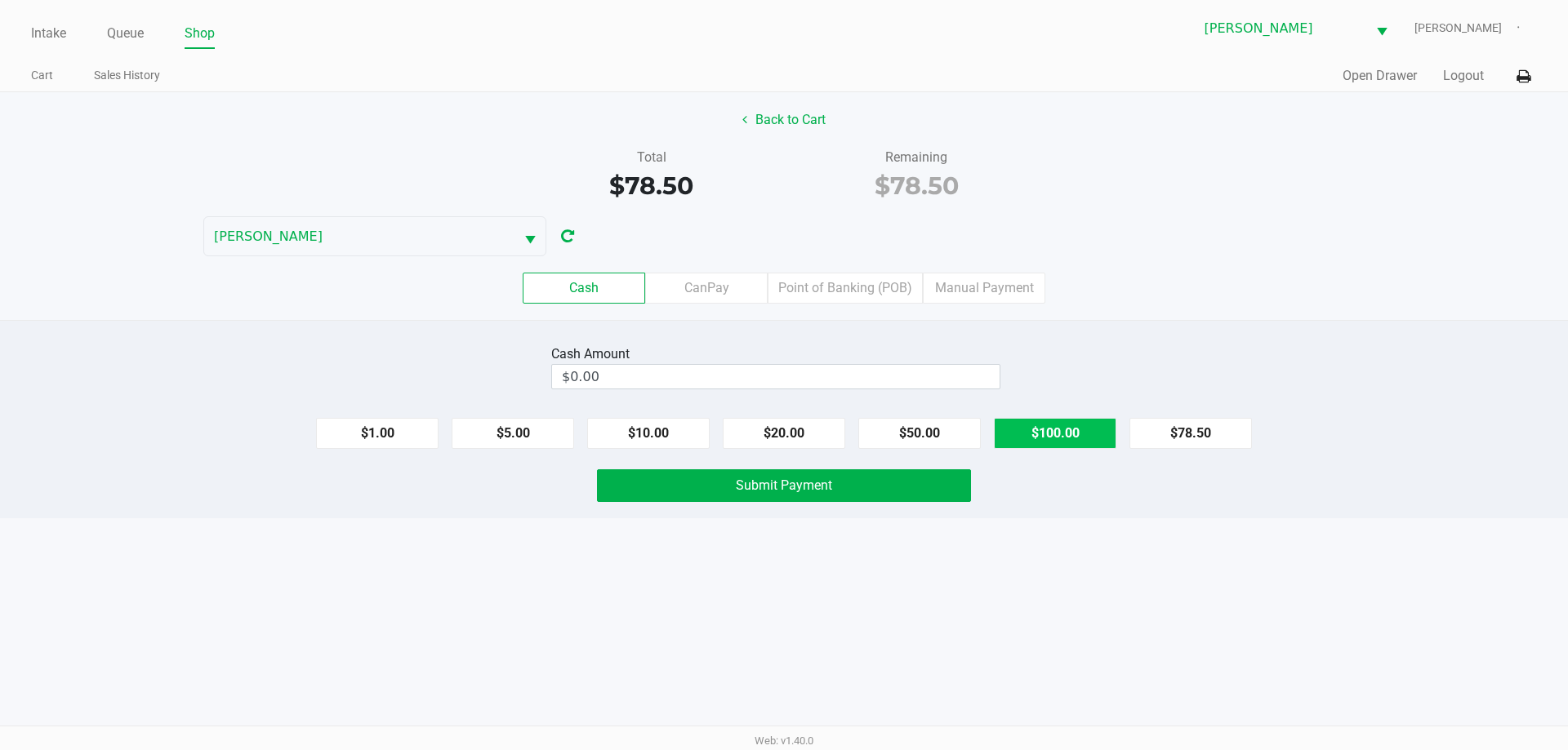
click at [1023, 431] on button "$100.00" at bounding box center [1055, 433] width 123 height 31
type input "$100.00"
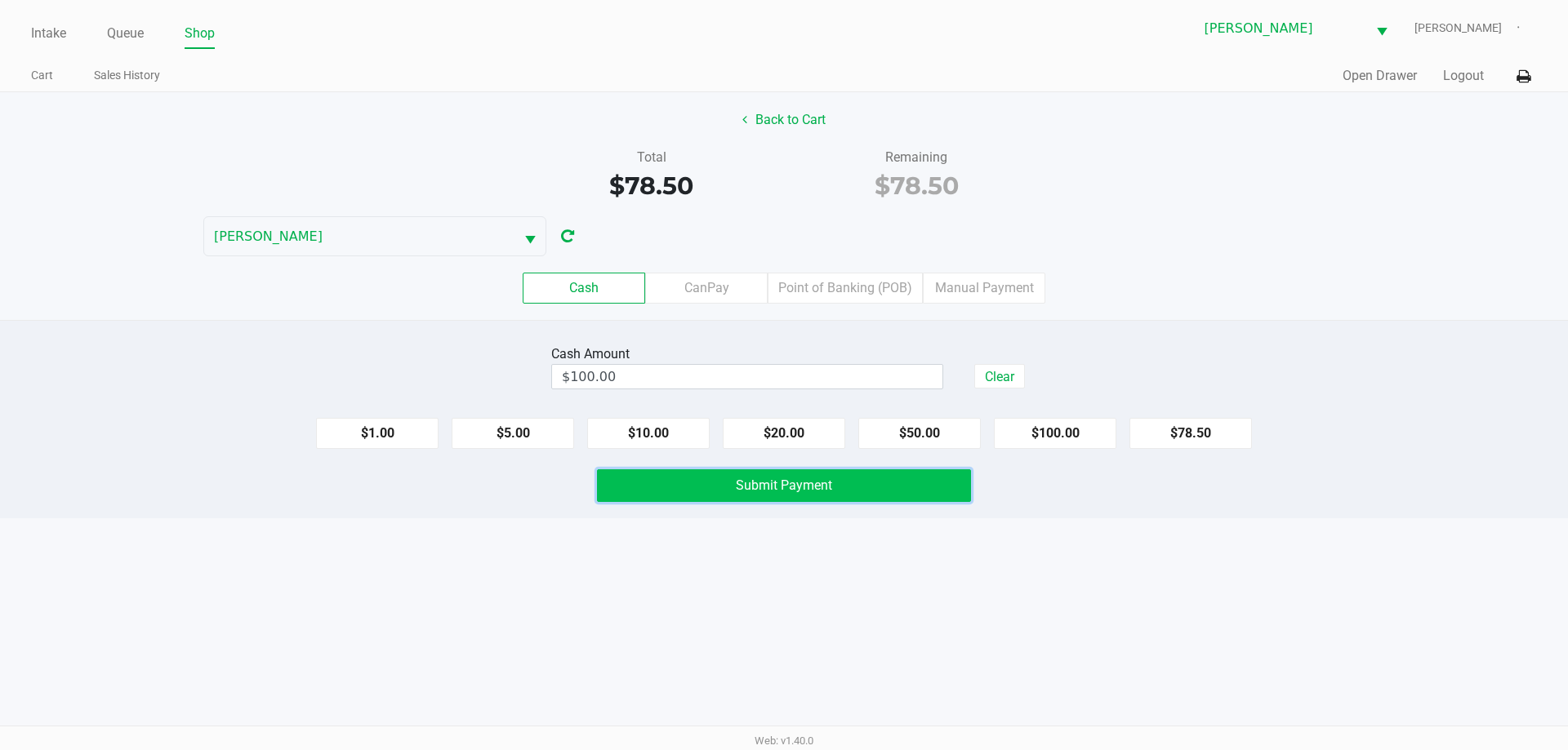
click at [855, 483] on button "Submit Payment" at bounding box center [784, 486] width 374 height 32
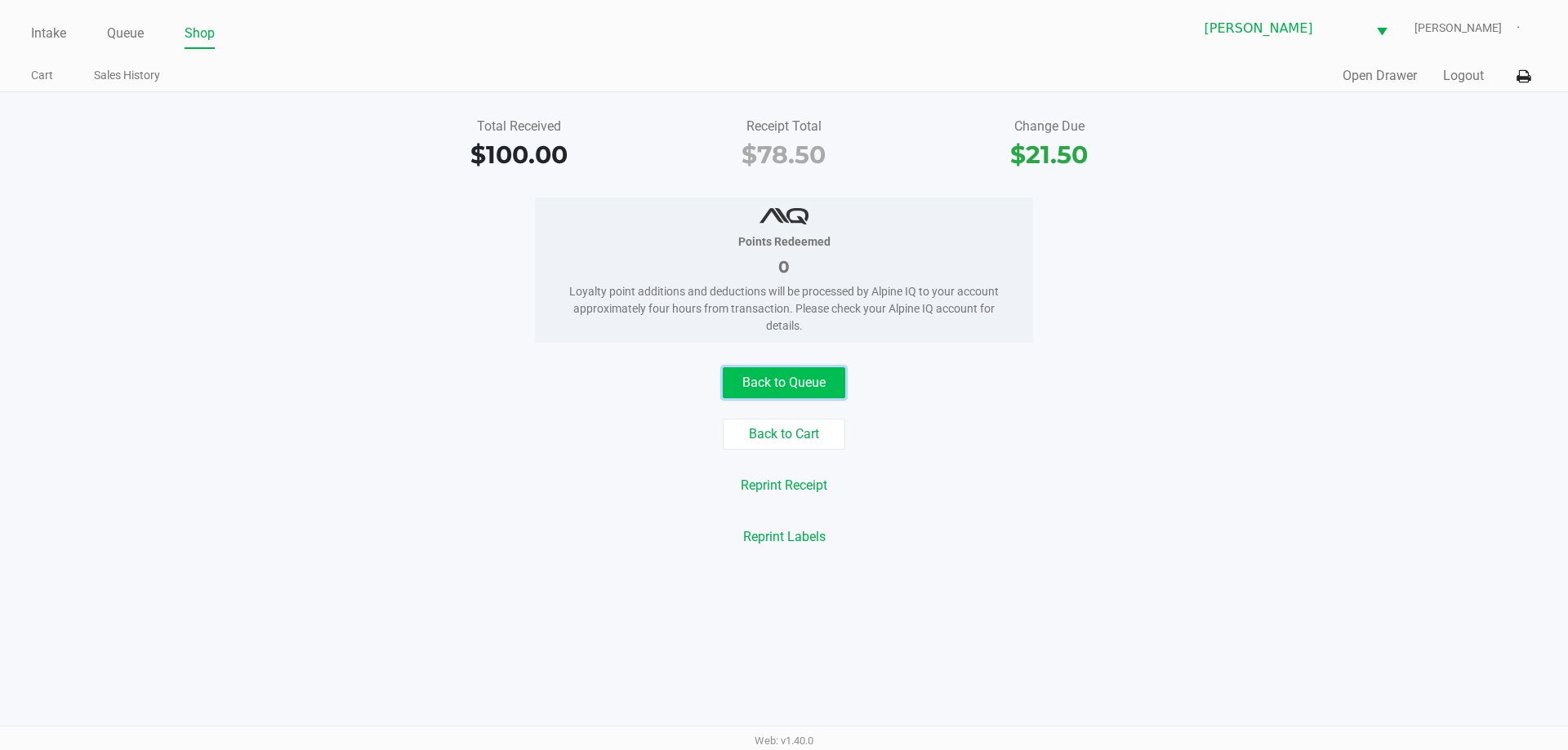
click at [788, 398] on button "Back to Queue" at bounding box center [784, 383] width 123 height 31
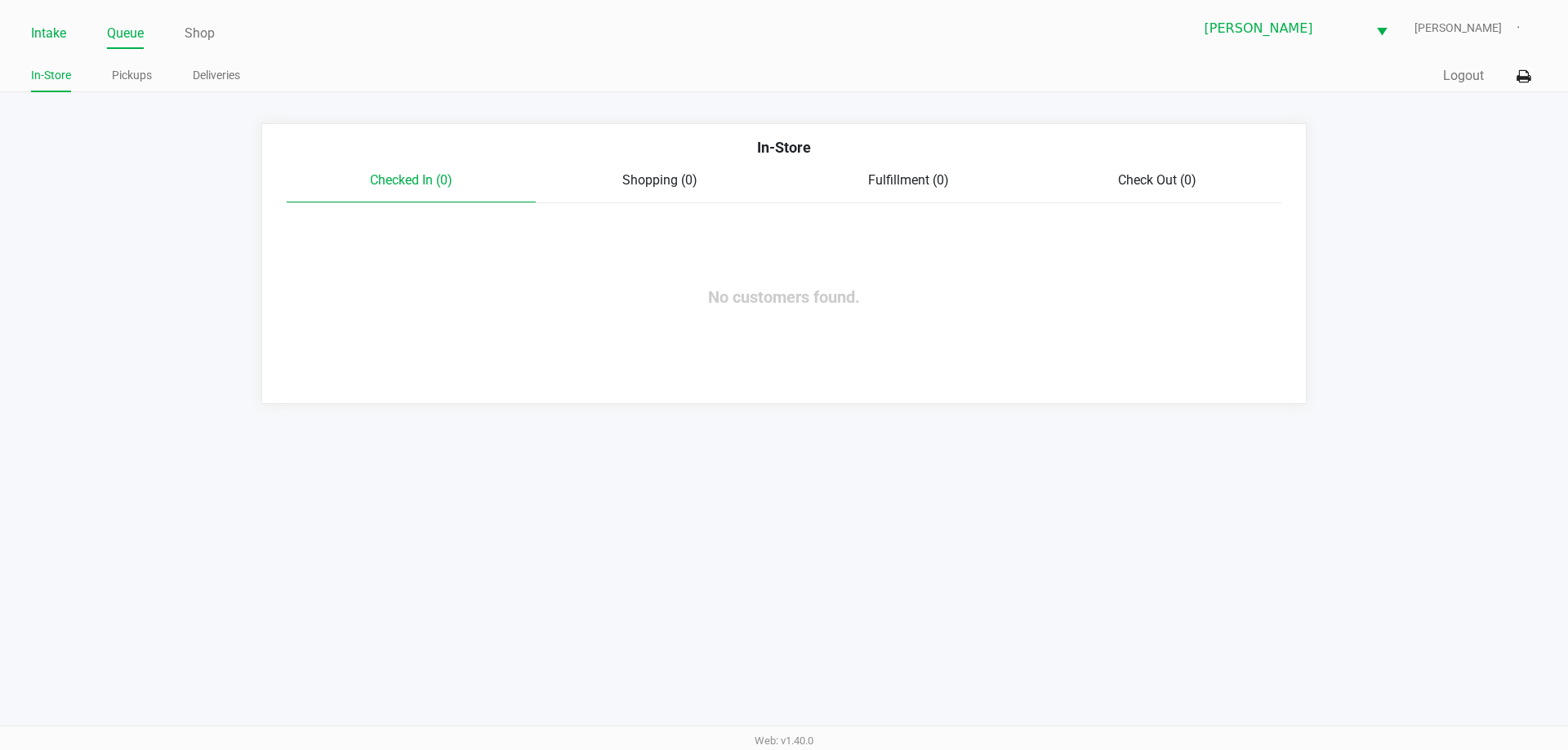
click at [46, 41] on link "Intake" at bounding box center [49, 32] width 35 height 23
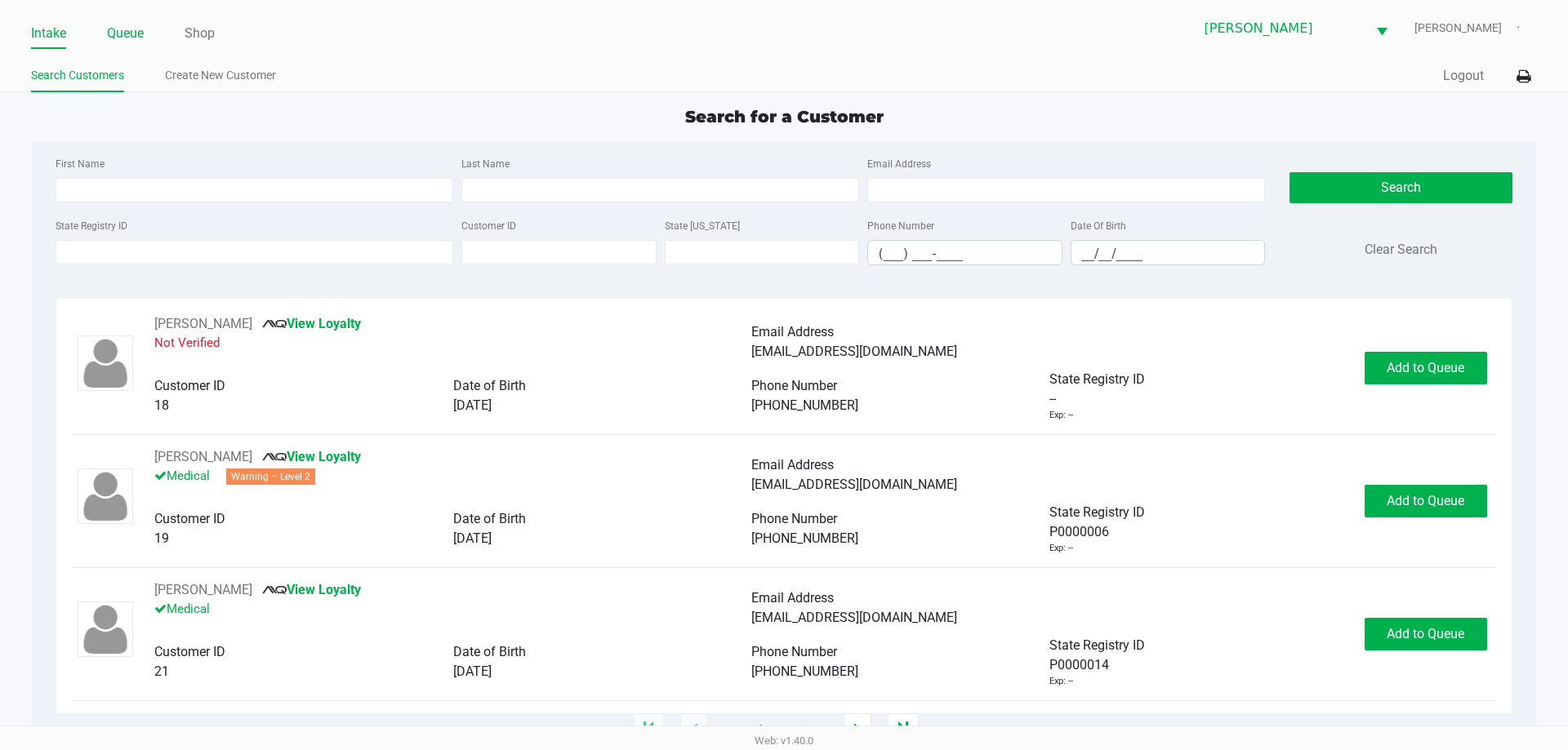
click at [123, 32] on link "Queue" at bounding box center [125, 32] width 36 height 23
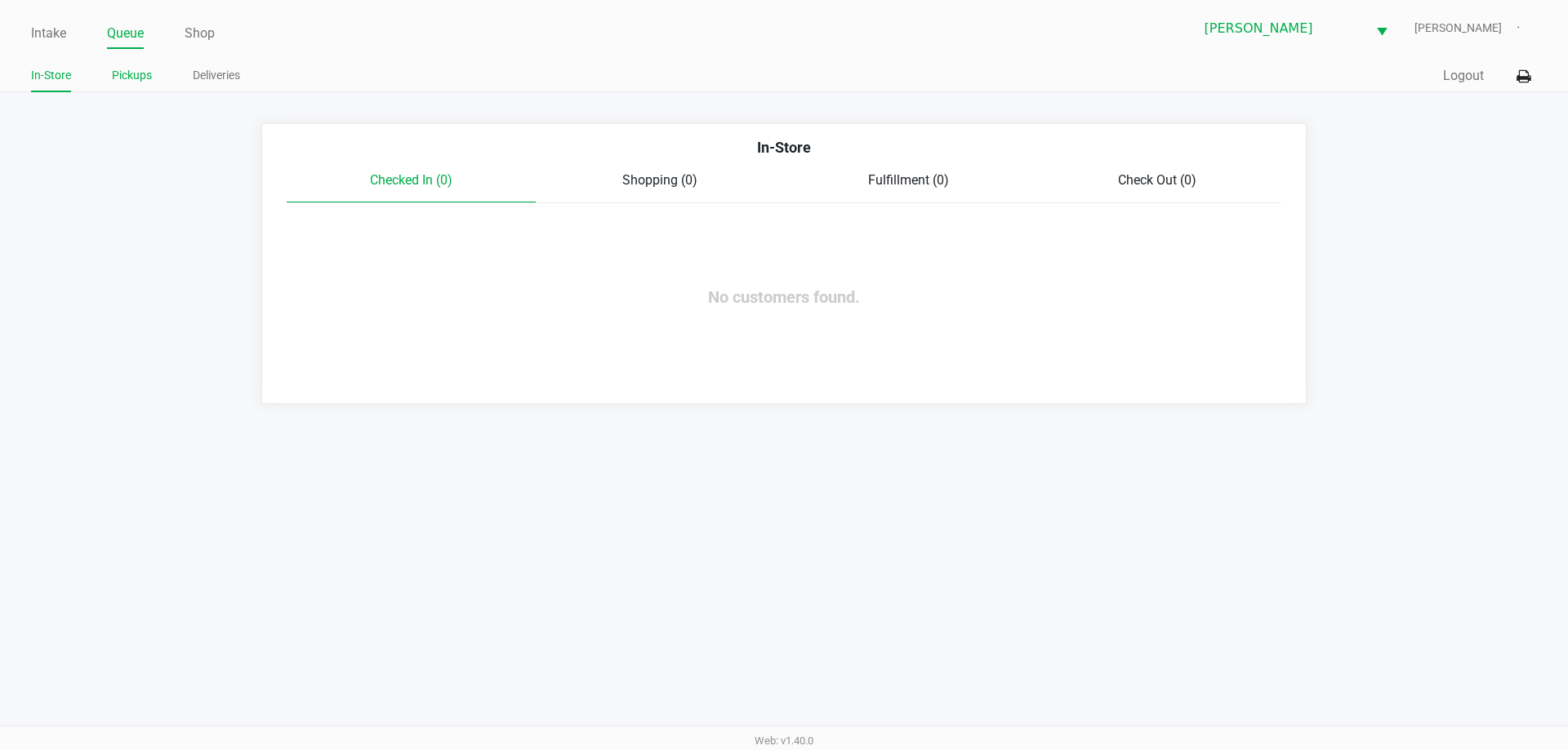
click at [149, 83] on link "Pickups" at bounding box center [132, 75] width 40 height 21
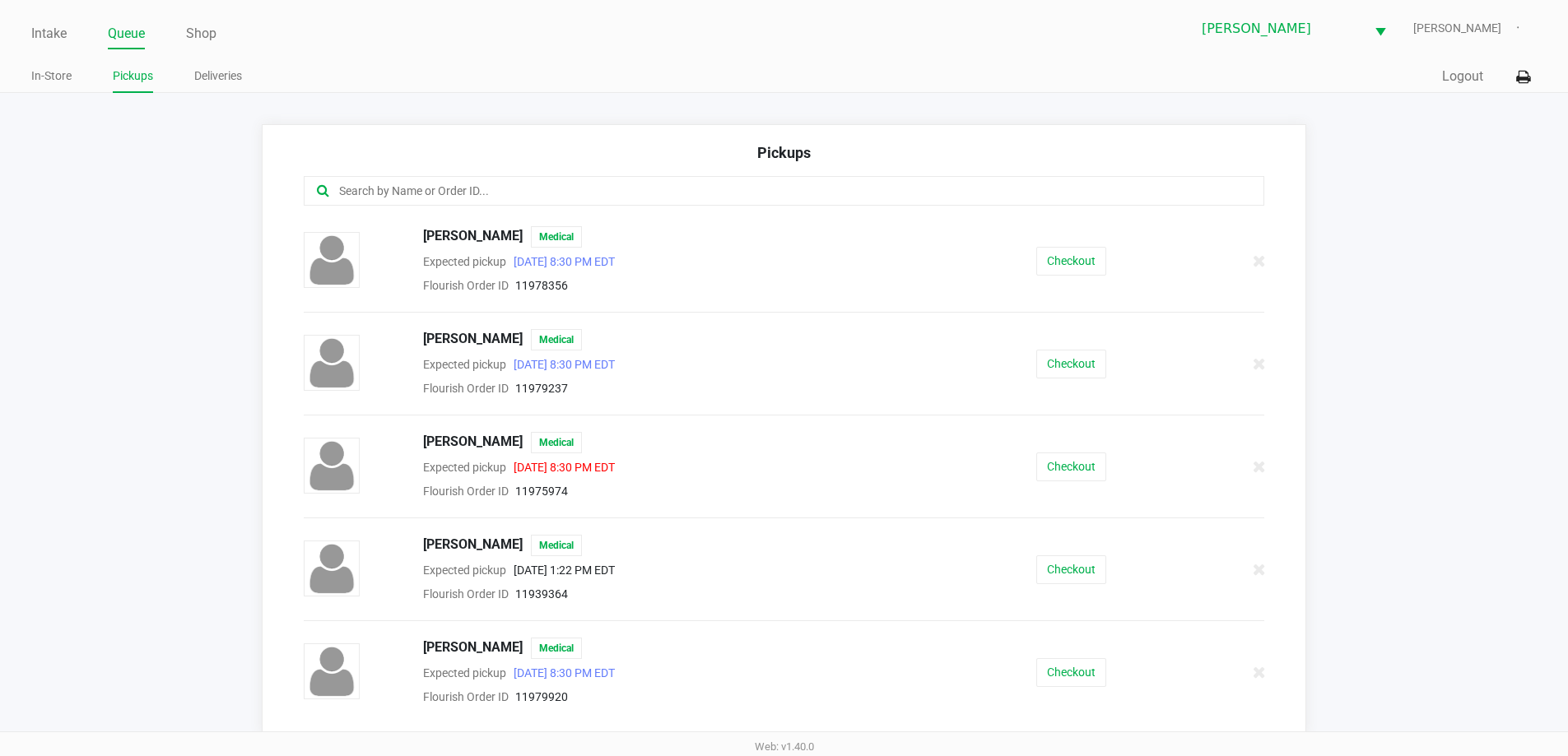
drag, startPoint x: 1277, startPoint y: 292, endPoint x: 1264, endPoint y: 297, distance: 13.9
click at [1266, 296] on div "ANGELA MOORE Medical Expected pickup Sep 20, 2025 8:30 PM EDT Flourish Order ID…" at bounding box center [784, 472] width 986 height 491
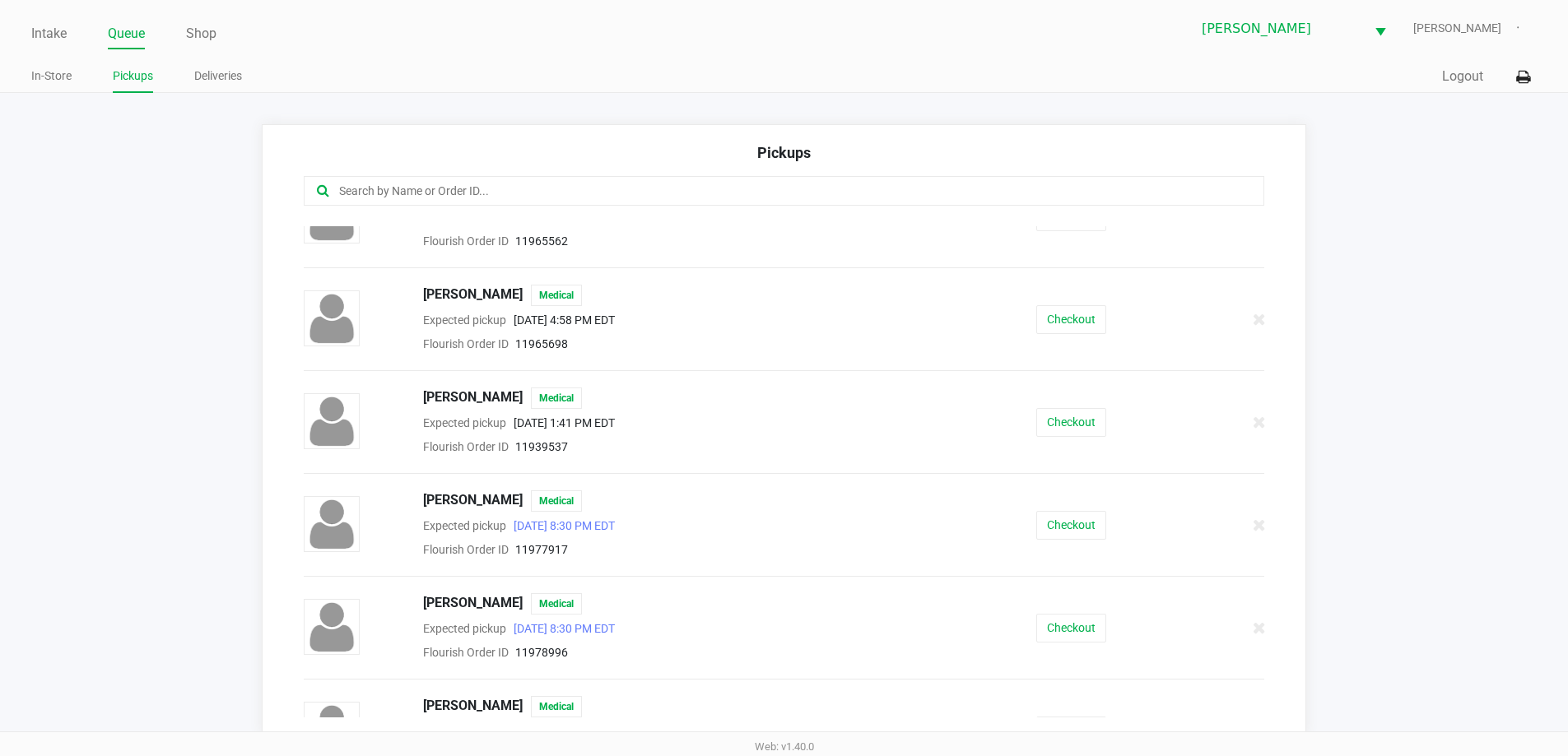
scroll to position [1738, 0]
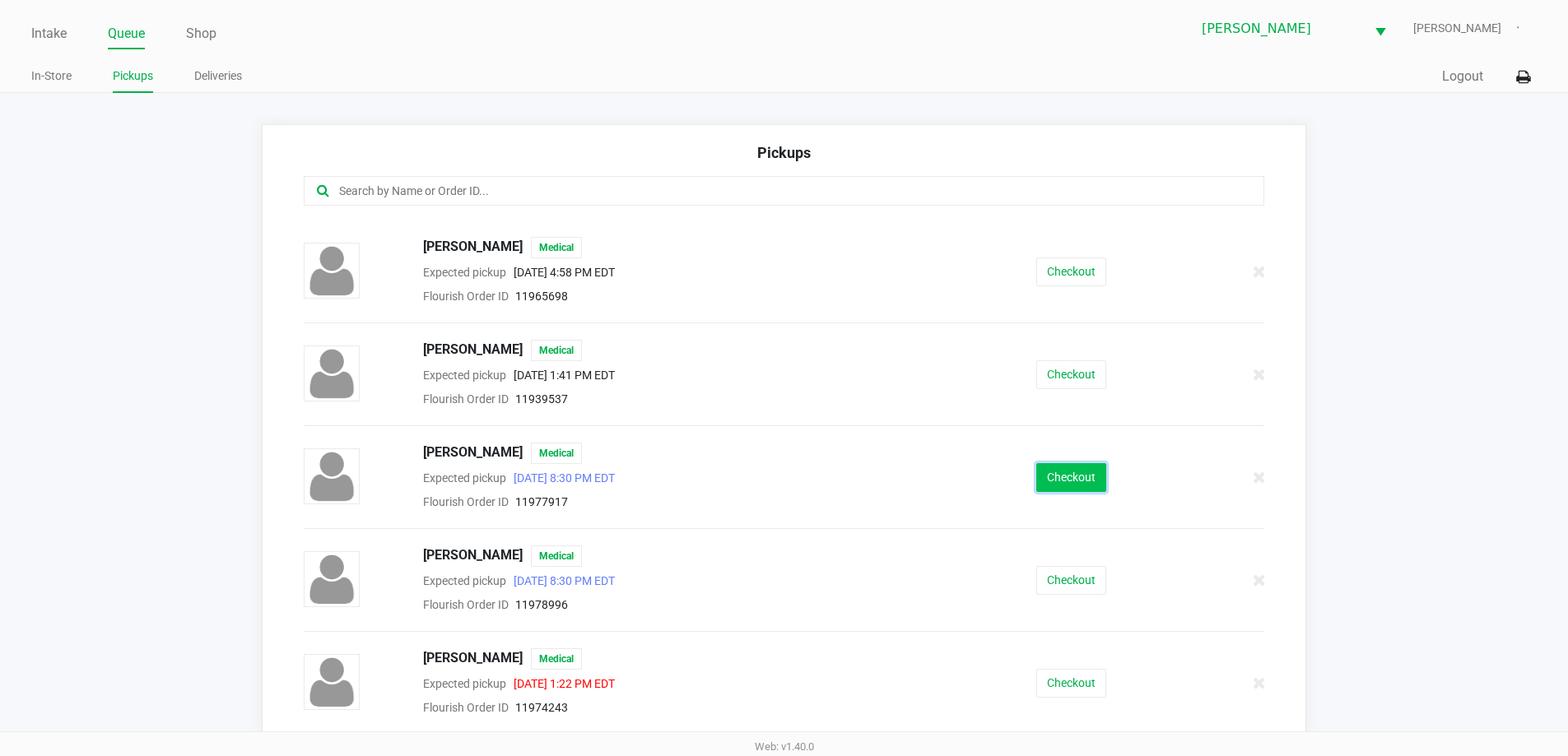
click at [1066, 477] on button "Checkout" at bounding box center [1071, 478] width 70 height 29
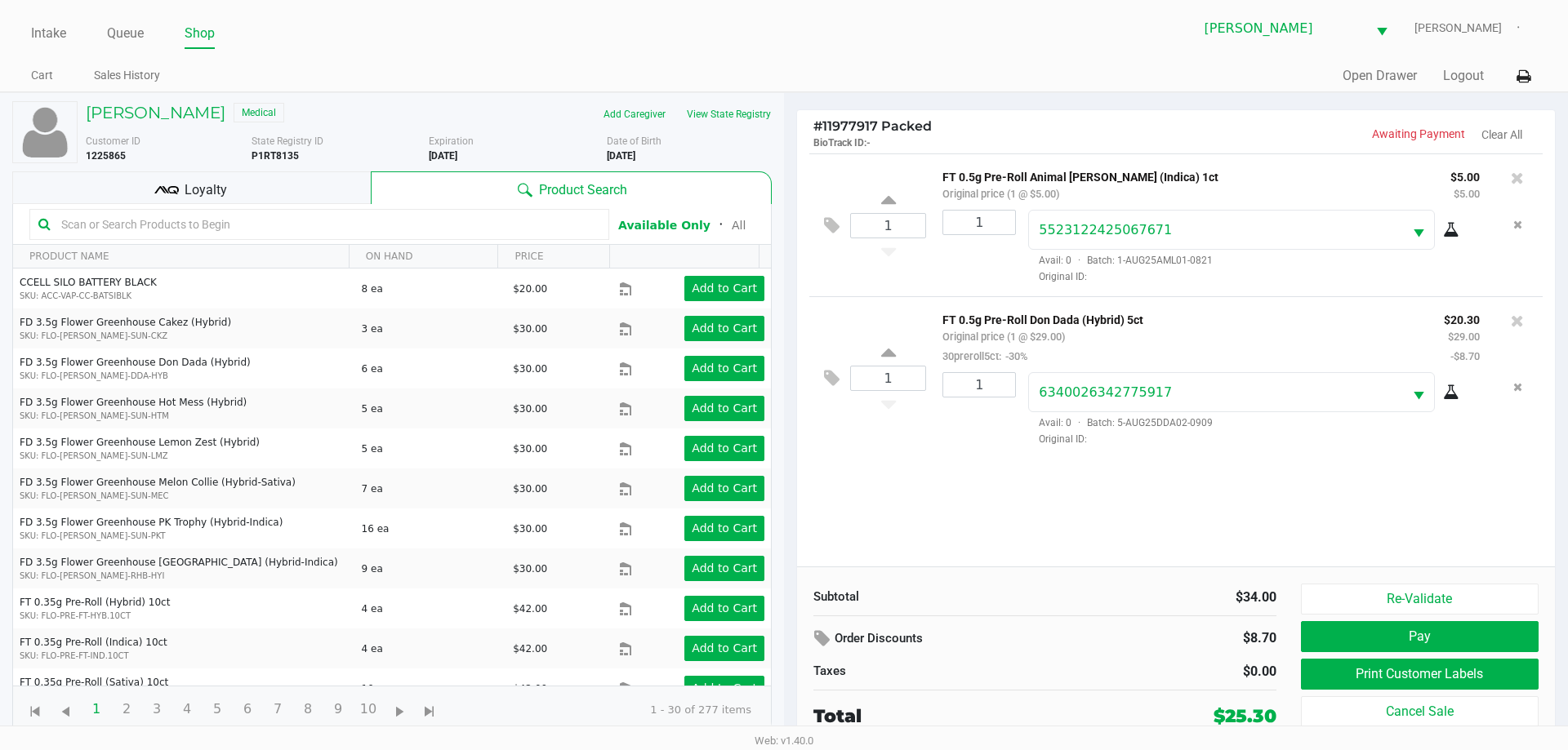
click at [289, 186] on div "Loyalty" at bounding box center [191, 187] width 359 height 32
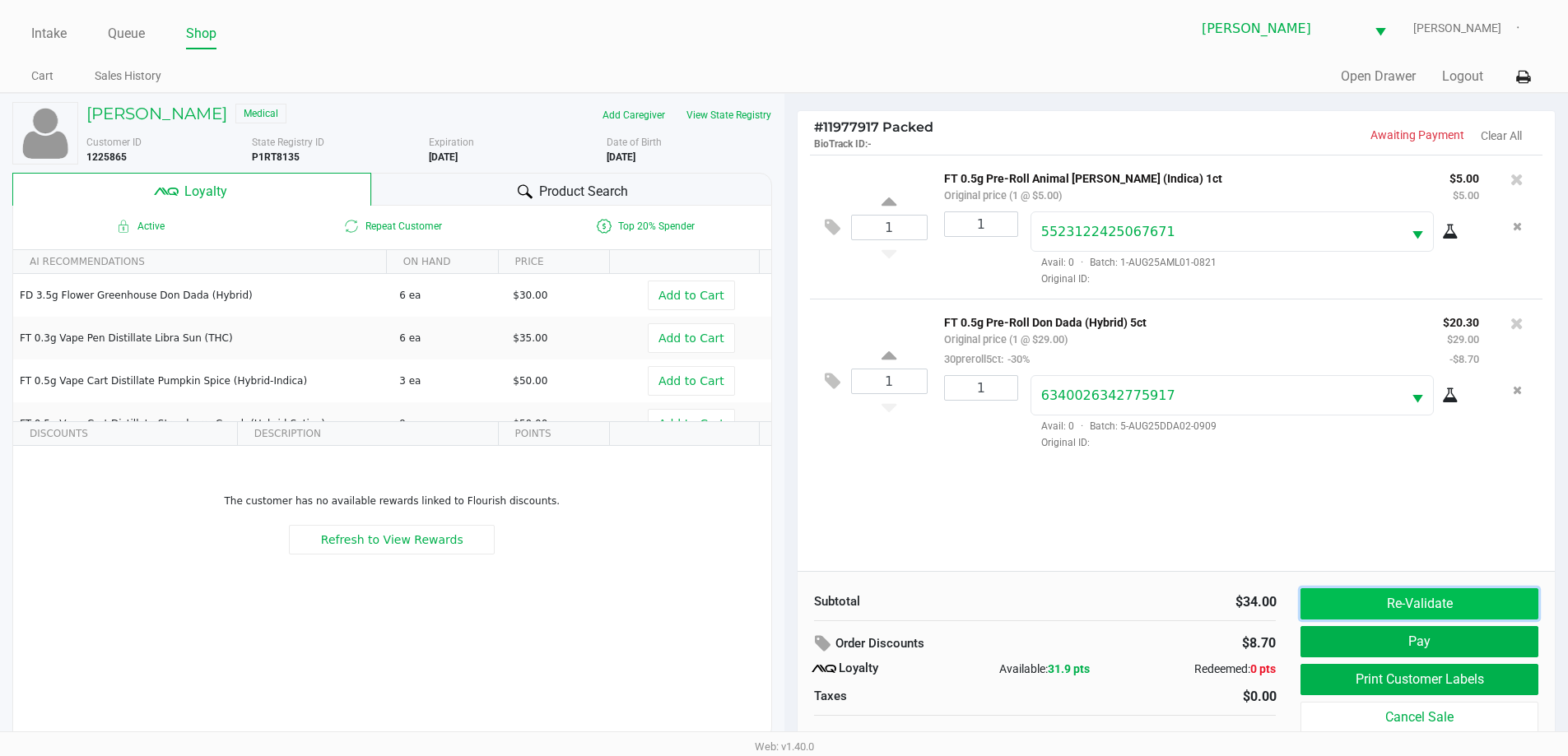
click at [1421, 600] on button "Re-Validate" at bounding box center [1418, 604] width 237 height 32
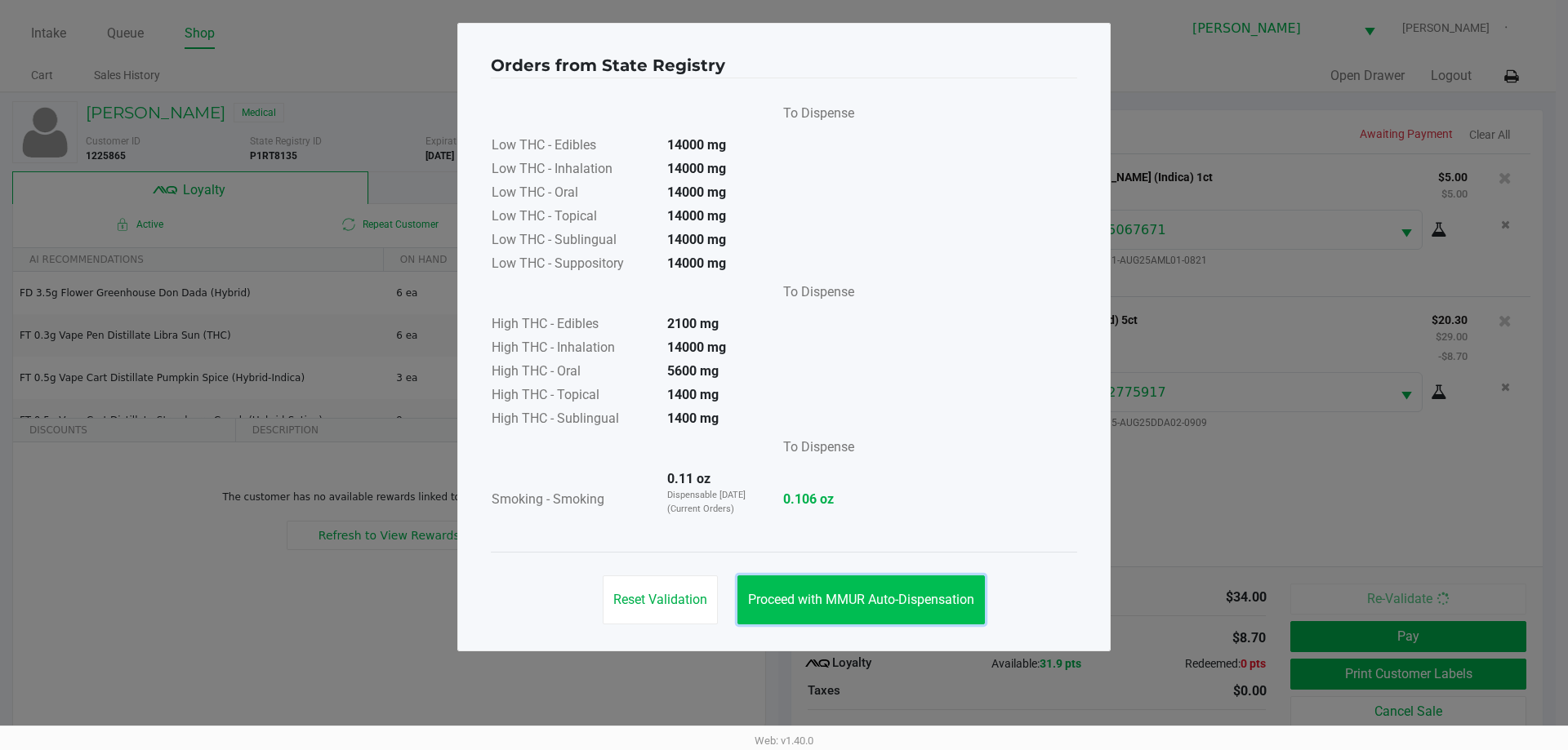
click at [835, 594] on span "Proceed with MMUR Auto-Dispensation" at bounding box center [861, 600] width 226 height 16
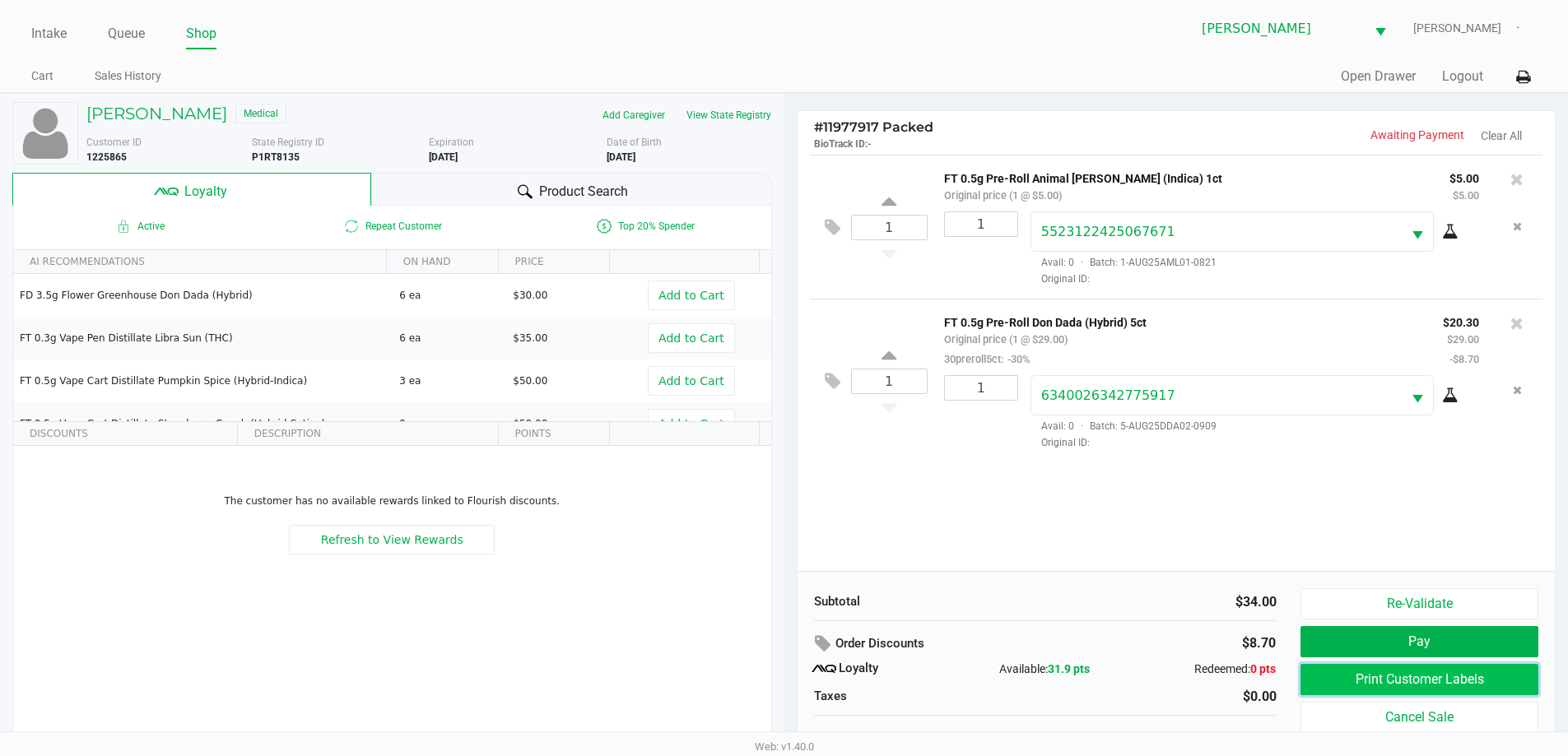
click at [1431, 675] on button "Print Customer Labels" at bounding box center [1418, 680] width 237 height 32
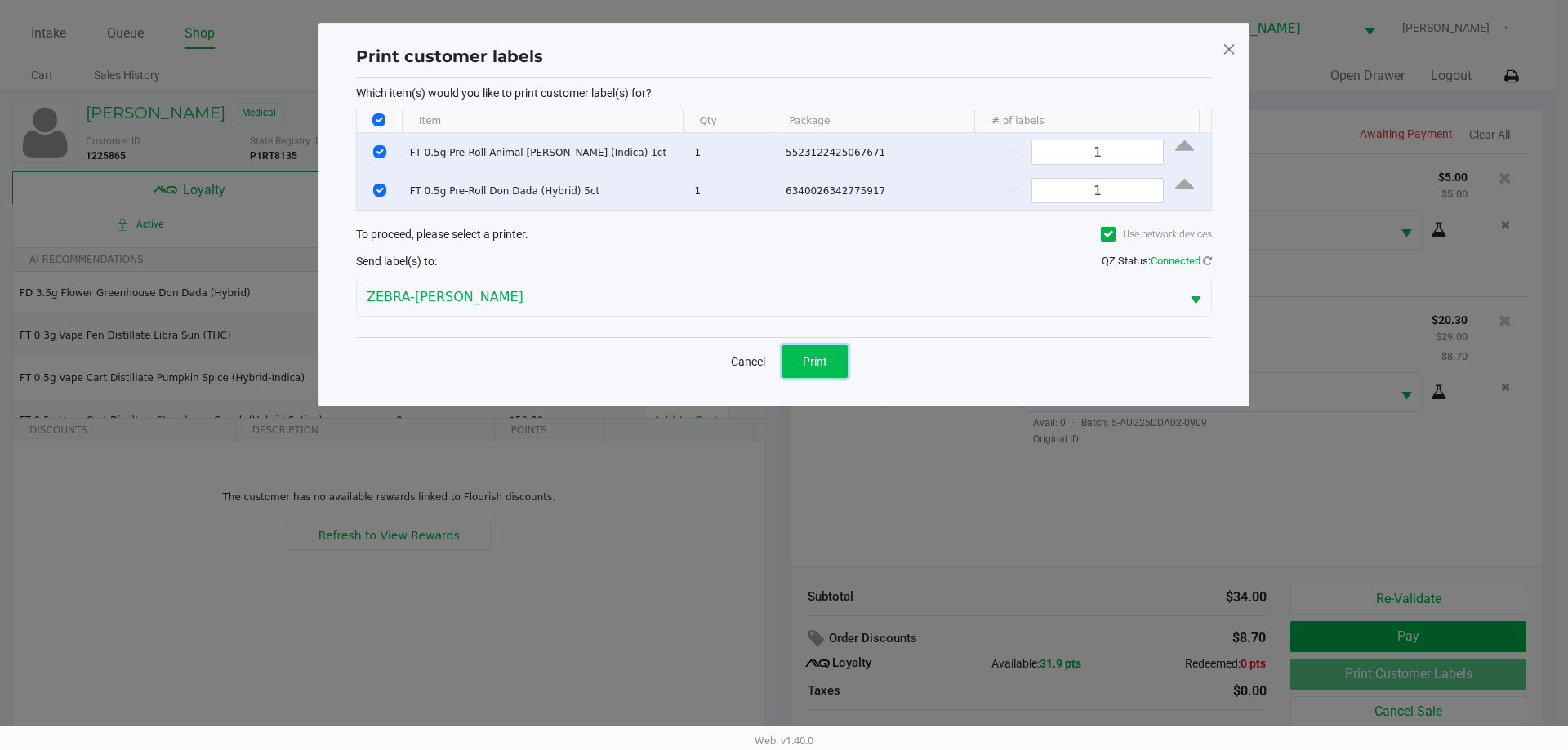
click at [832, 363] on button "Print" at bounding box center [815, 361] width 65 height 32
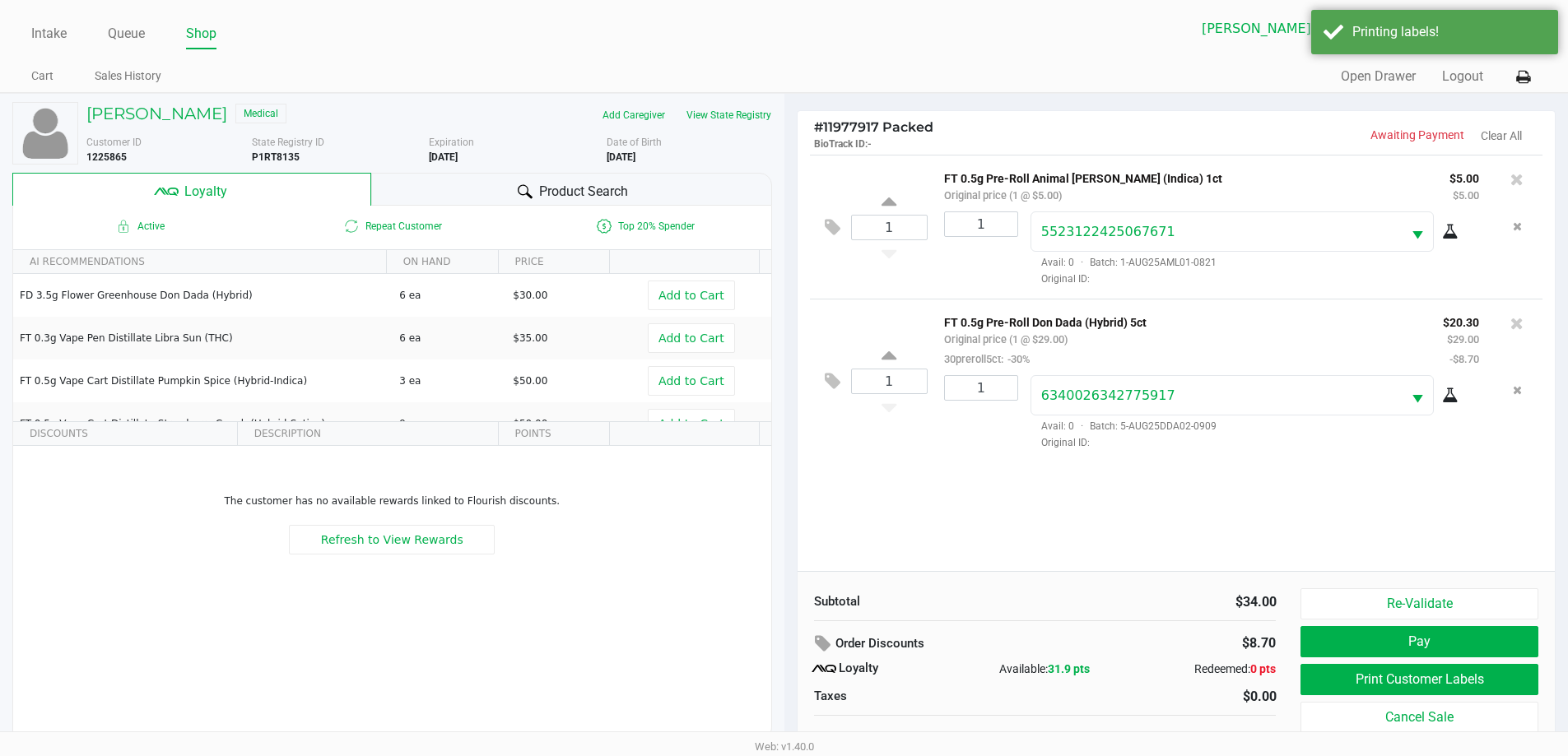
scroll to position [17, 0]
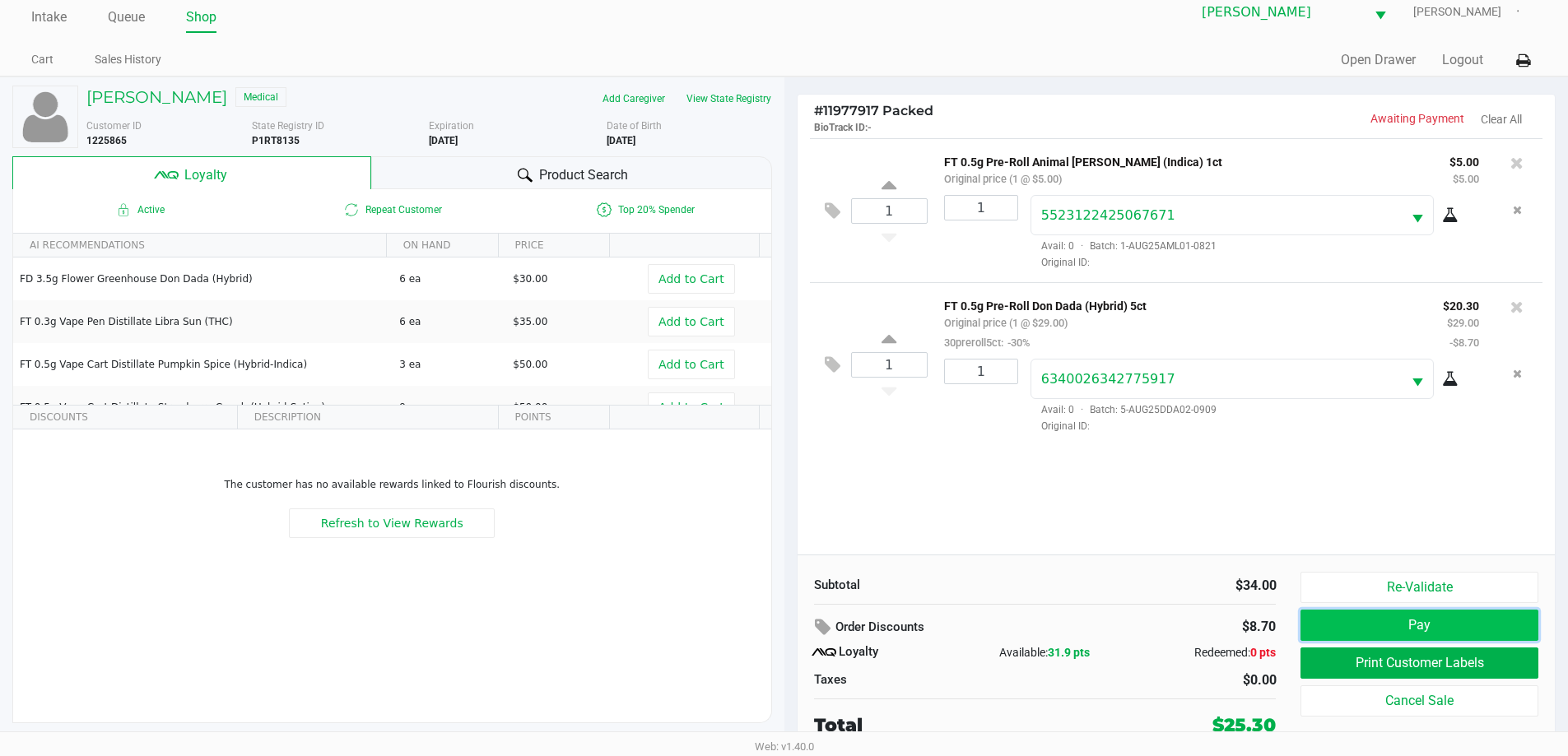
click at [1444, 625] on button "Pay" at bounding box center [1418, 626] width 237 height 32
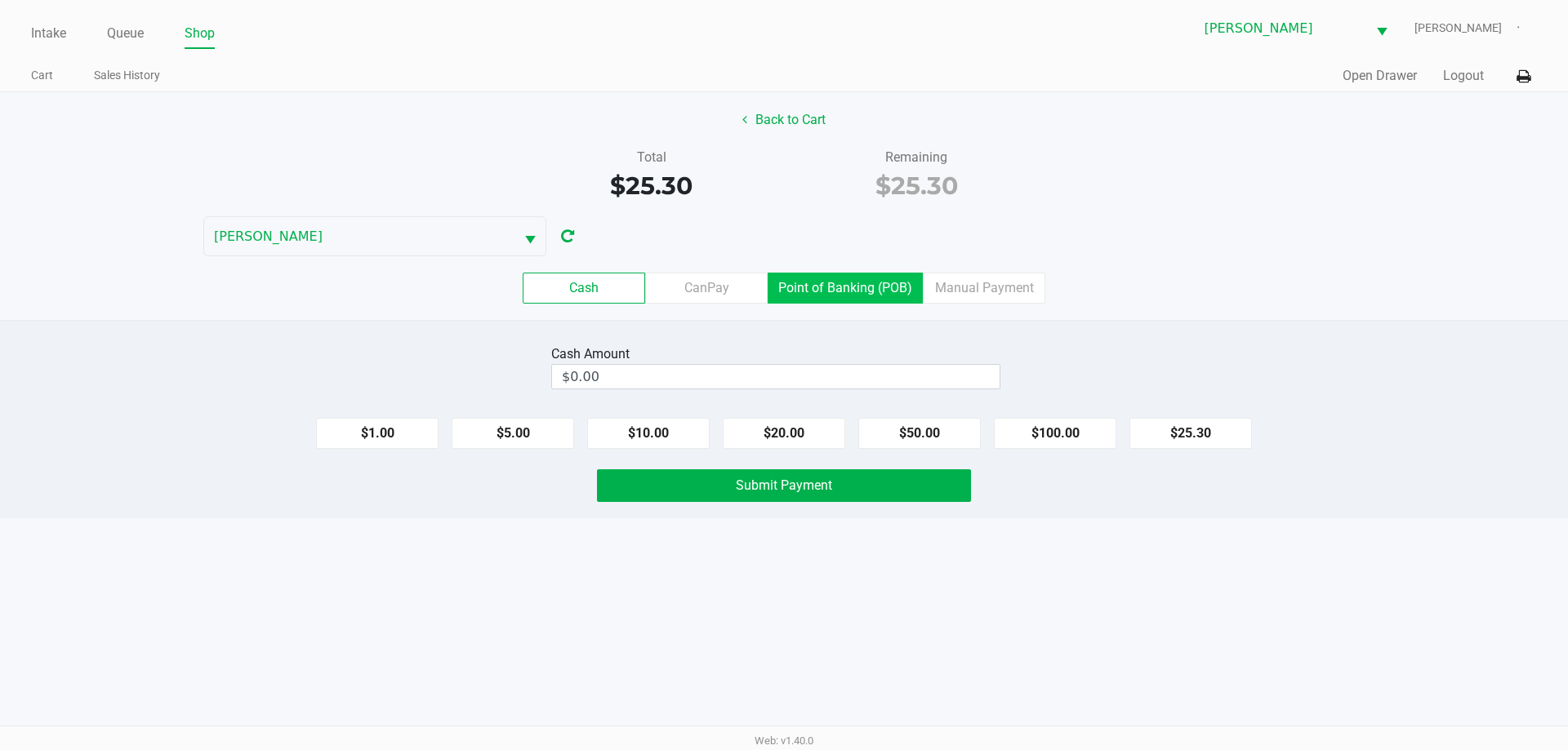
click at [880, 288] on label "Point of Banking (POB)" at bounding box center [845, 288] width 155 height 31
click at [0, 0] on 7 "Point of Banking (POB)" at bounding box center [0, 0] width 0 height 0
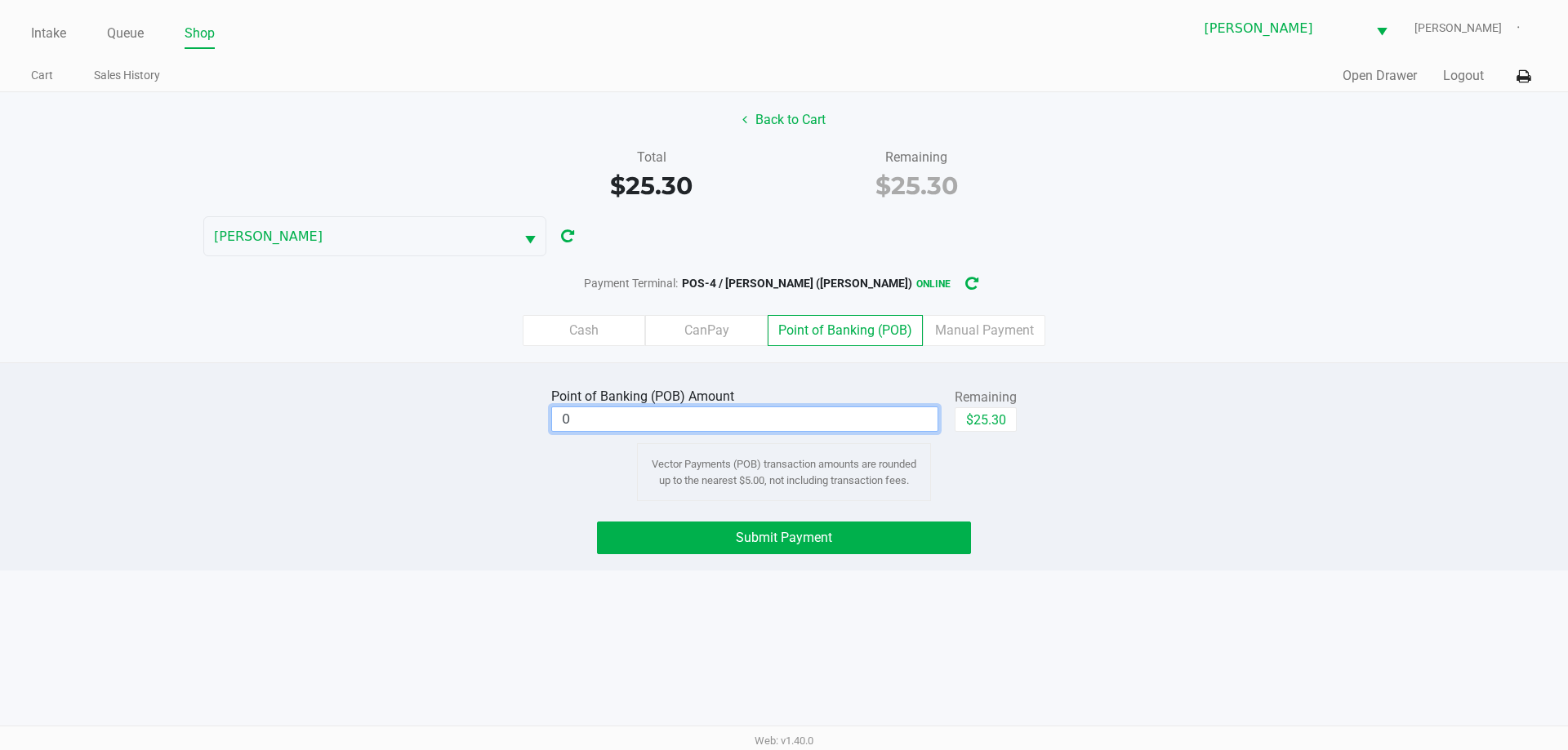
click at [812, 410] on input "0" at bounding box center [745, 420] width 385 height 24
type input "$25.00"
click at [1284, 409] on div "Point of Banking (POB) Amount $25.00 Remaining $25.30 Clear Vector Payments (PO…" at bounding box center [784, 442] width 1593 height 118
click at [833, 563] on div "Point of Banking (POB) Amount $25.00 Remaining $25.30 Clear Vector Payments (PO…" at bounding box center [784, 467] width 1568 height 208
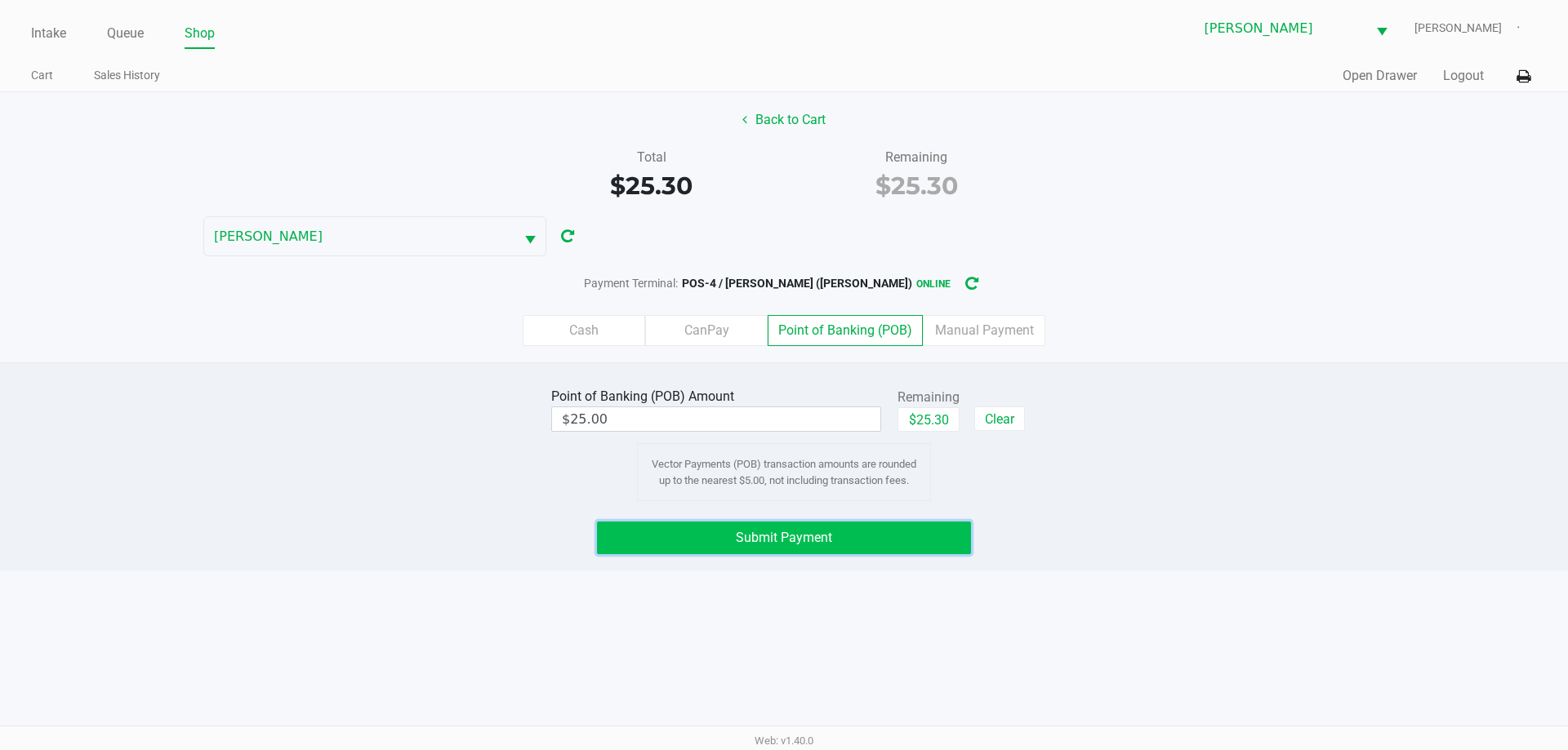
click at [843, 543] on button "Submit Payment" at bounding box center [784, 538] width 374 height 32
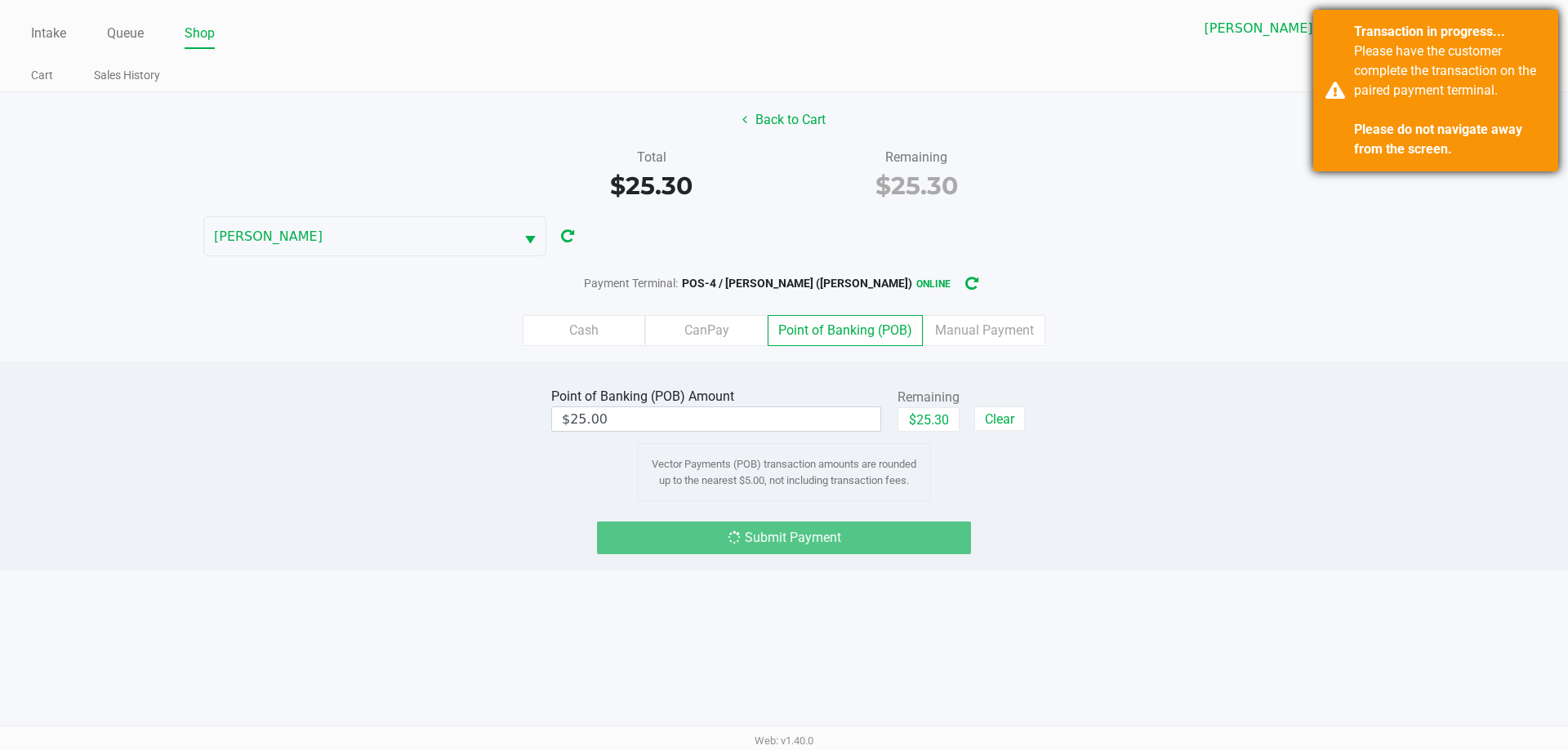
click at [1459, 132] on strong "Please do not navigate away from the screen." at bounding box center [1437, 140] width 168 height 35
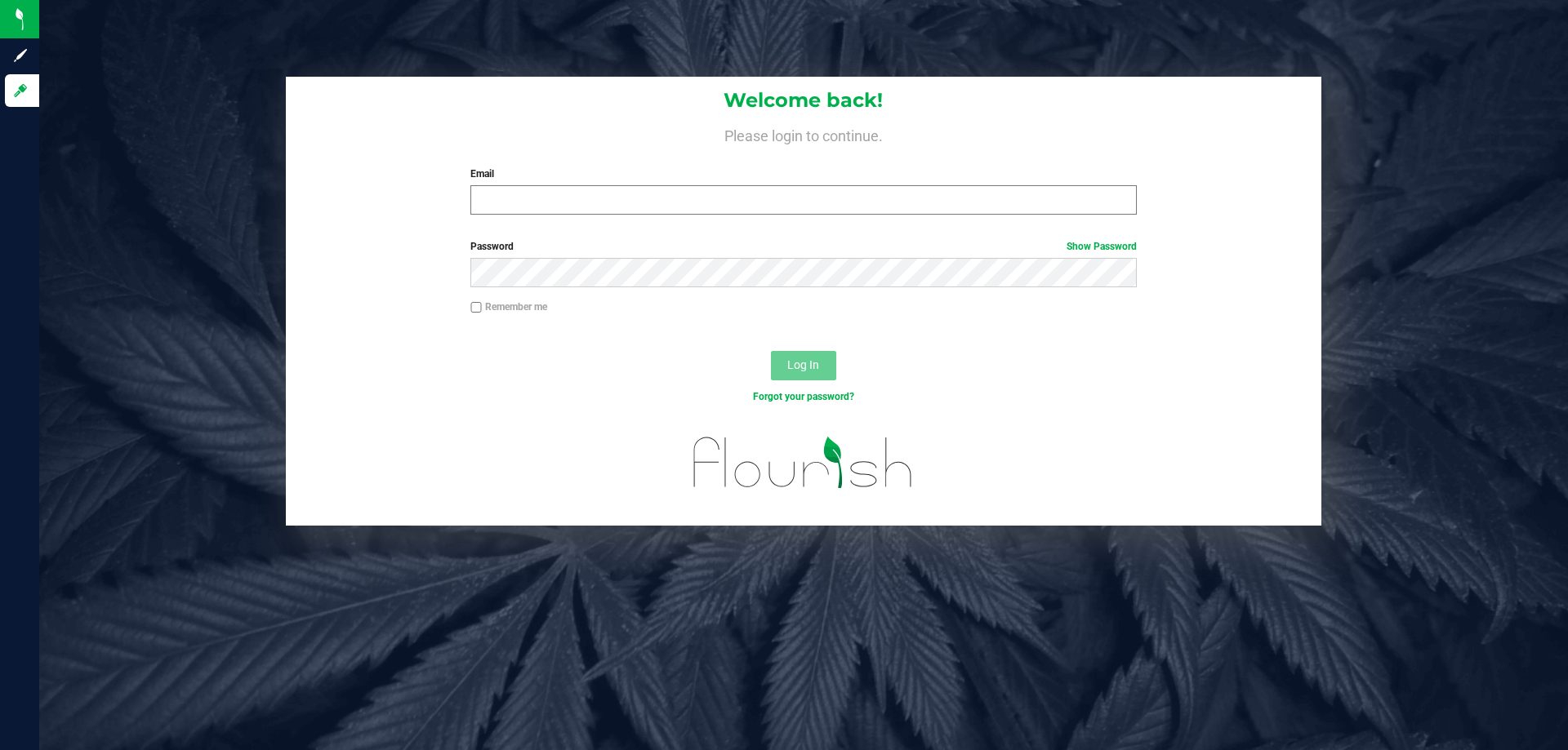
drag, startPoint x: 551, startPoint y: 173, endPoint x: 563, endPoint y: 202, distance: 31.4
click at [556, 191] on div "Email Required Please format your email correctly." at bounding box center [803, 190] width 690 height 48
drag, startPoint x: 577, startPoint y: 216, endPoint x: 573, endPoint y: 208, distance: 8.9
click at [581, 234] on form "Welcome back! Please login to continue. Email Required Please format your email…" at bounding box center [803, 301] width 1011 height 449
click at [571, 195] on input "Email" at bounding box center [802, 201] width 666 height 29
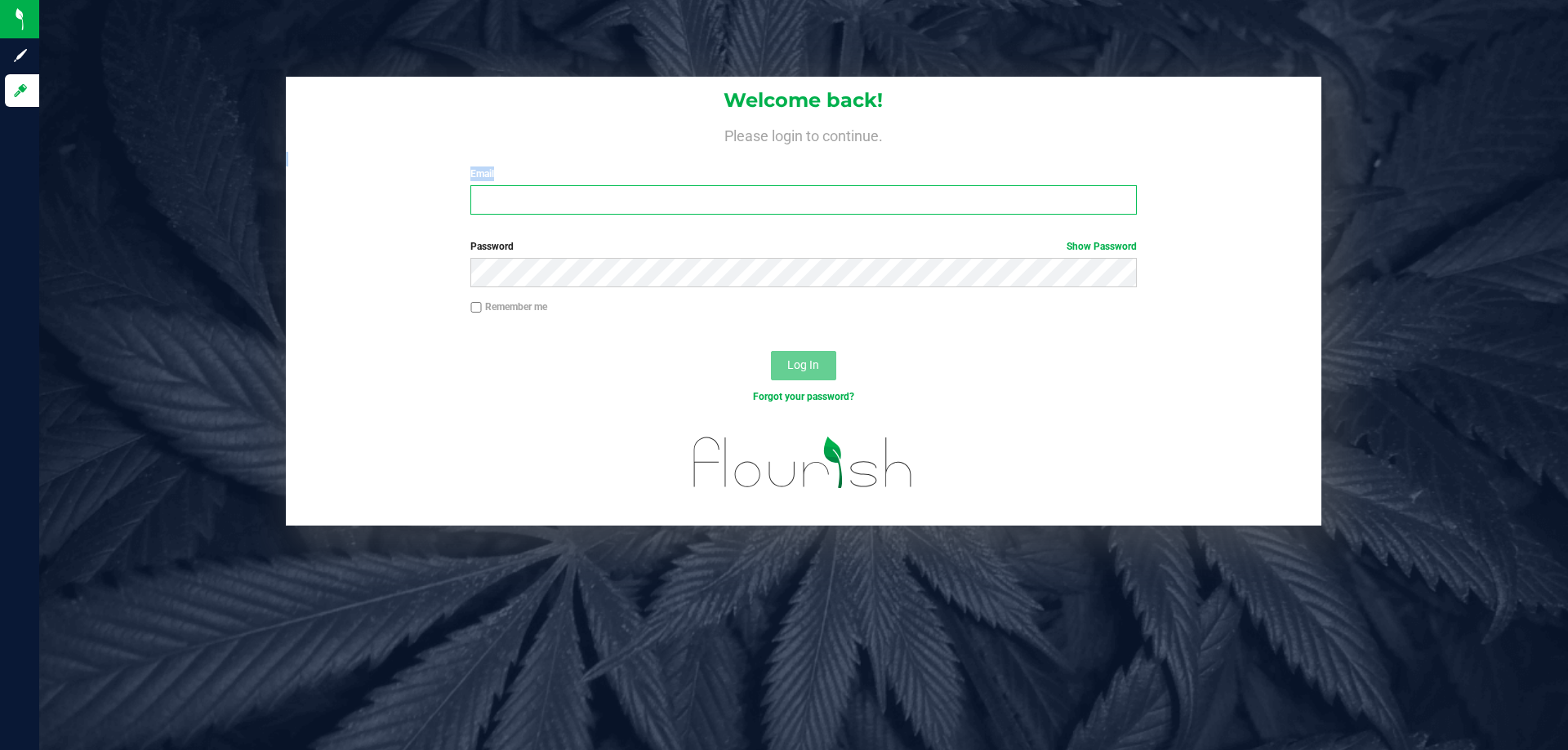
click at [633, 195] on input "Email" at bounding box center [802, 201] width 666 height 29
type input "[EMAIL_ADDRESS][DOMAIN_NAME]"
click at [771, 351] on button "Log In" at bounding box center [803, 366] width 65 height 29
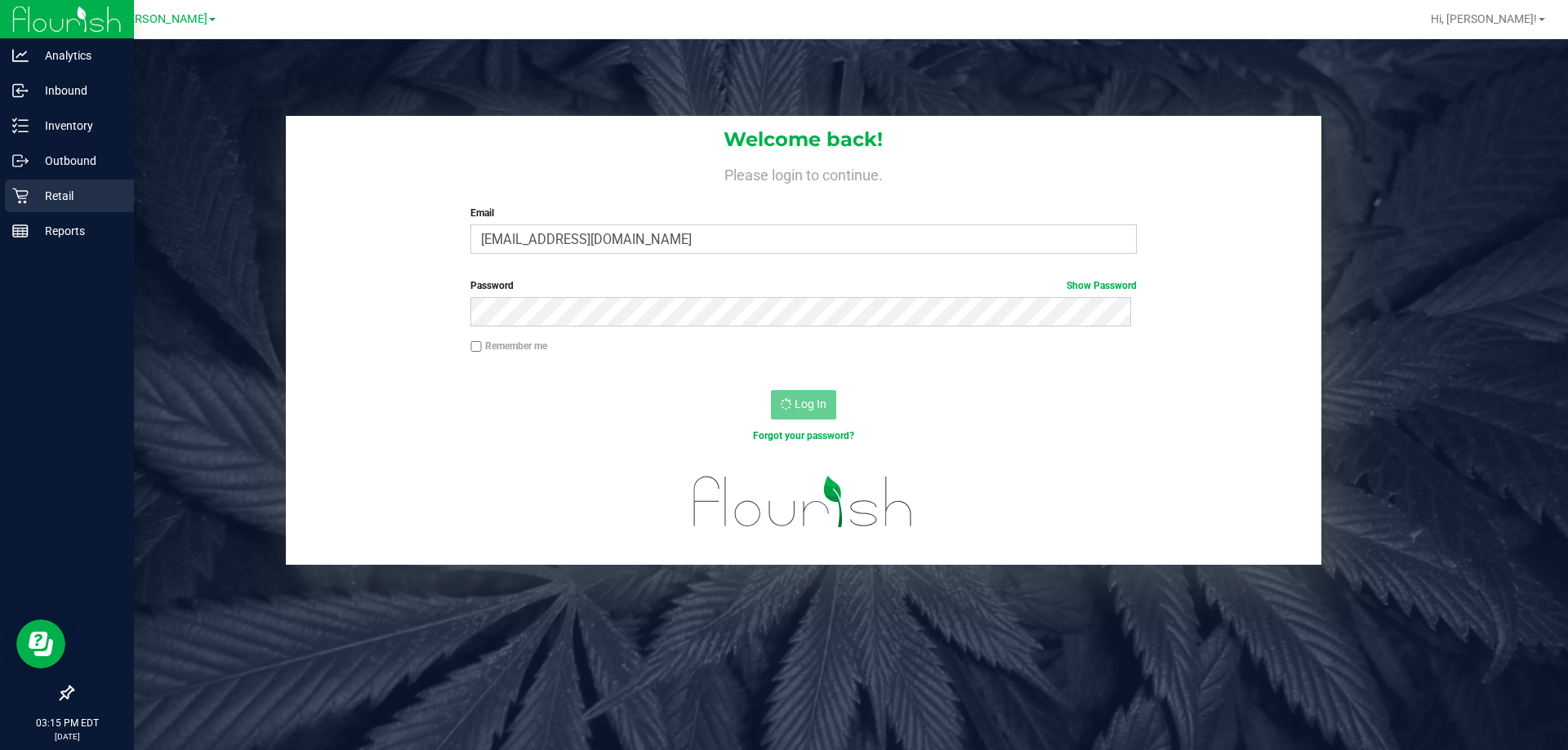
click at [81, 192] on p "Retail" at bounding box center [78, 196] width 98 height 20
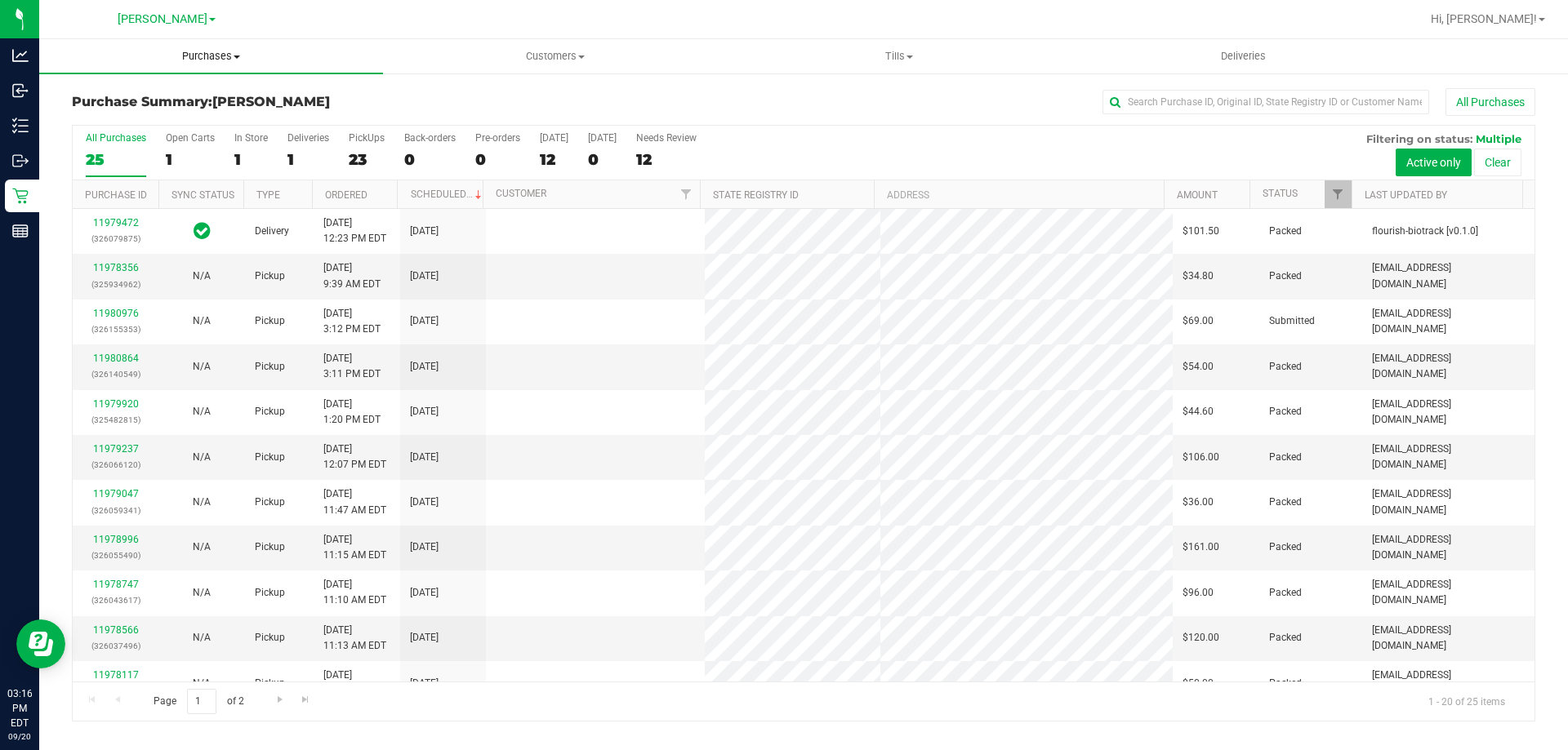
click at [203, 61] on span "Purchases" at bounding box center [211, 56] width 344 height 15
click at [447, 77] on div "Purchase Summary: Brandon WC All Purchases All Purchases 25 Open Carts 1 In Sto…" at bounding box center [803, 405] width 1529 height 666
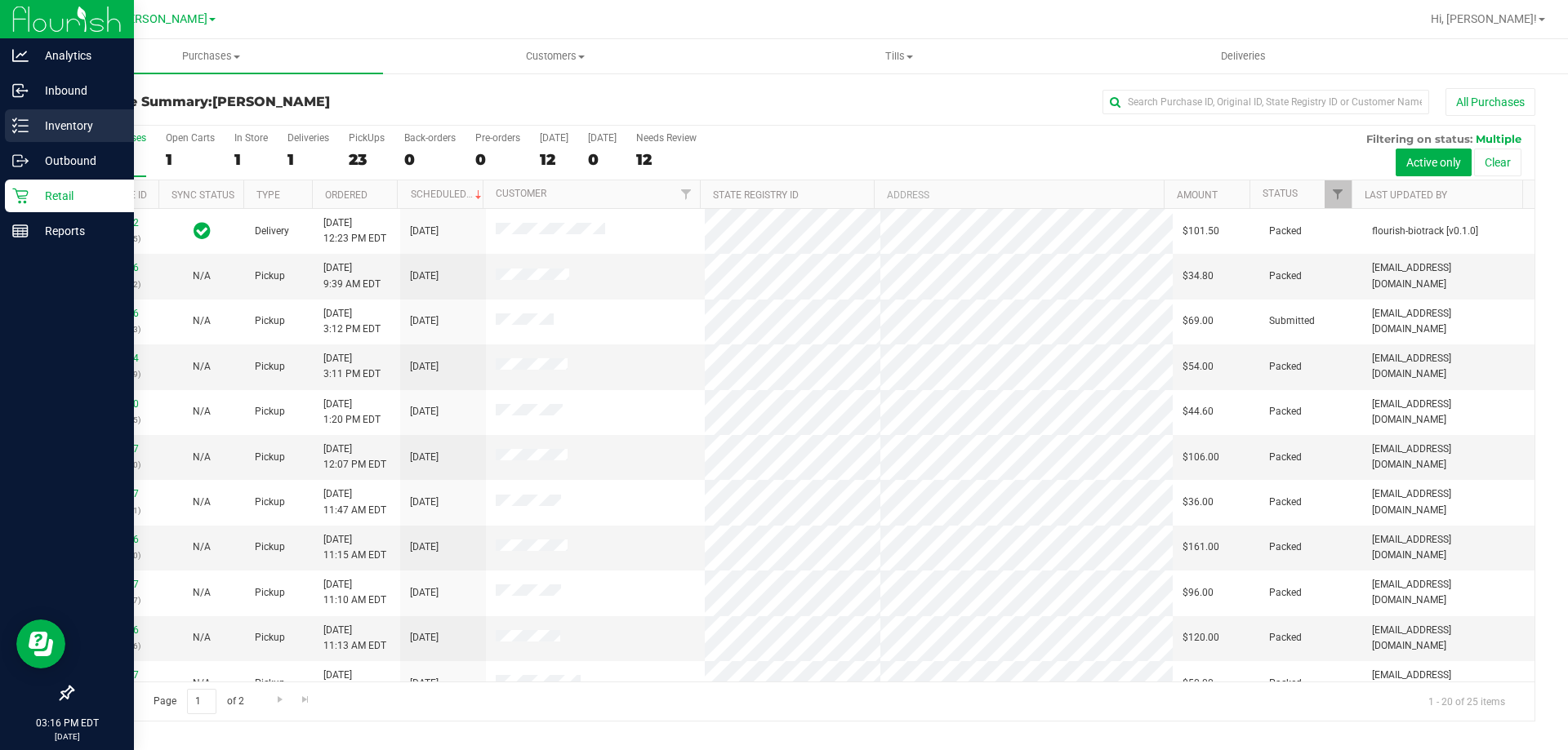
click at [60, 131] on p "Inventory" at bounding box center [78, 126] width 98 height 20
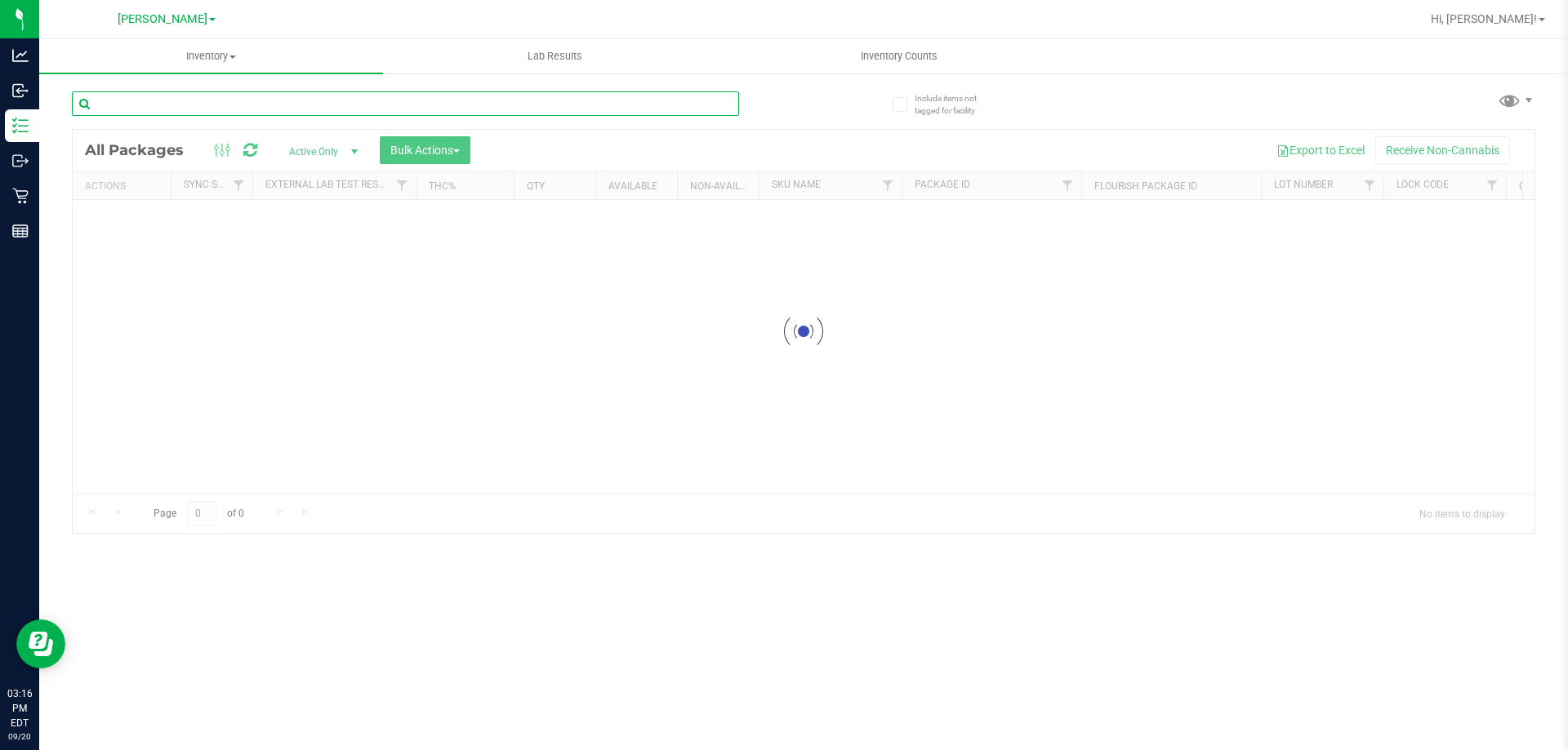
click at [141, 106] on input "text" at bounding box center [405, 103] width 668 height 25
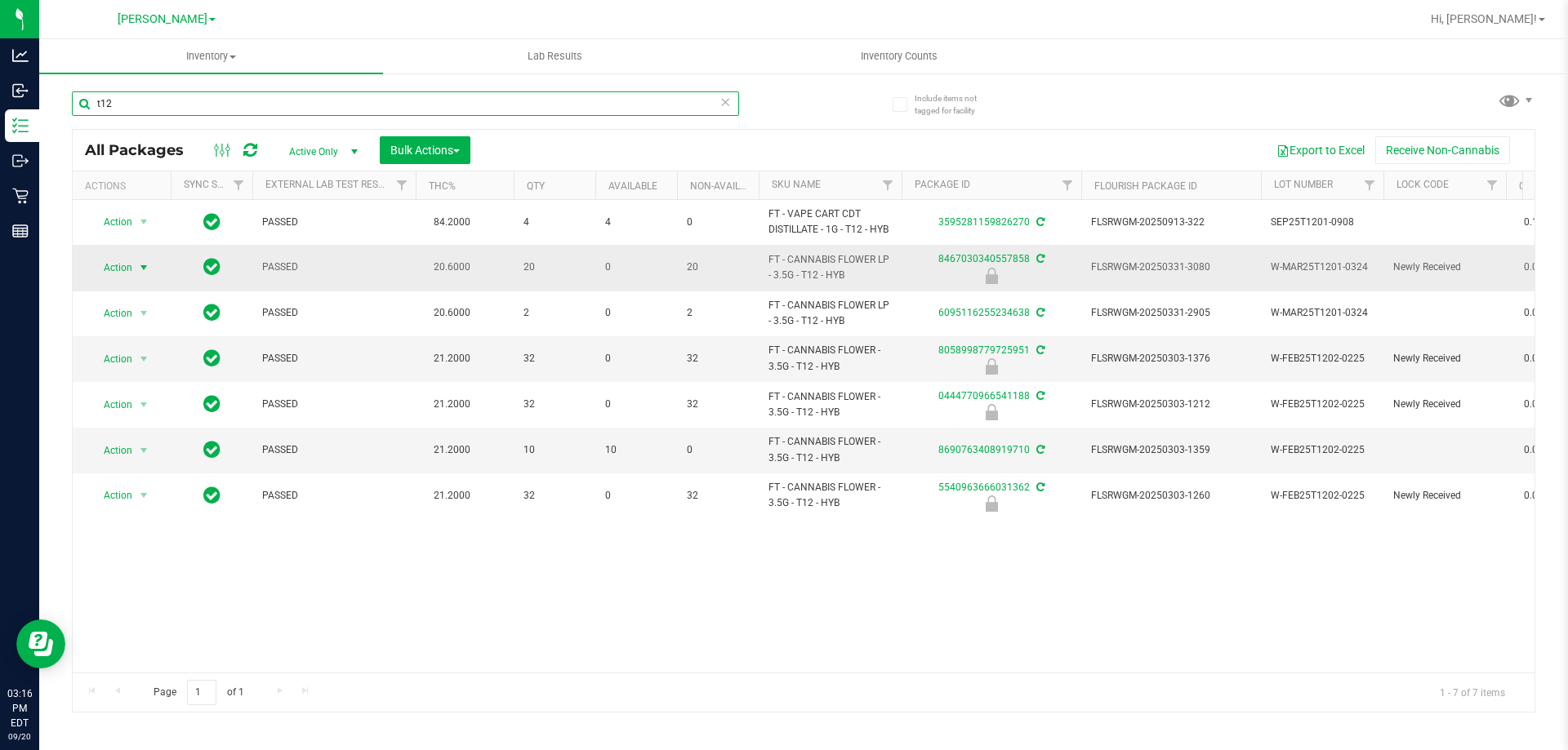
type input "t12"
click at [113, 262] on span "Action" at bounding box center [111, 267] width 44 height 23
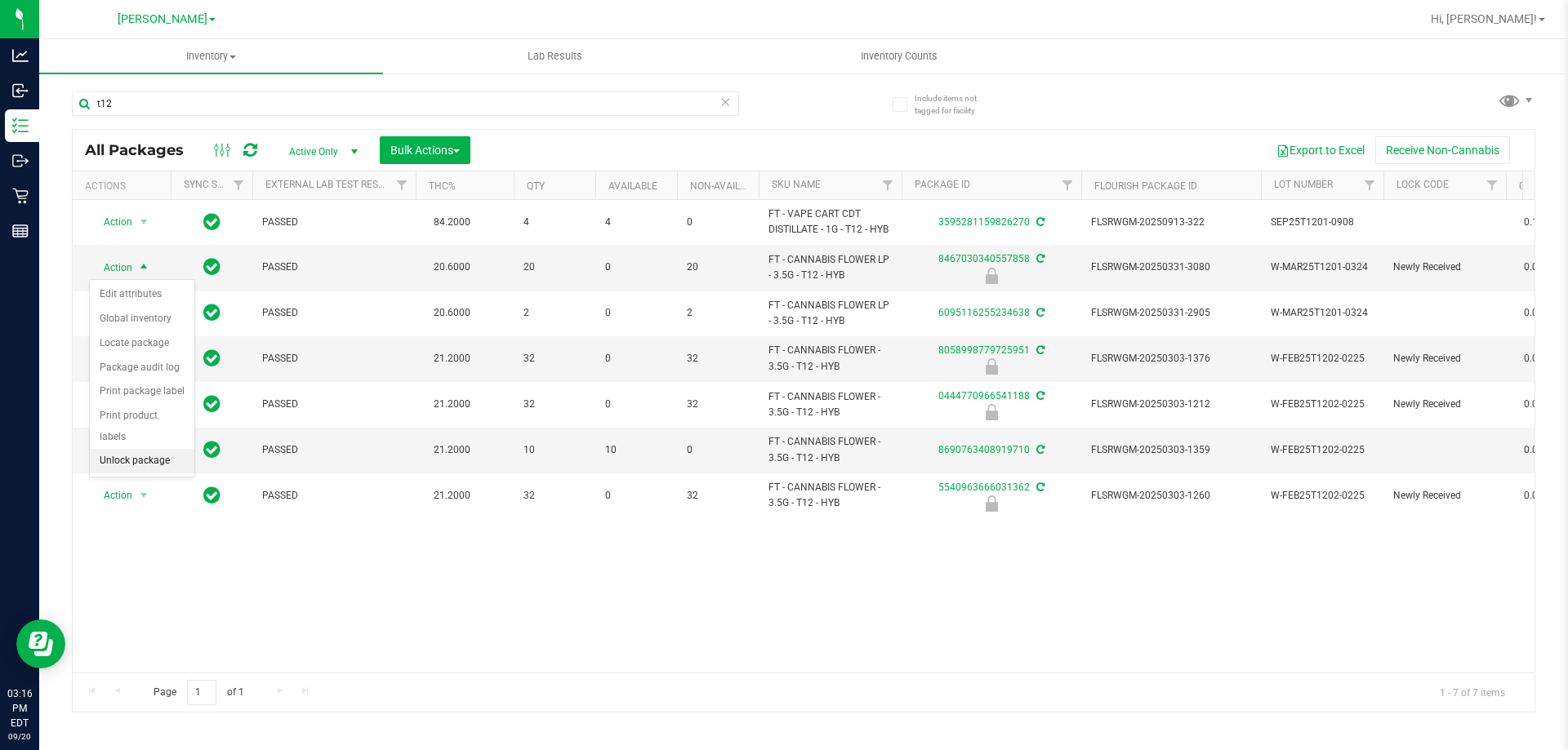
click at [134, 449] on li "Unlock package" at bounding box center [142, 461] width 104 height 25
